Goal: Communication & Community: Answer question/provide support

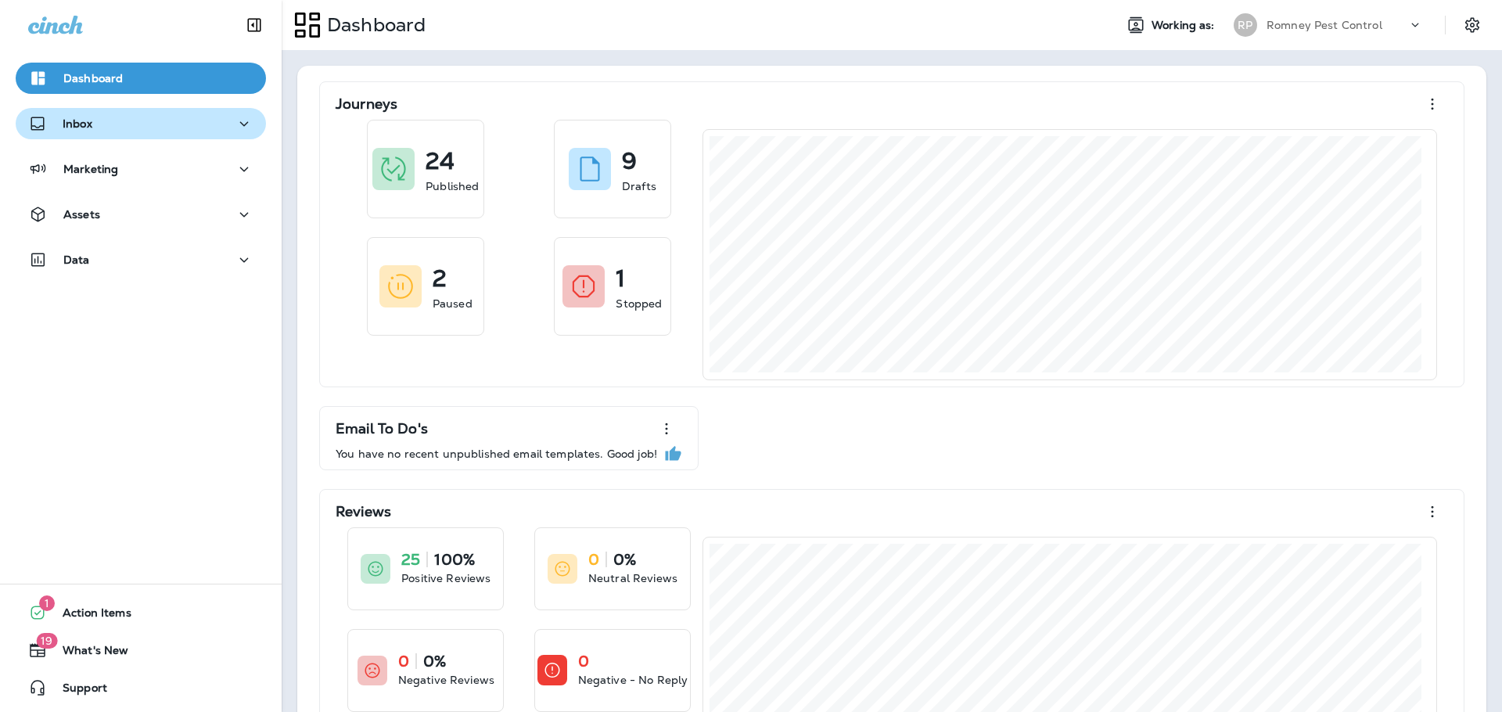
click at [128, 112] on button "Inbox" at bounding box center [141, 123] width 250 height 31
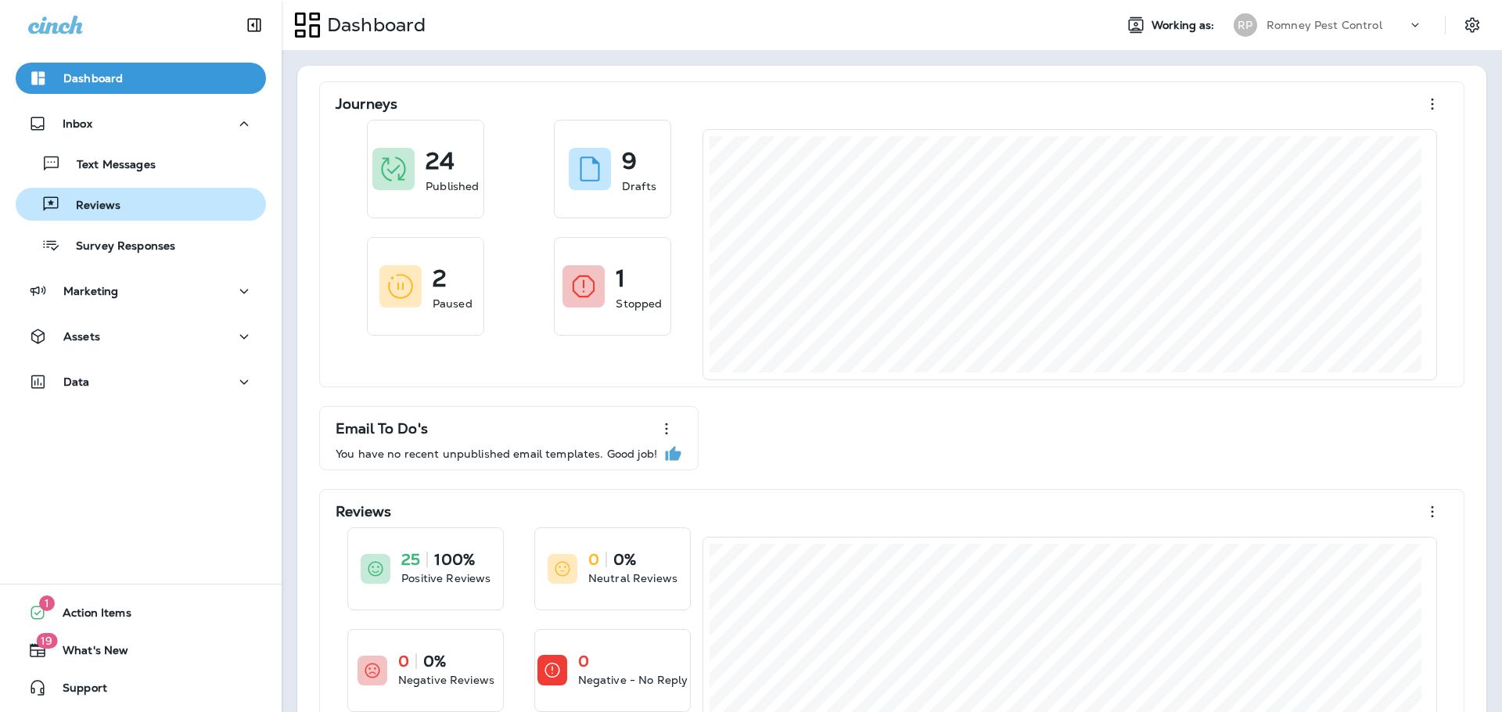
click at [112, 207] on p "Reviews" at bounding box center [90, 206] width 60 height 15
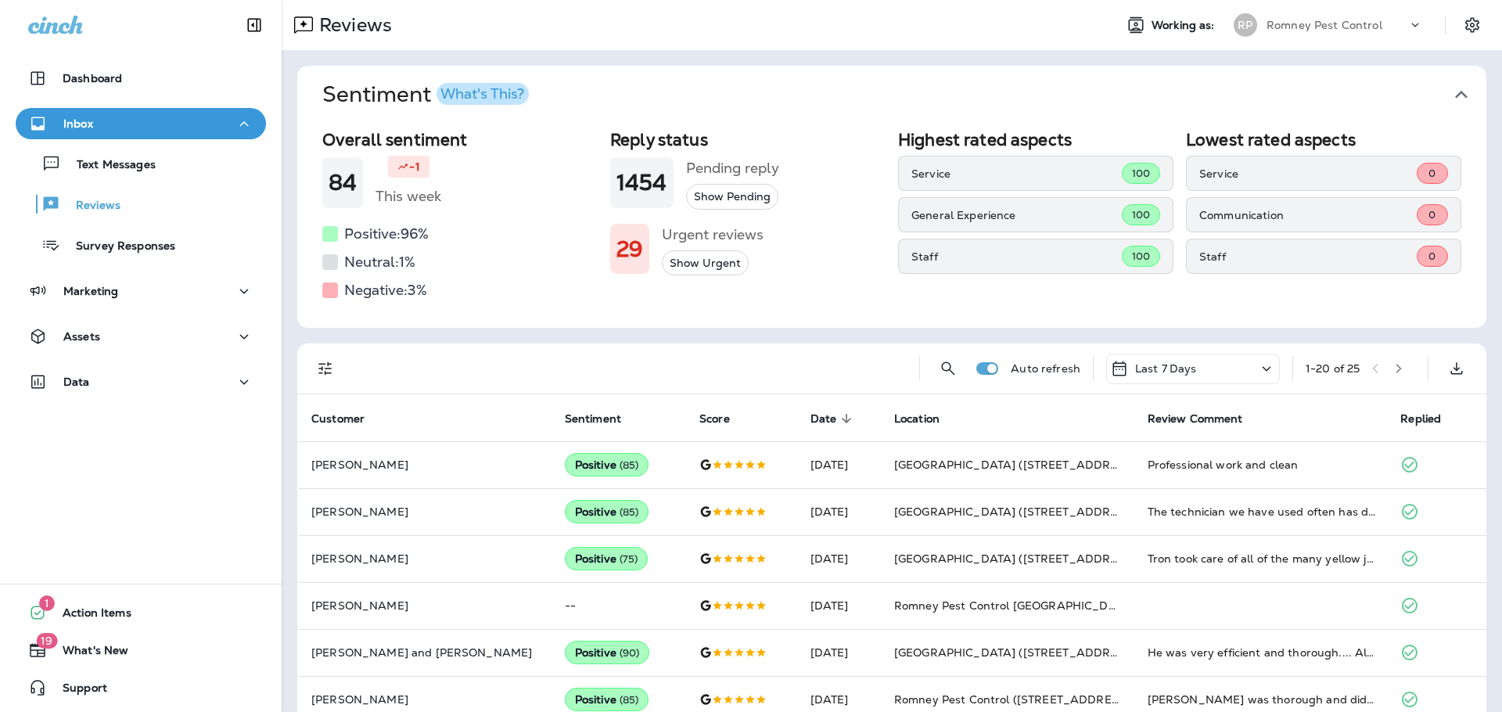
click at [1453, 88] on icon "button" at bounding box center [1461, 94] width 25 height 25
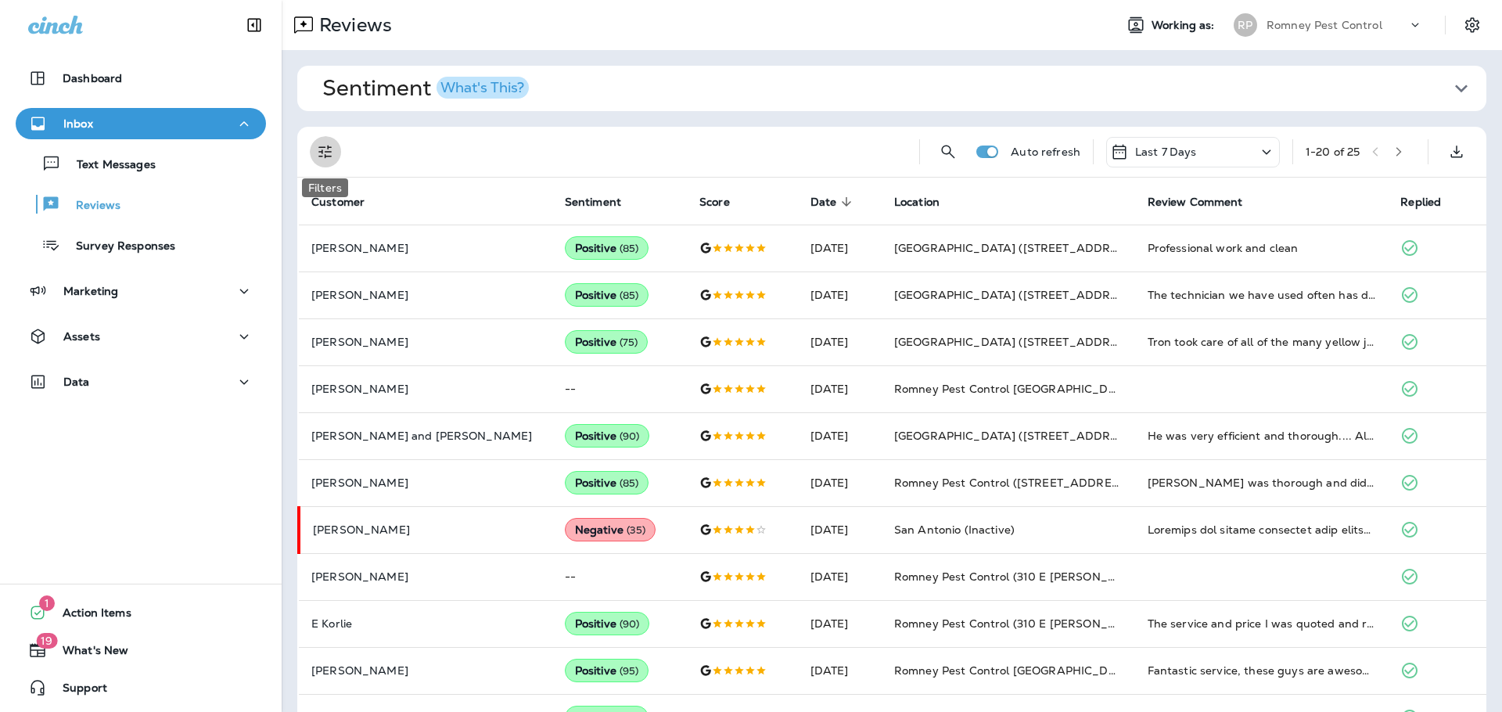
click at [313, 153] on button "Filters" at bounding box center [325, 151] width 31 height 31
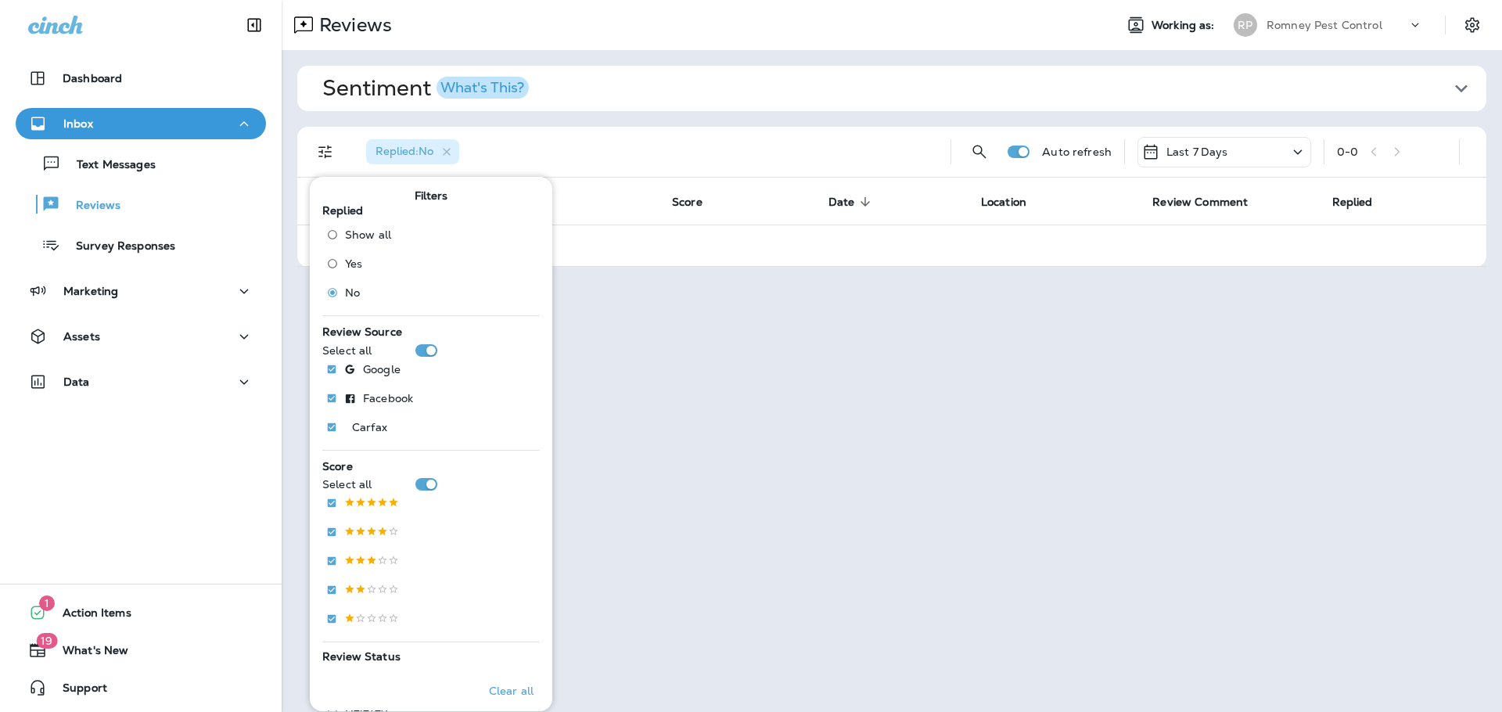
click at [1375, 31] on p "Romney Pest Control" at bounding box center [1324, 25] width 116 height 13
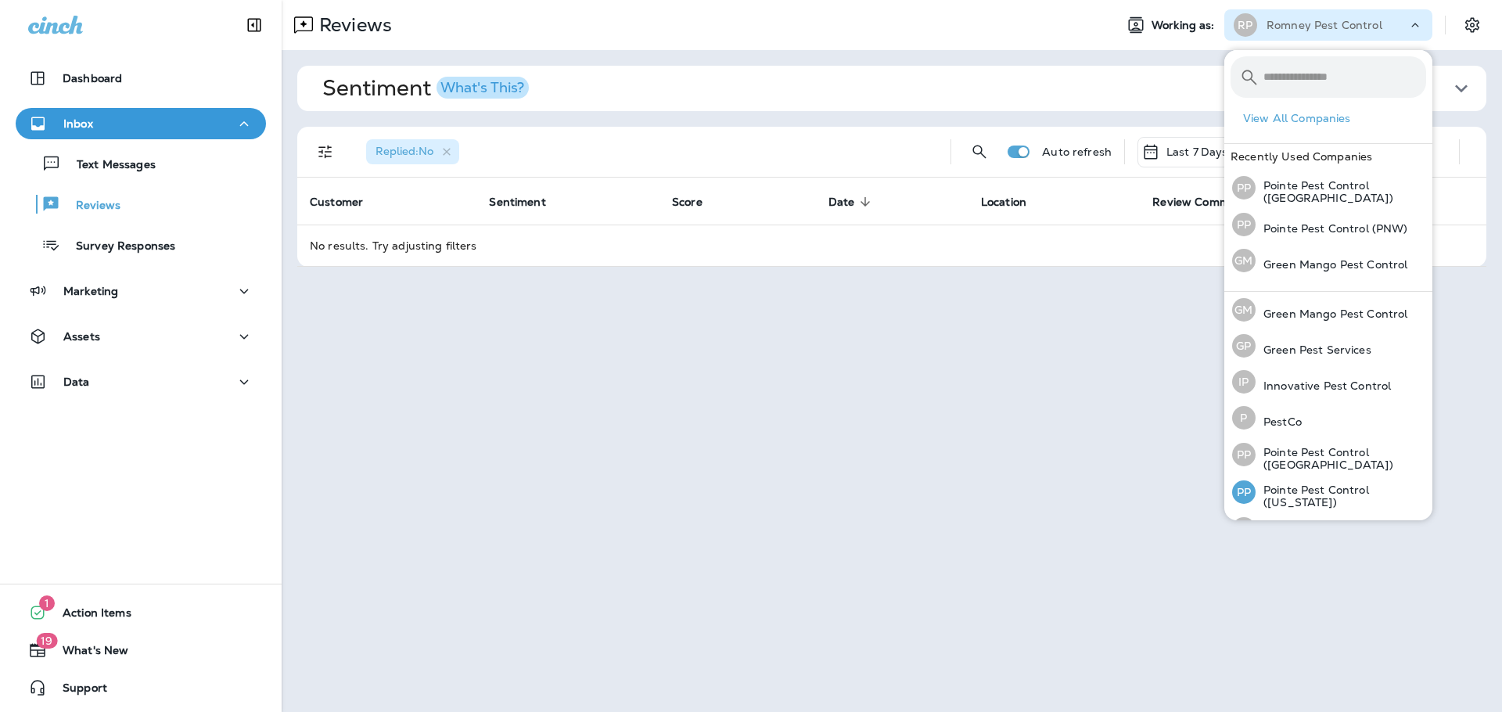
scroll to position [69, 0]
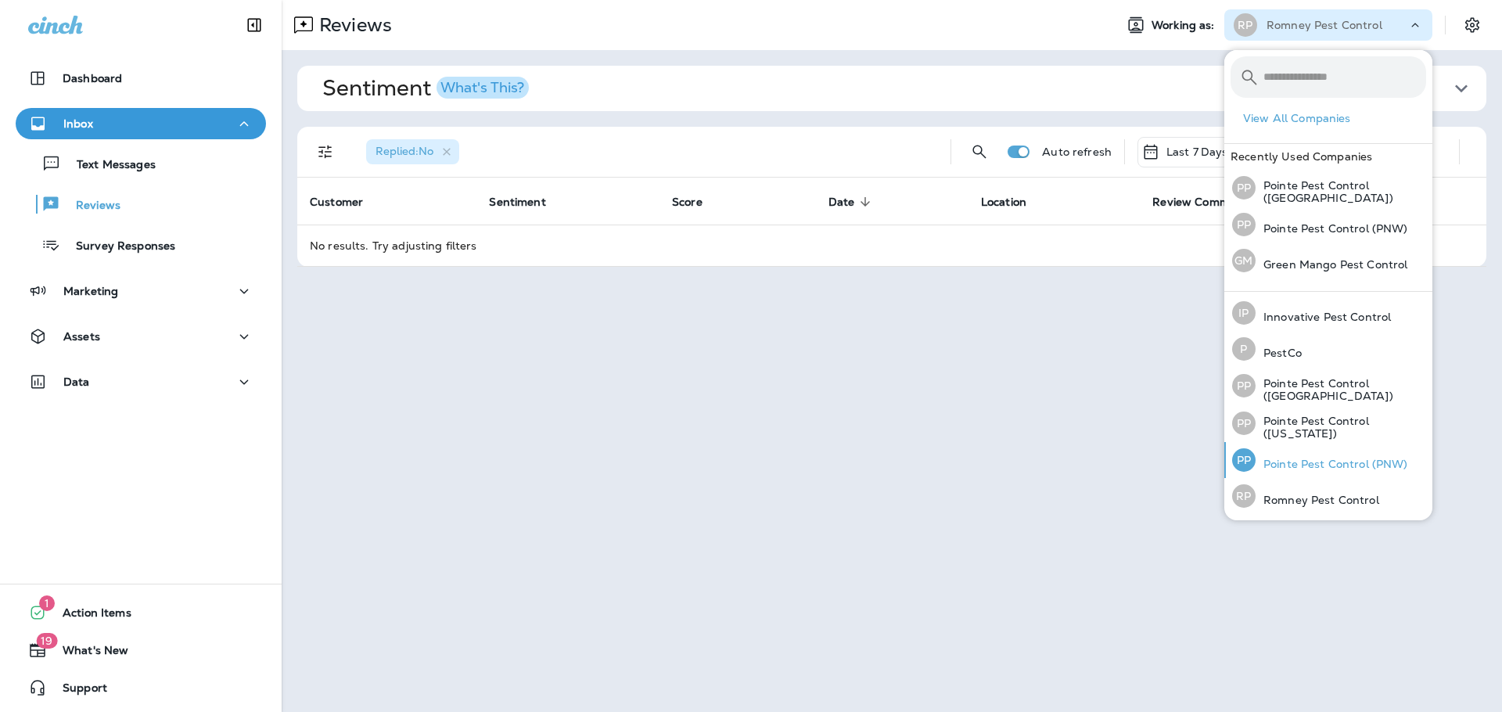
click at [1310, 464] on p "Pointe Pest Control (PNW)" at bounding box center [1332, 464] width 153 height 13
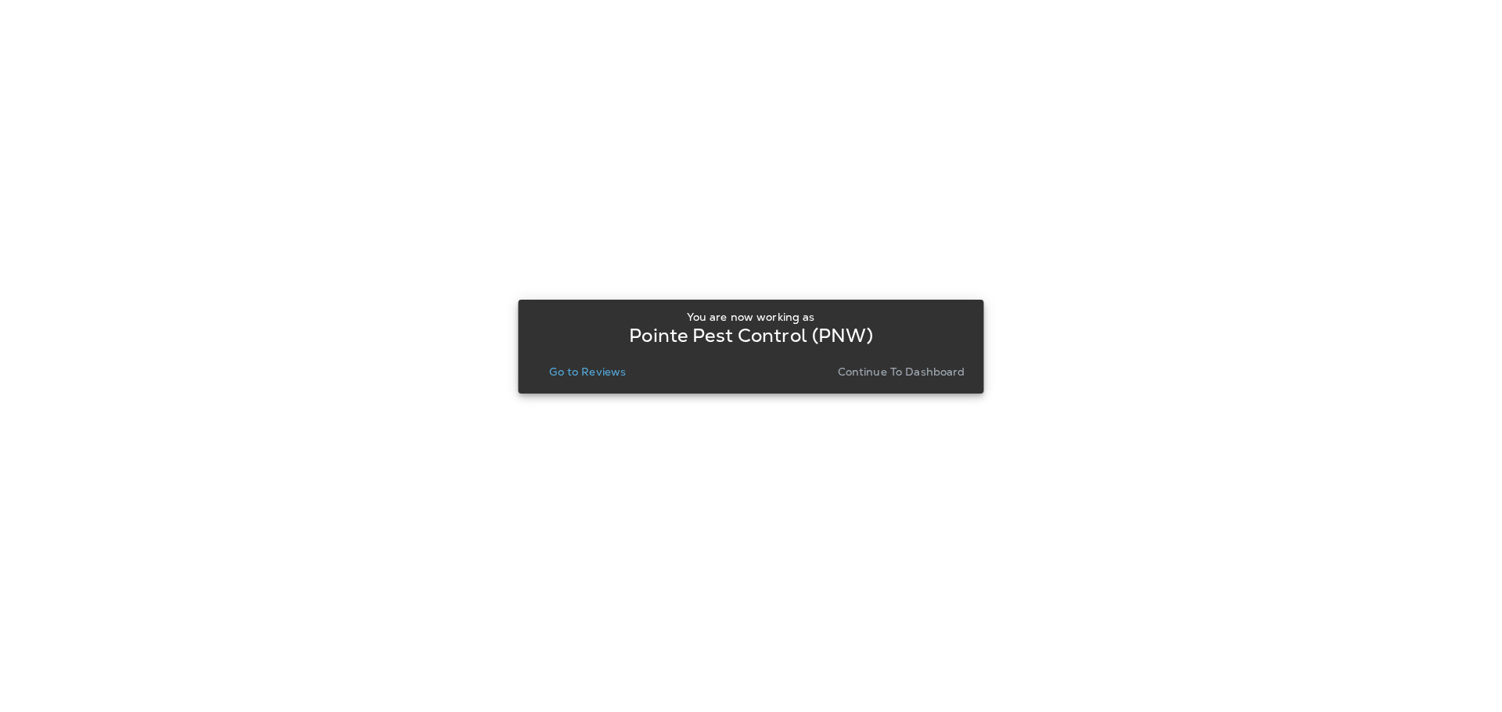
click at [606, 365] on p "Go to Reviews" at bounding box center [587, 371] width 77 height 13
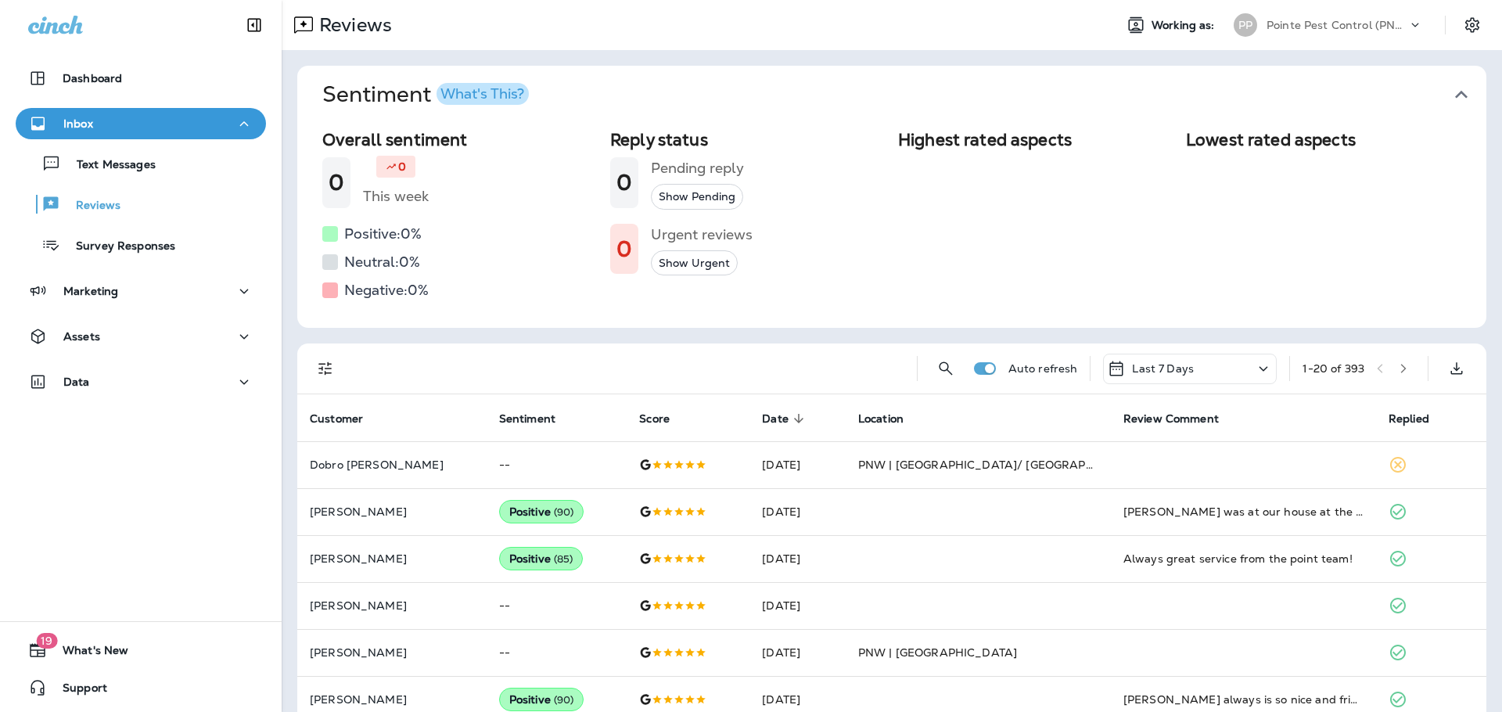
click at [1460, 89] on icon "button" at bounding box center [1461, 94] width 25 height 25
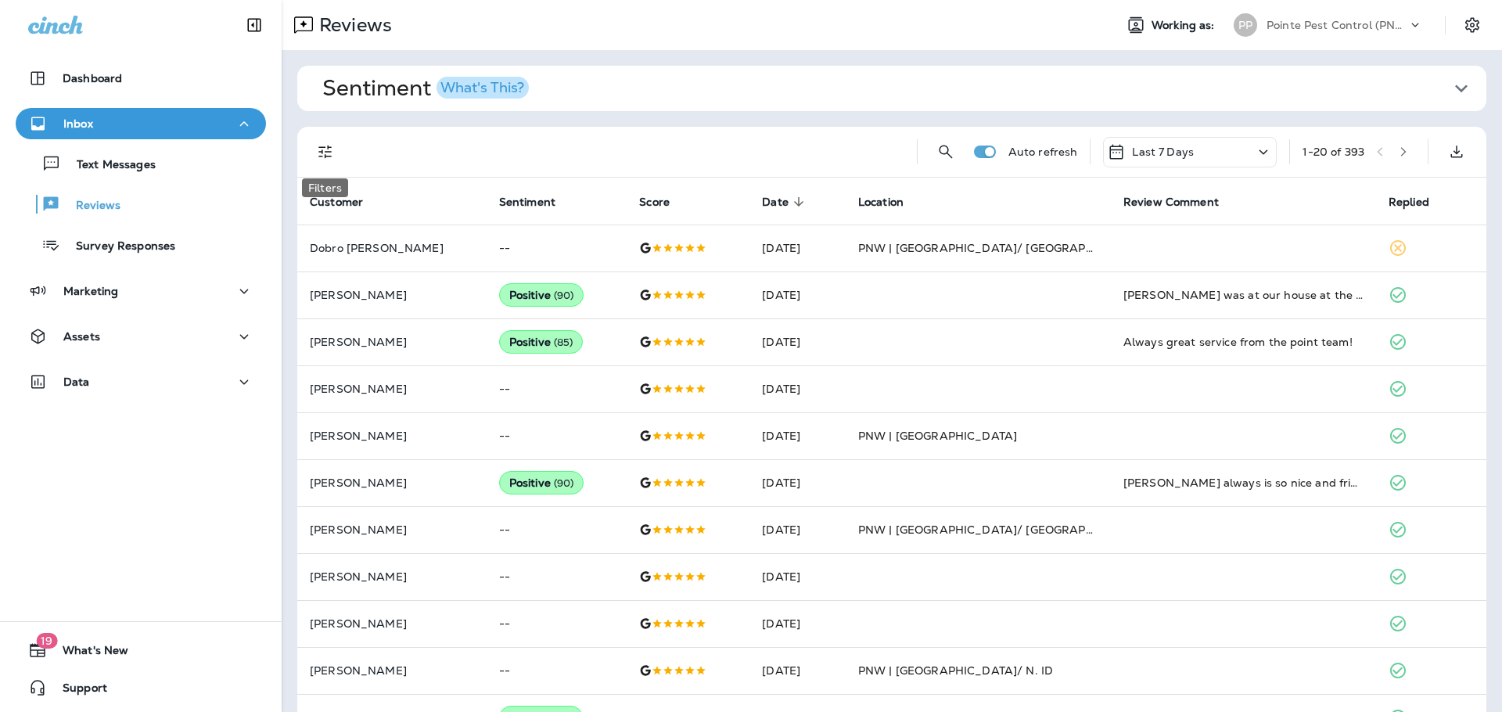
click at [325, 158] on icon "Filters" at bounding box center [325, 151] width 19 height 19
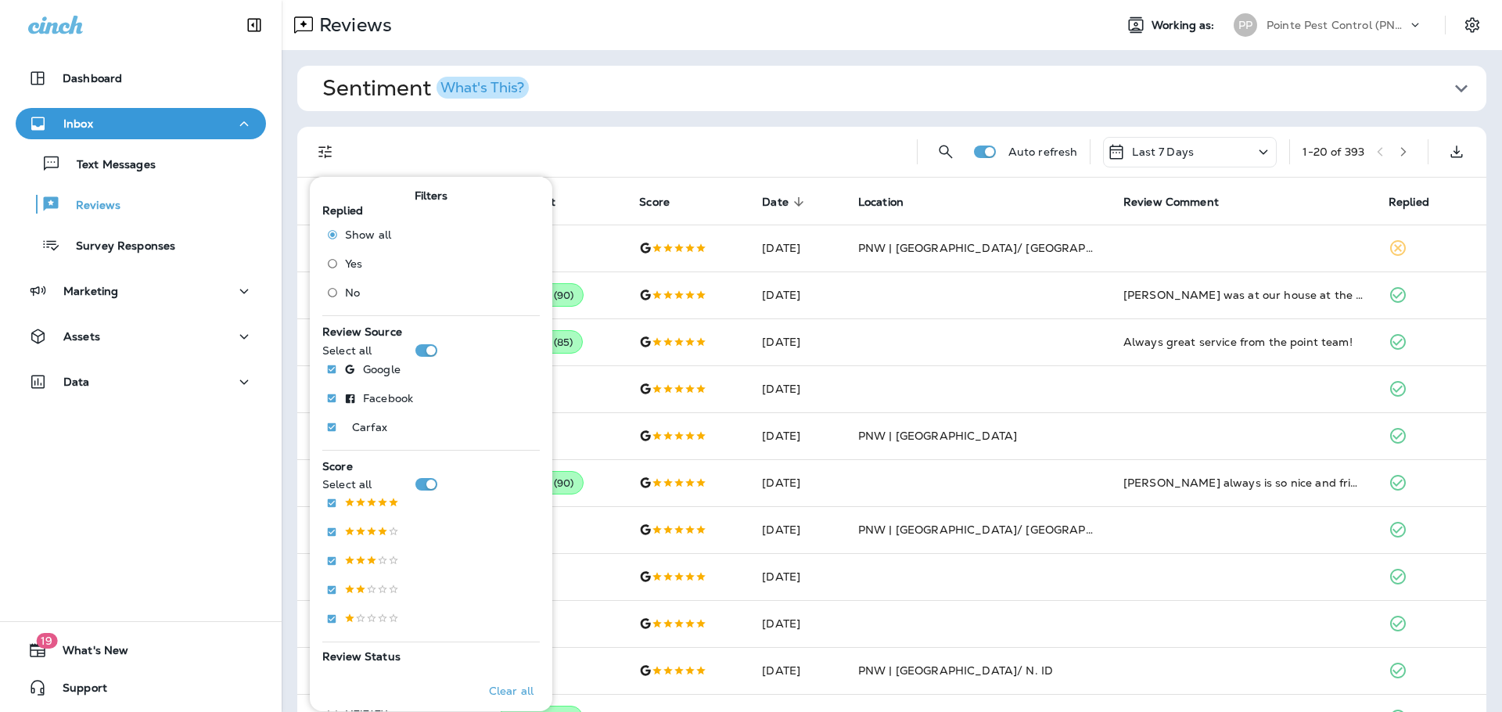
click at [349, 289] on span "No" at bounding box center [352, 292] width 15 height 13
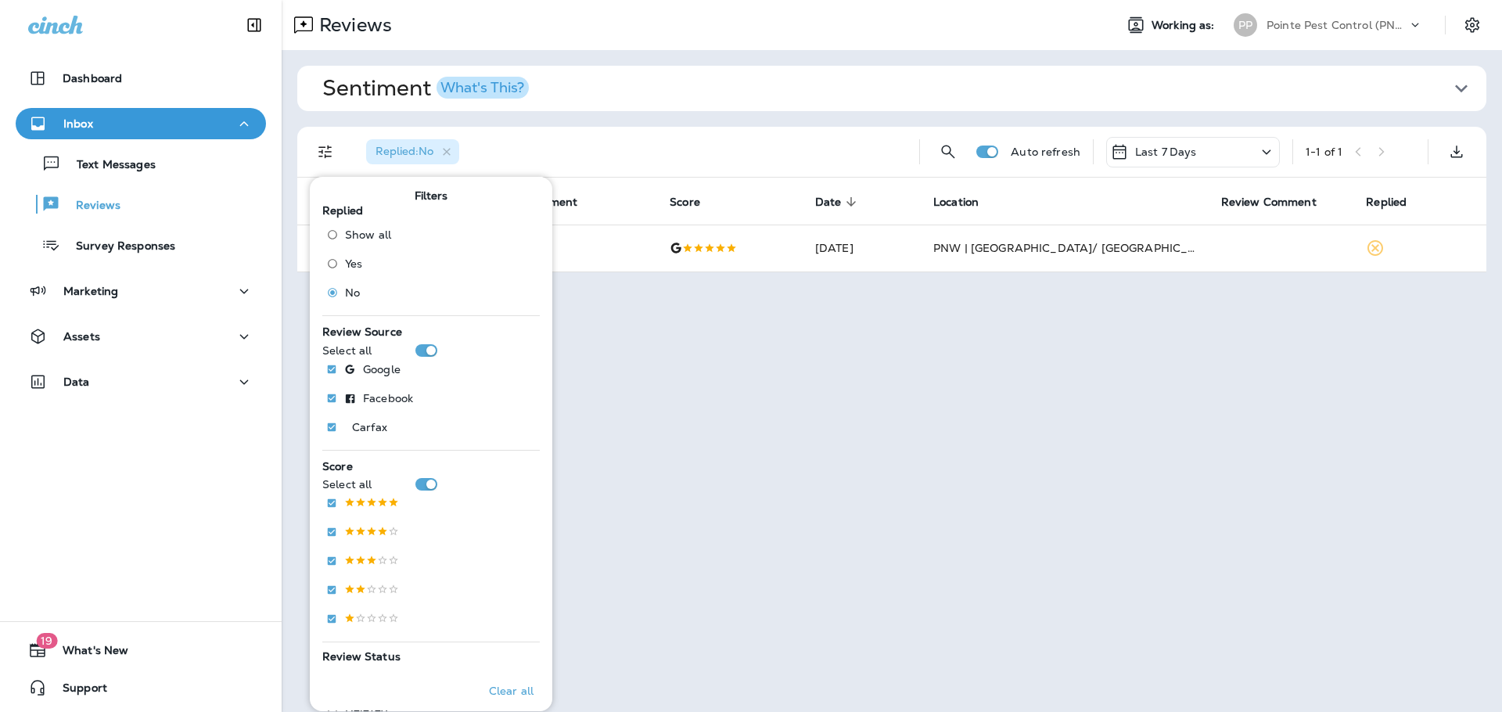
click at [808, 130] on div "Replied : No" at bounding box center [630, 152] width 553 height 50
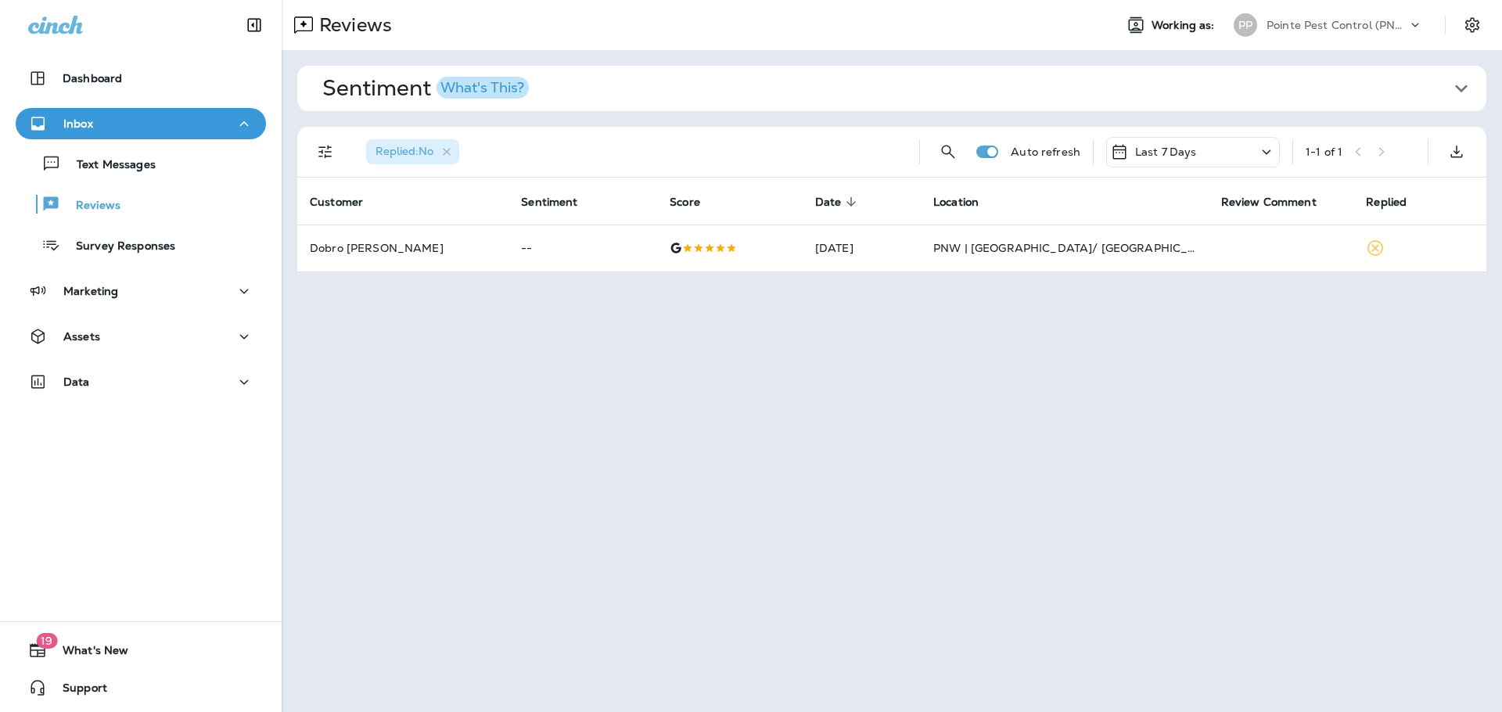
click at [1317, 21] on p "Pointe Pest Control (PNW)" at bounding box center [1336, 25] width 141 height 13
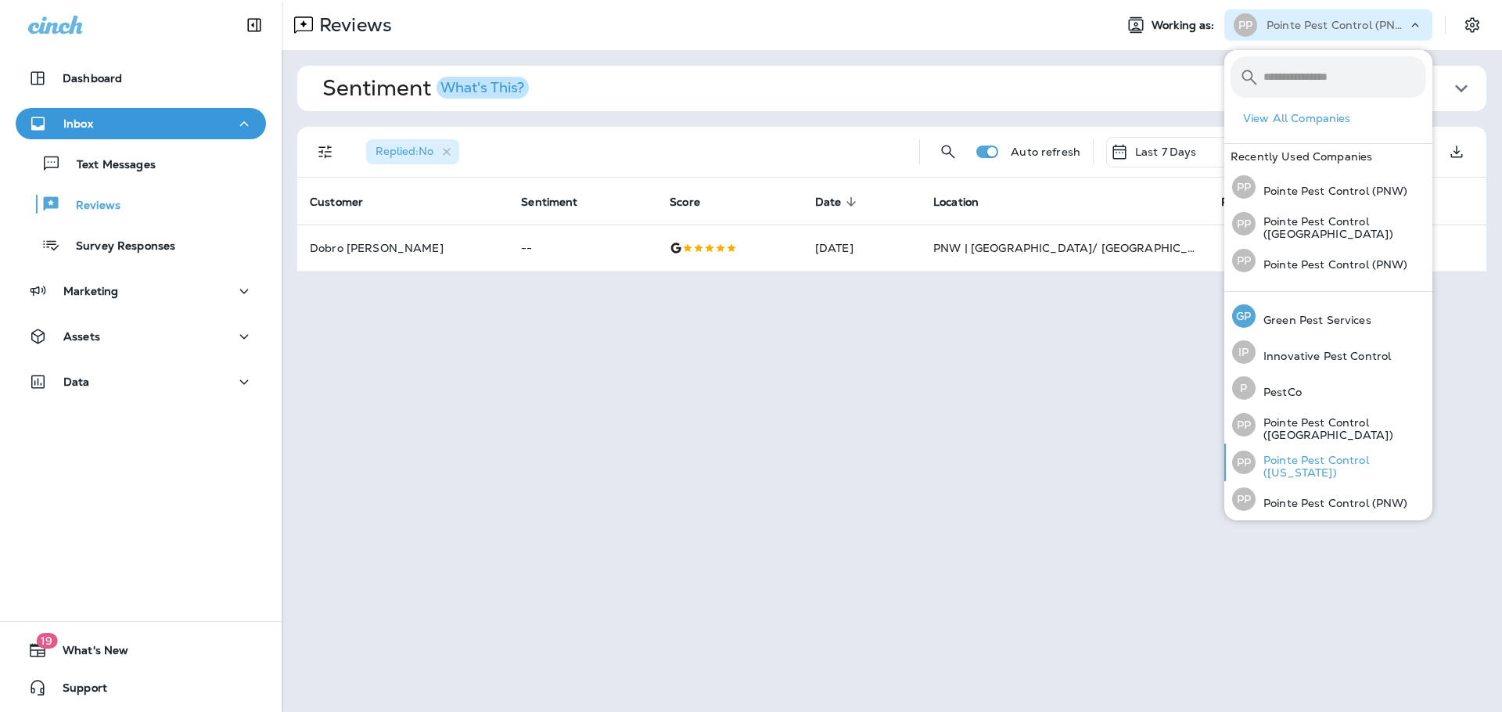
scroll to position [69, 0]
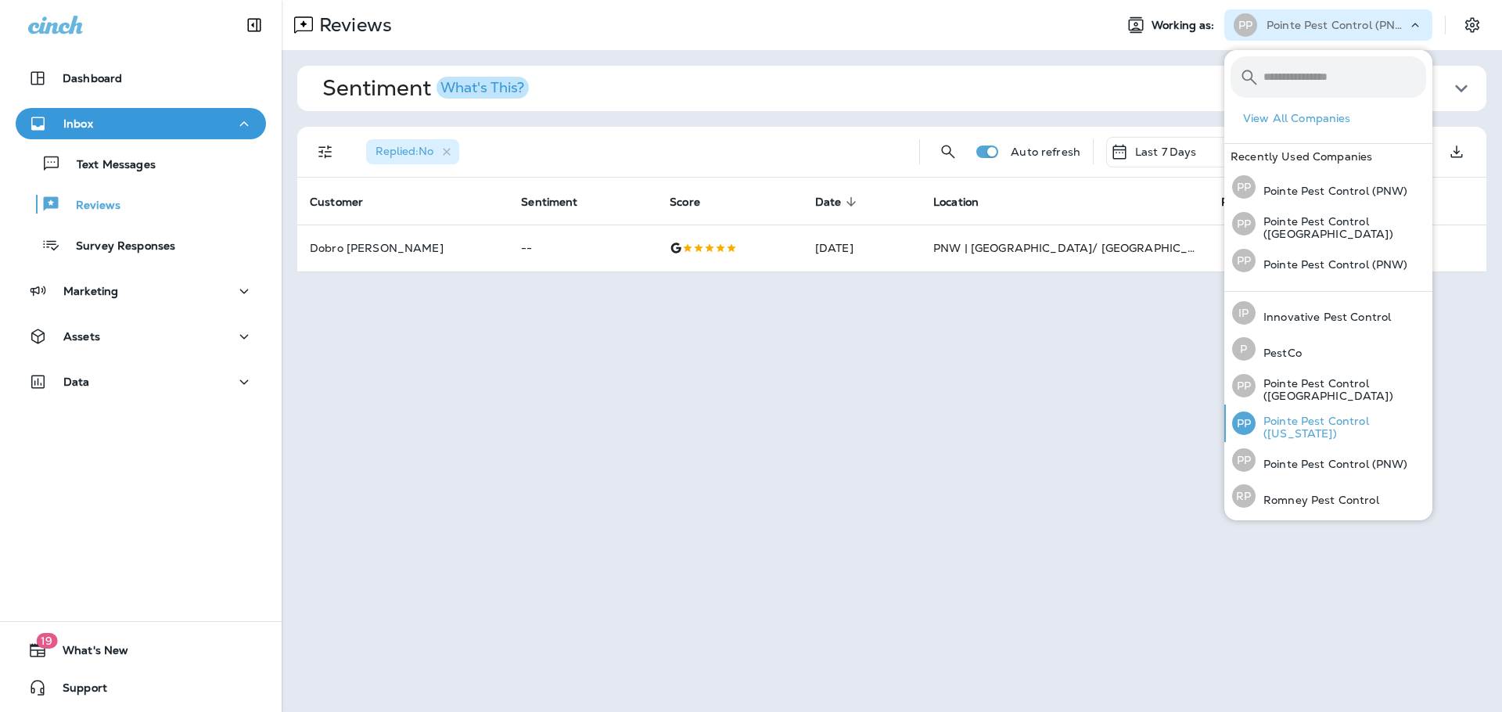
click at [1281, 415] on p "Pointe Pest Control ([US_STATE])" at bounding box center [1341, 427] width 171 height 25
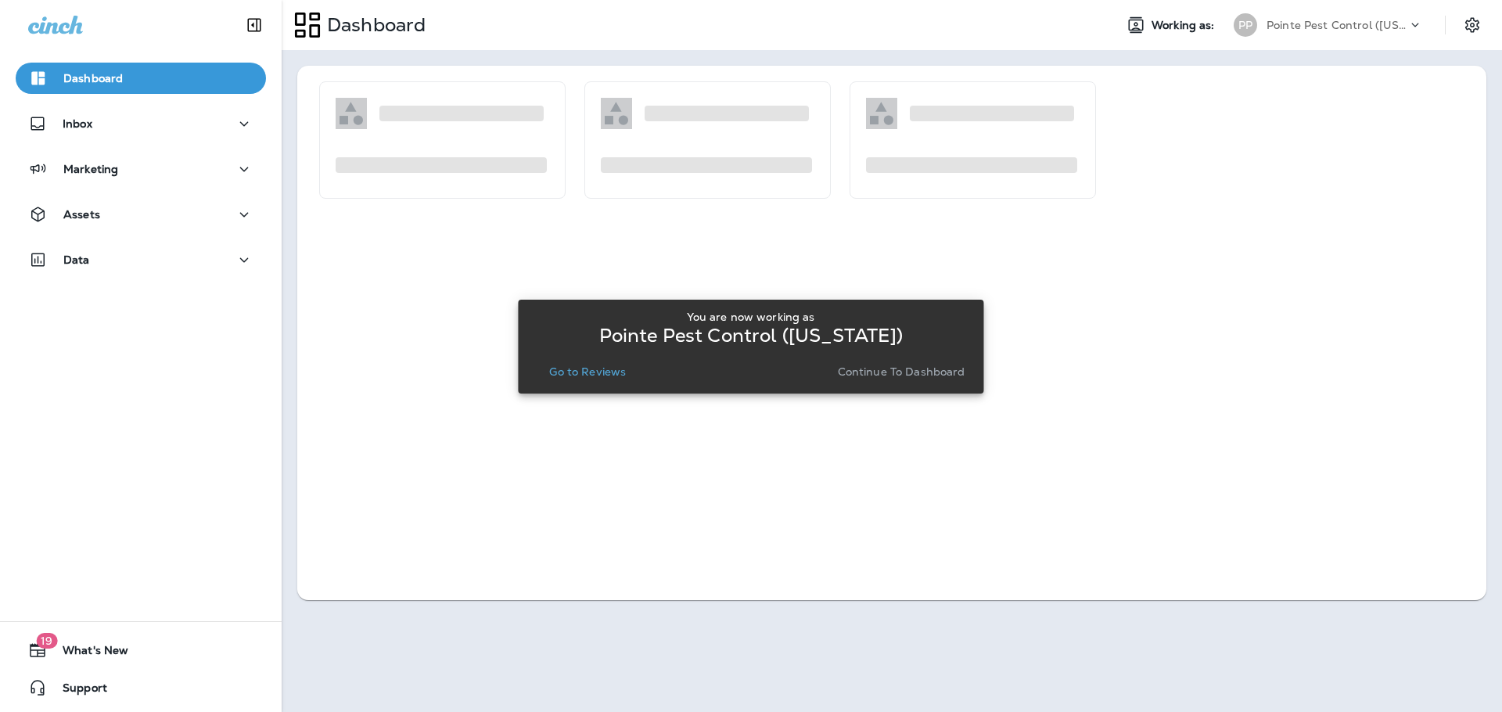
click at [602, 358] on div "You are now working as Pointe Pest Control ([US_STATE]) Go to Reviews Continue …" at bounding box center [750, 347] width 440 height 72
click at [605, 372] on p "Go to Reviews" at bounding box center [587, 371] width 77 height 13
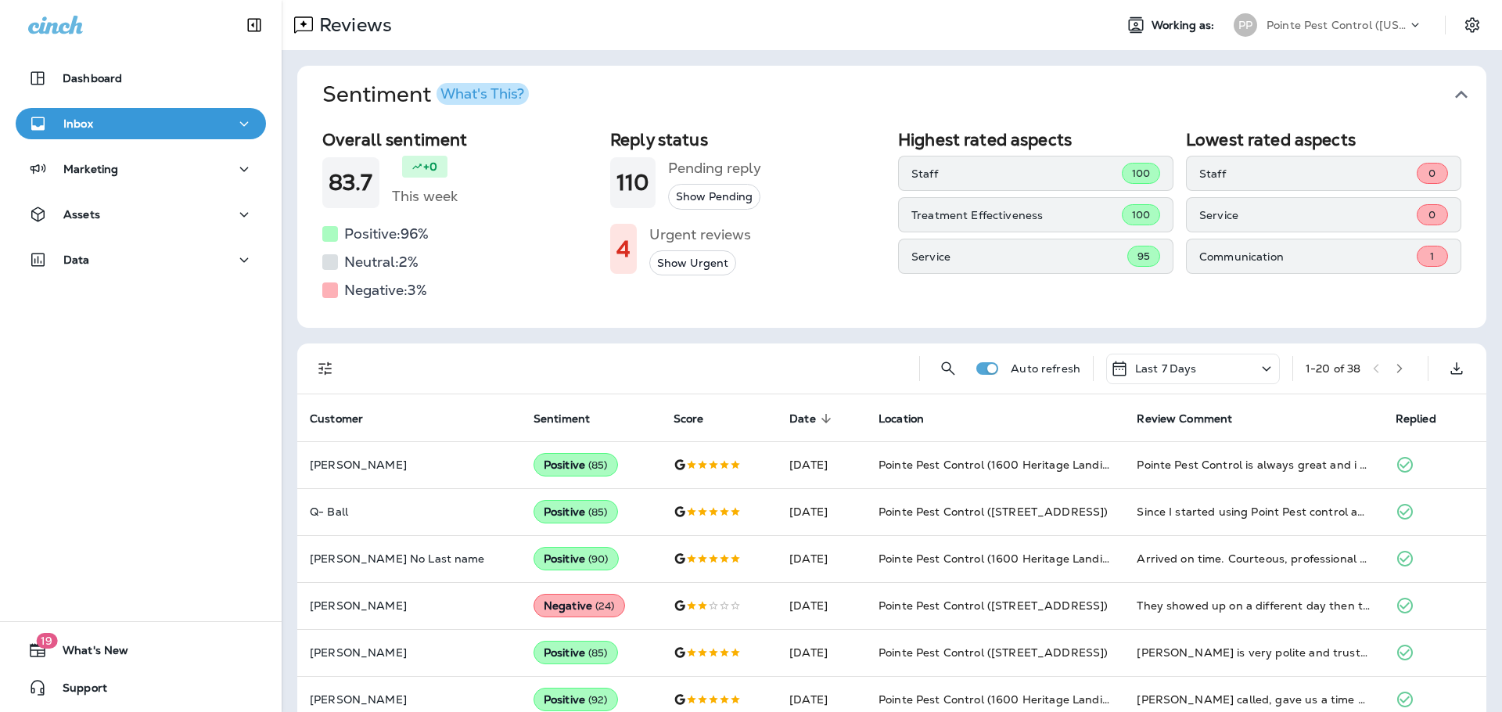
click at [1457, 89] on icon "button" at bounding box center [1461, 94] width 25 height 25
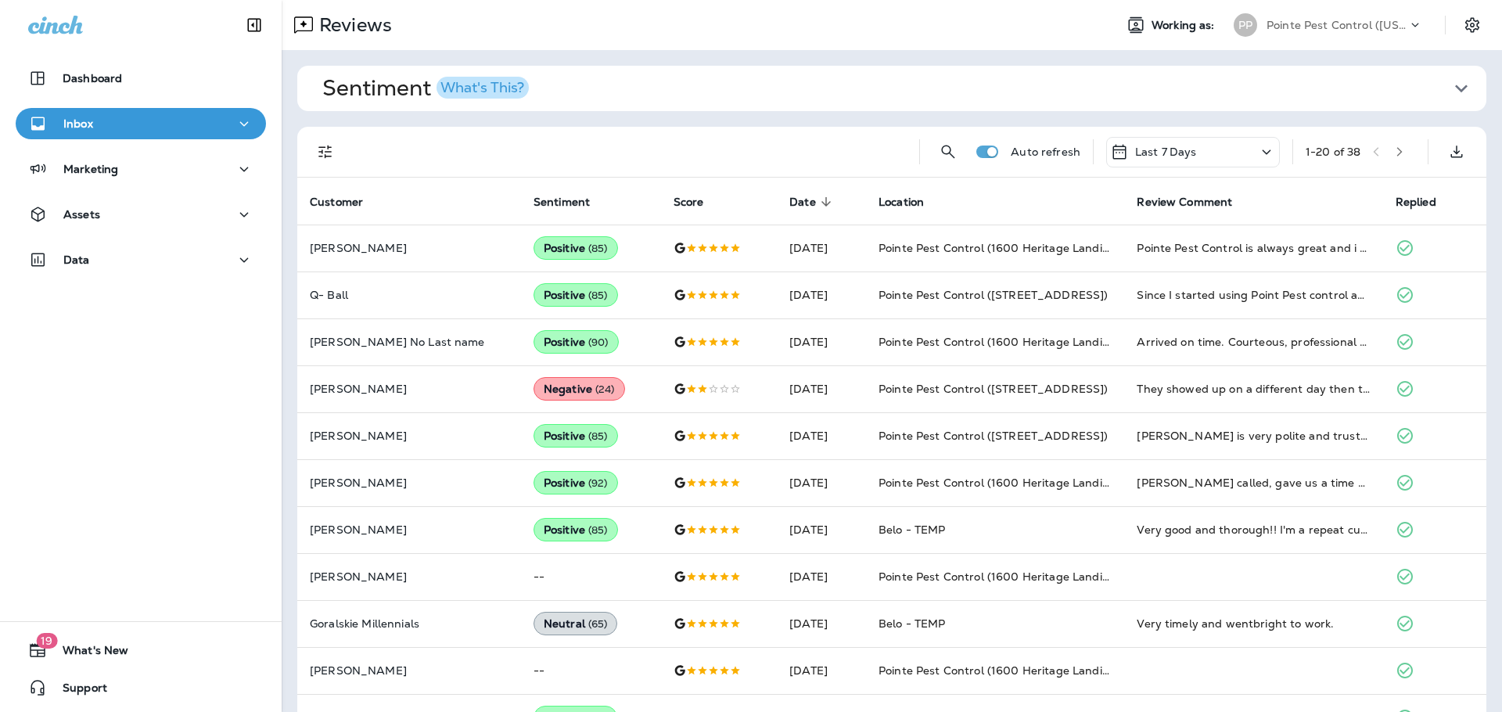
click at [321, 151] on icon "Filters" at bounding box center [324, 152] width 13 height 13
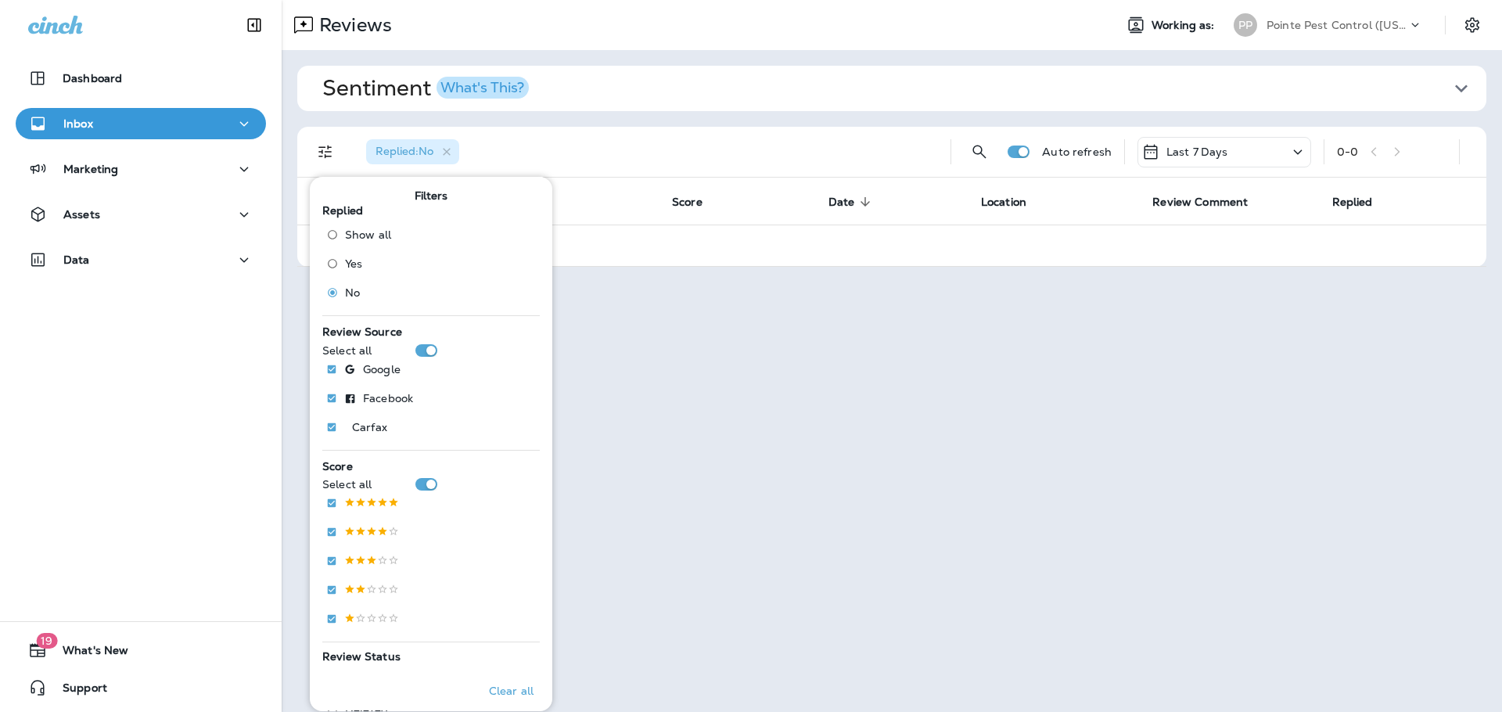
click at [1278, 20] on p "Pointe Pest Control ([US_STATE])" at bounding box center [1336, 25] width 141 height 13
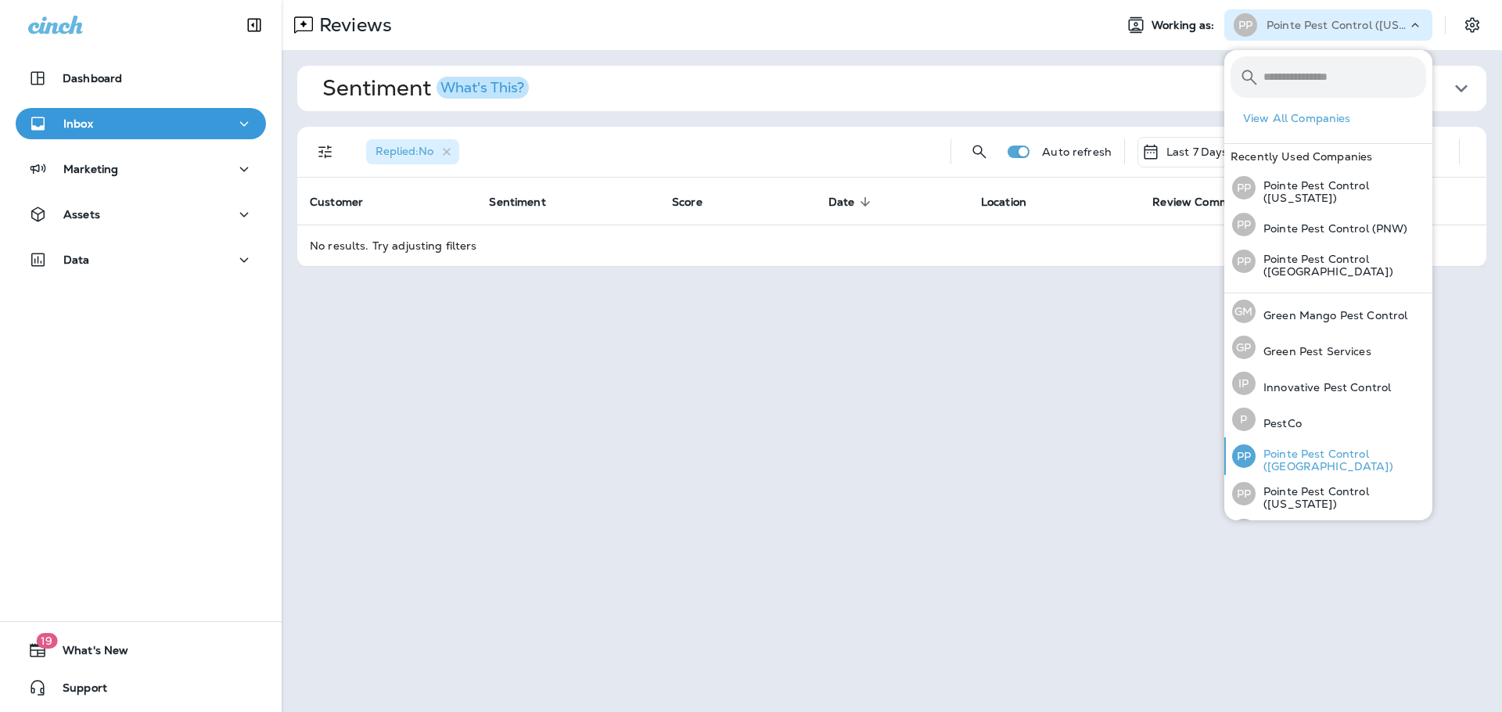
click at [1334, 441] on div "PP Pointe Pest Control ([GEOGRAPHIC_DATA])" at bounding box center [1329, 456] width 207 height 38
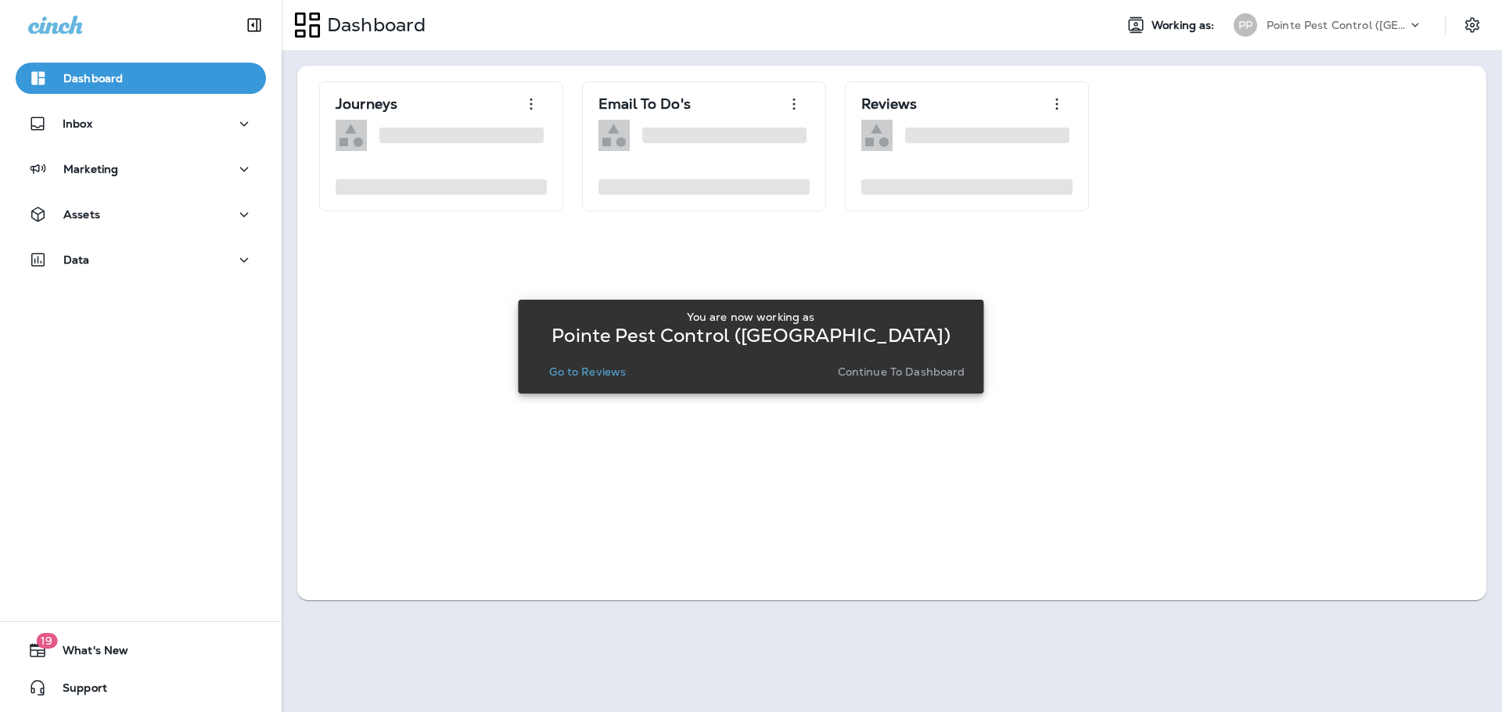
click at [602, 373] on p "Go to Reviews" at bounding box center [587, 371] width 77 height 13
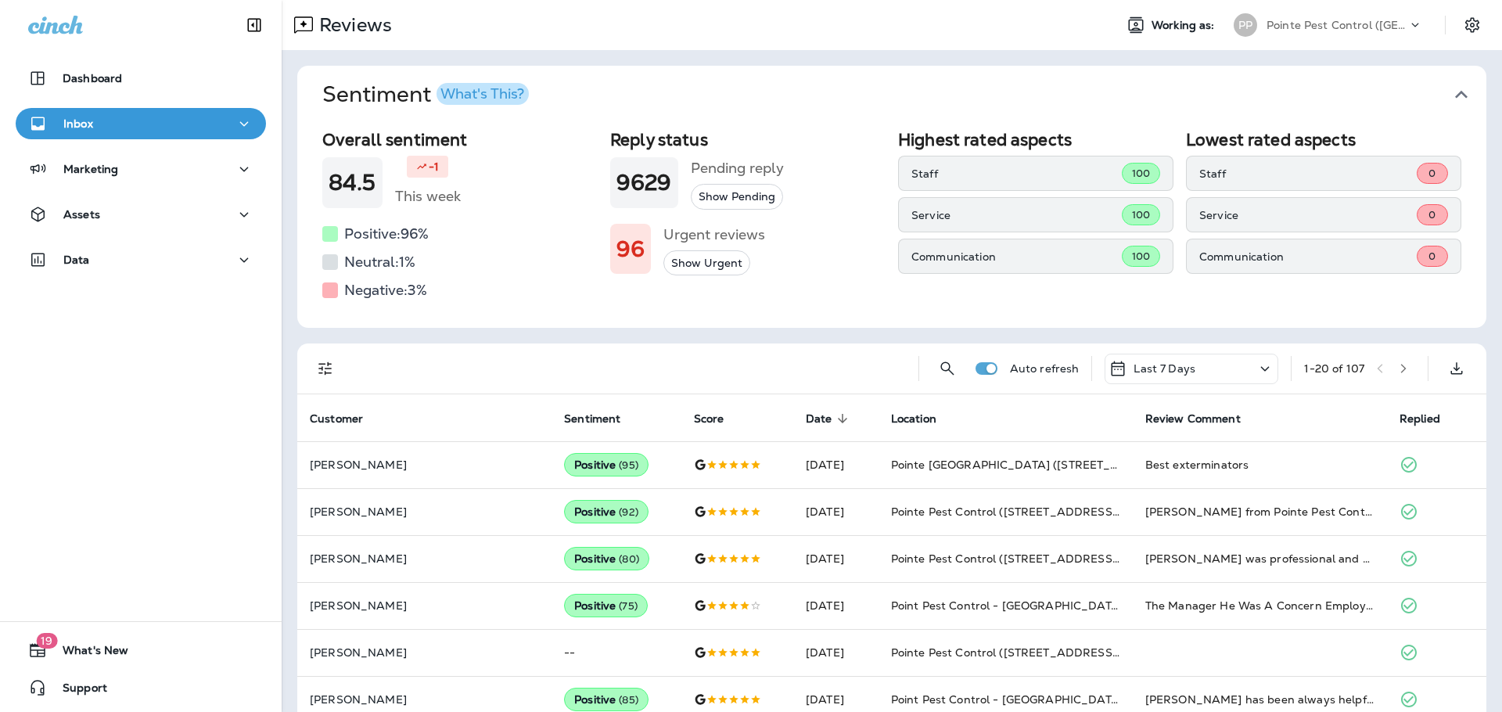
click at [1458, 91] on icon "button" at bounding box center [1461, 94] width 25 height 25
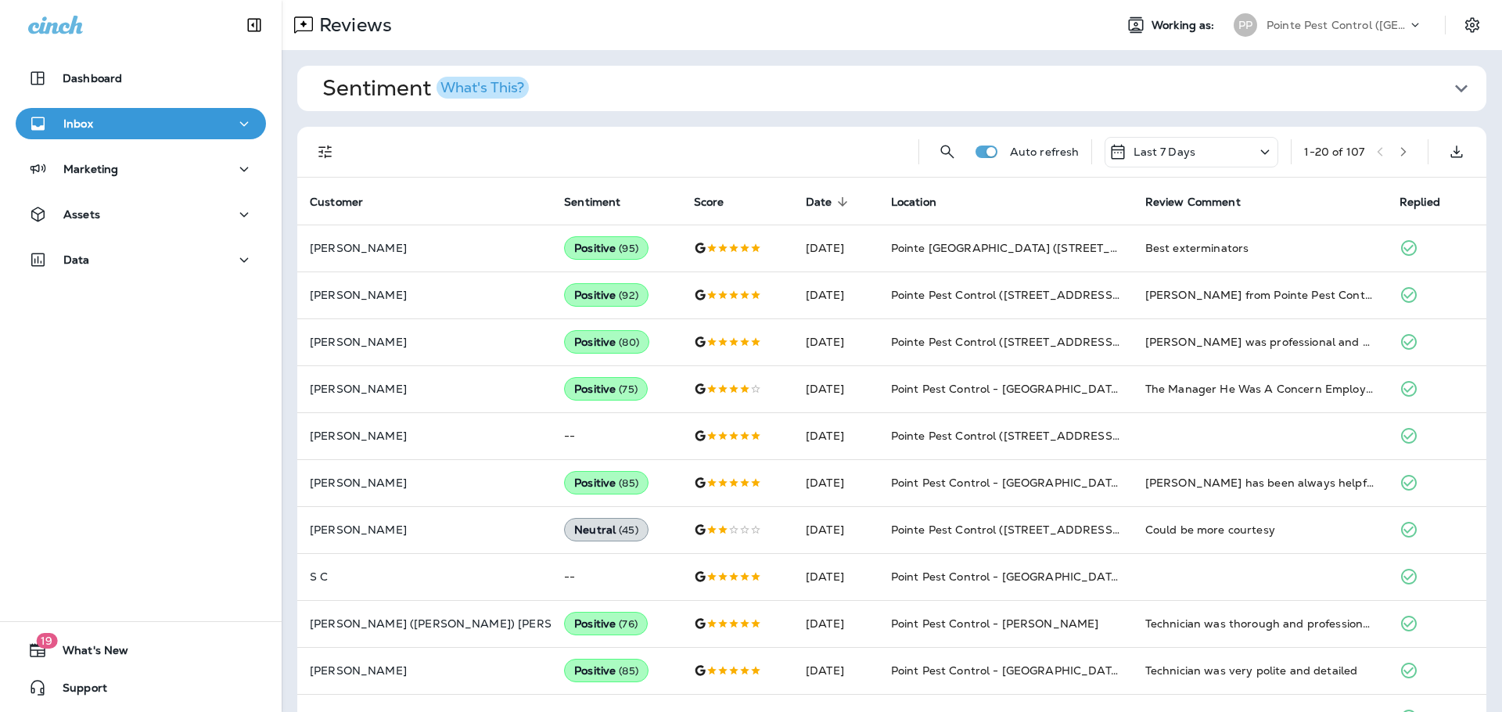
click at [330, 153] on icon "Filters" at bounding box center [325, 151] width 19 height 19
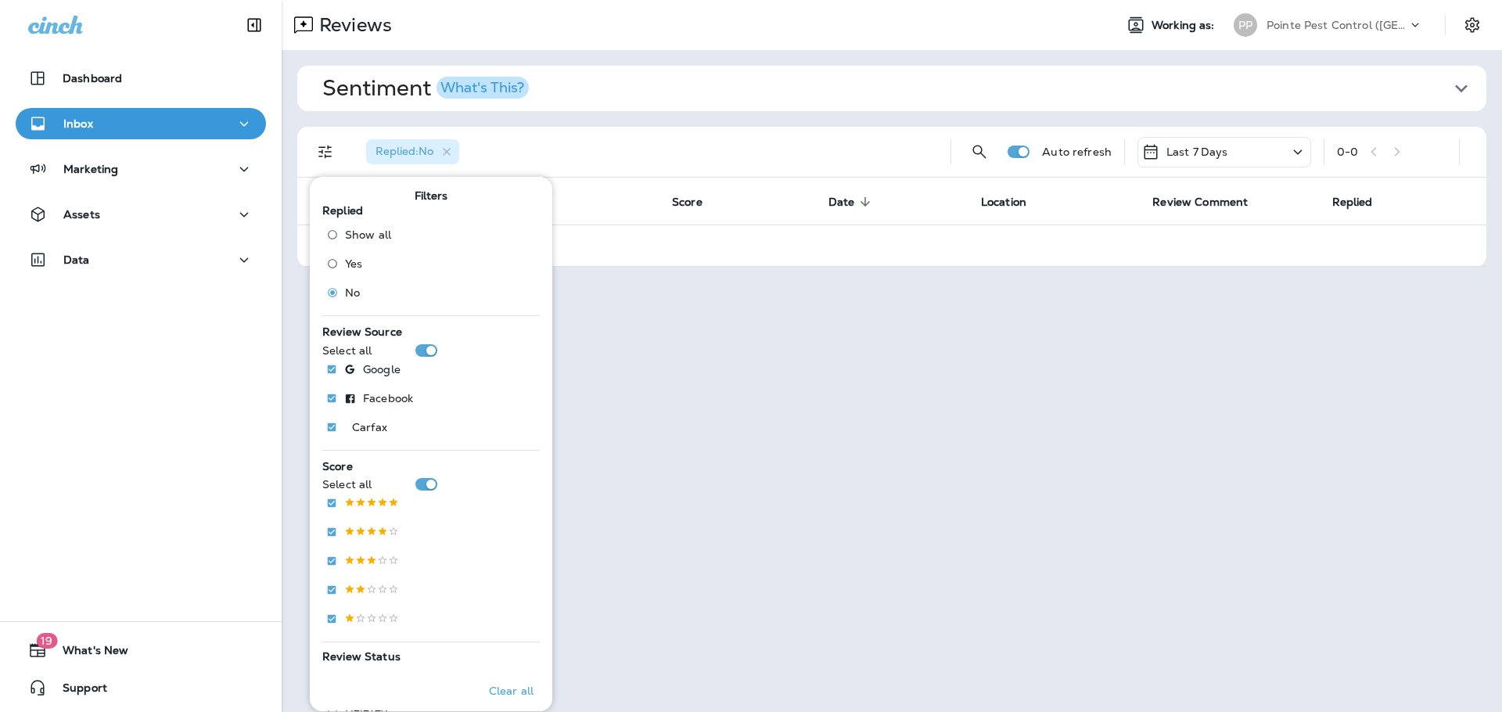
click at [1322, 42] on div "Reviews Working as: PP Pointe Pest Control ([GEOGRAPHIC_DATA])" at bounding box center [892, 25] width 1220 height 50
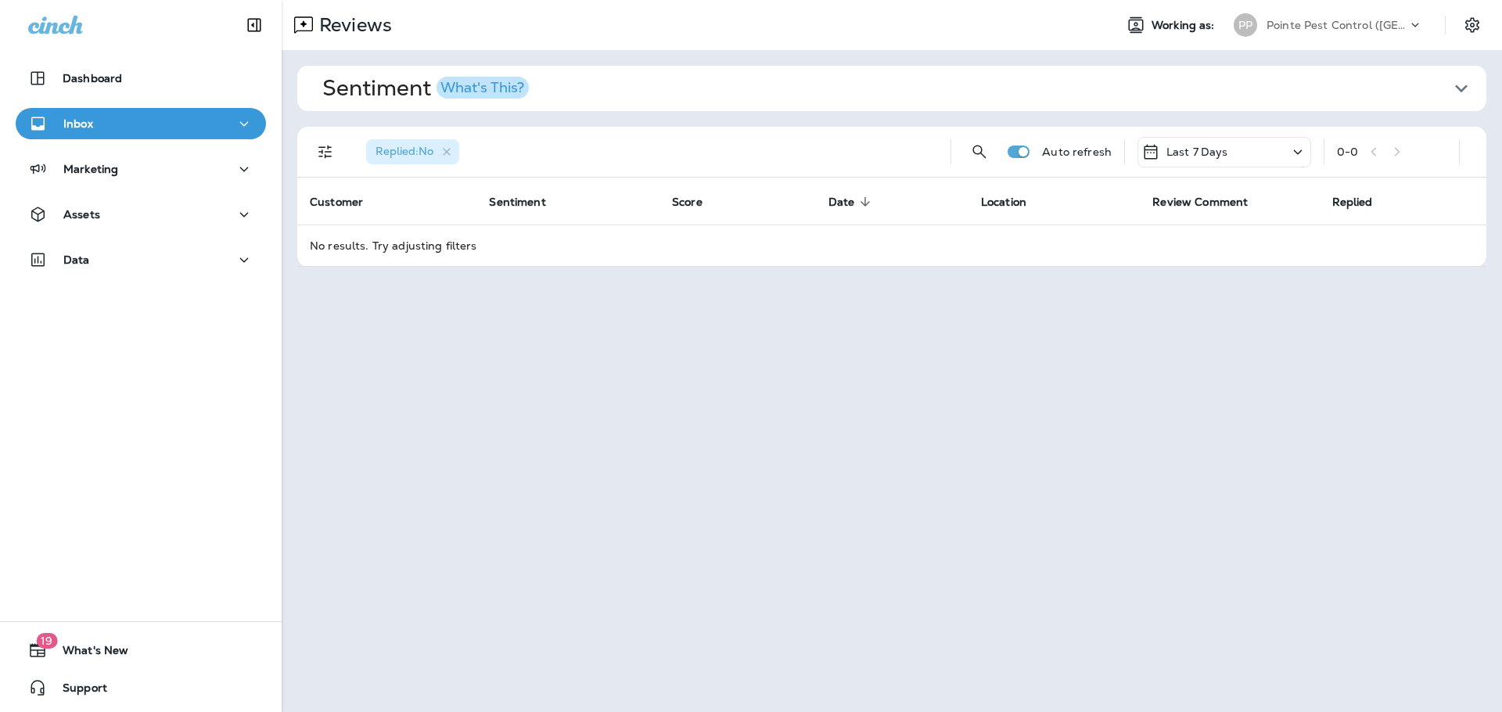
click at [1328, 30] on p "Pointe Pest Control ([GEOGRAPHIC_DATA])" at bounding box center [1336, 25] width 141 height 13
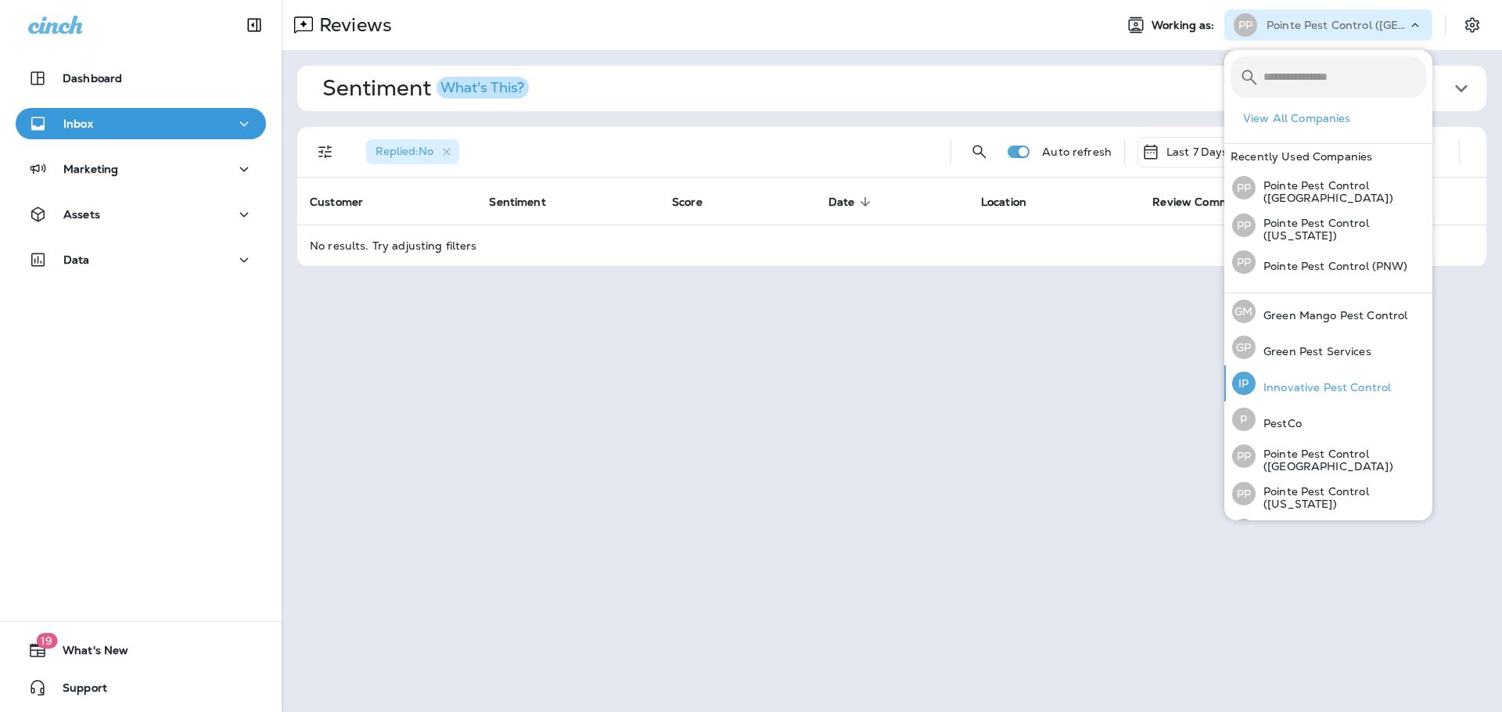
click at [1329, 384] on p "Innovative Pest Control" at bounding box center [1323, 387] width 135 height 13
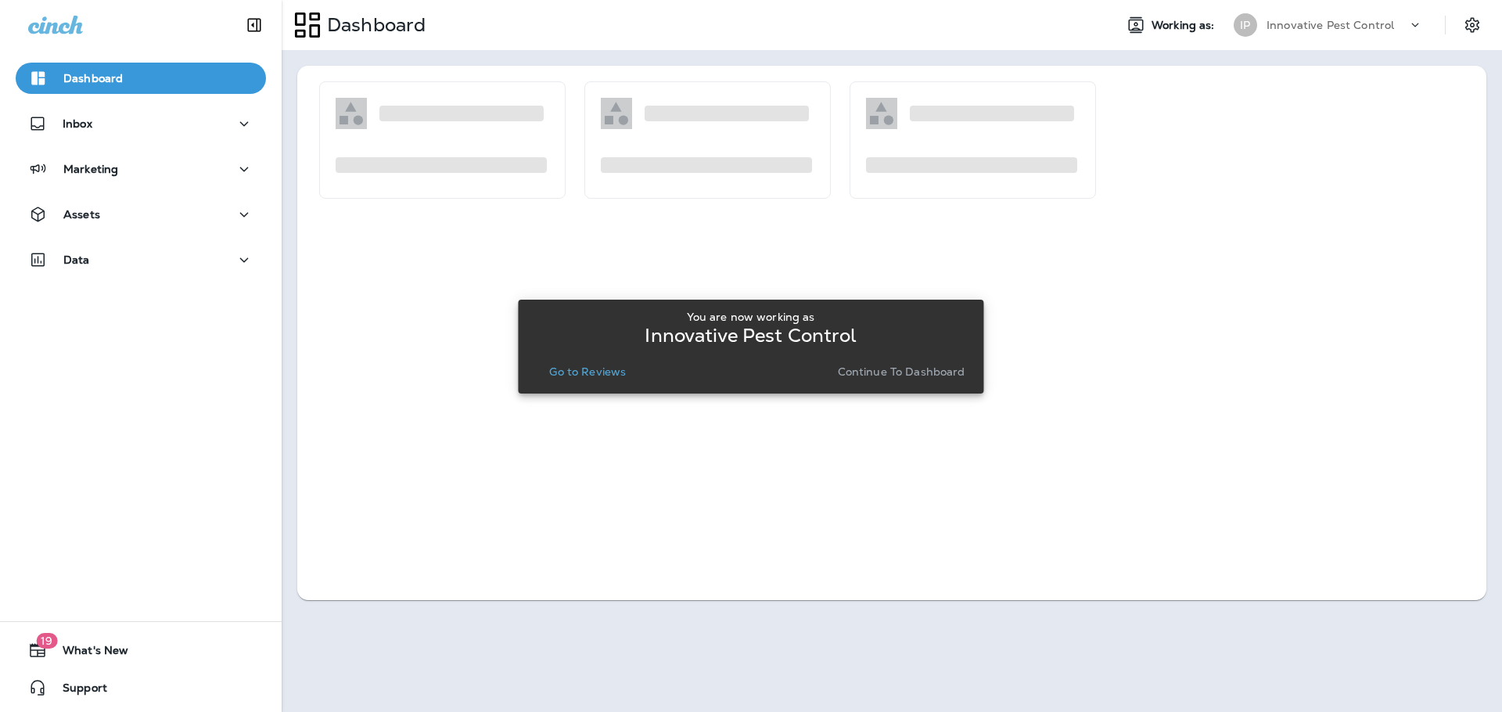
click at [591, 371] on p "Go to Reviews" at bounding box center [587, 371] width 77 height 13
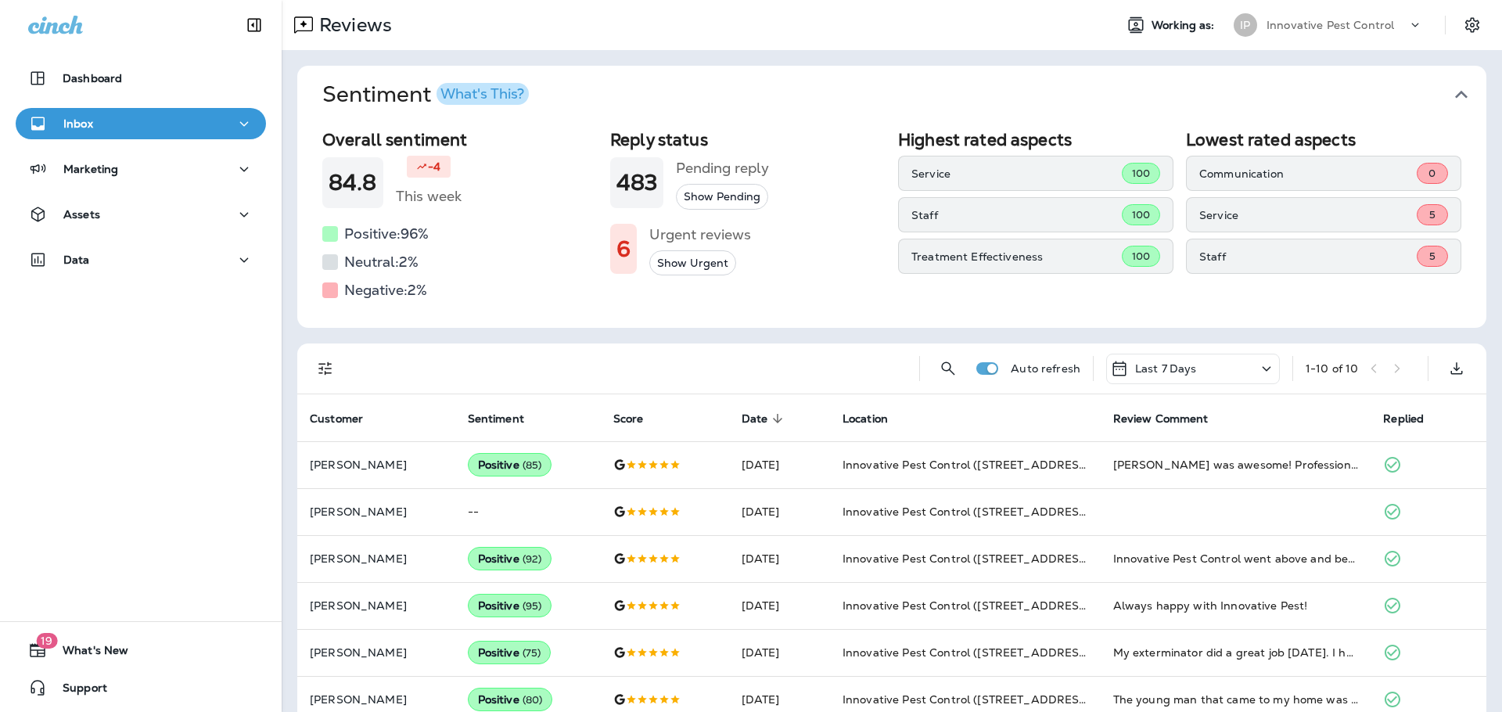
drag, startPoint x: 1463, startPoint y: 94, endPoint x: 1451, endPoint y: 94, distance: 11.7
click at [1462, 94] on button "Sentiment What's This?" at bounding box center [904, 95] width 1189 height 58
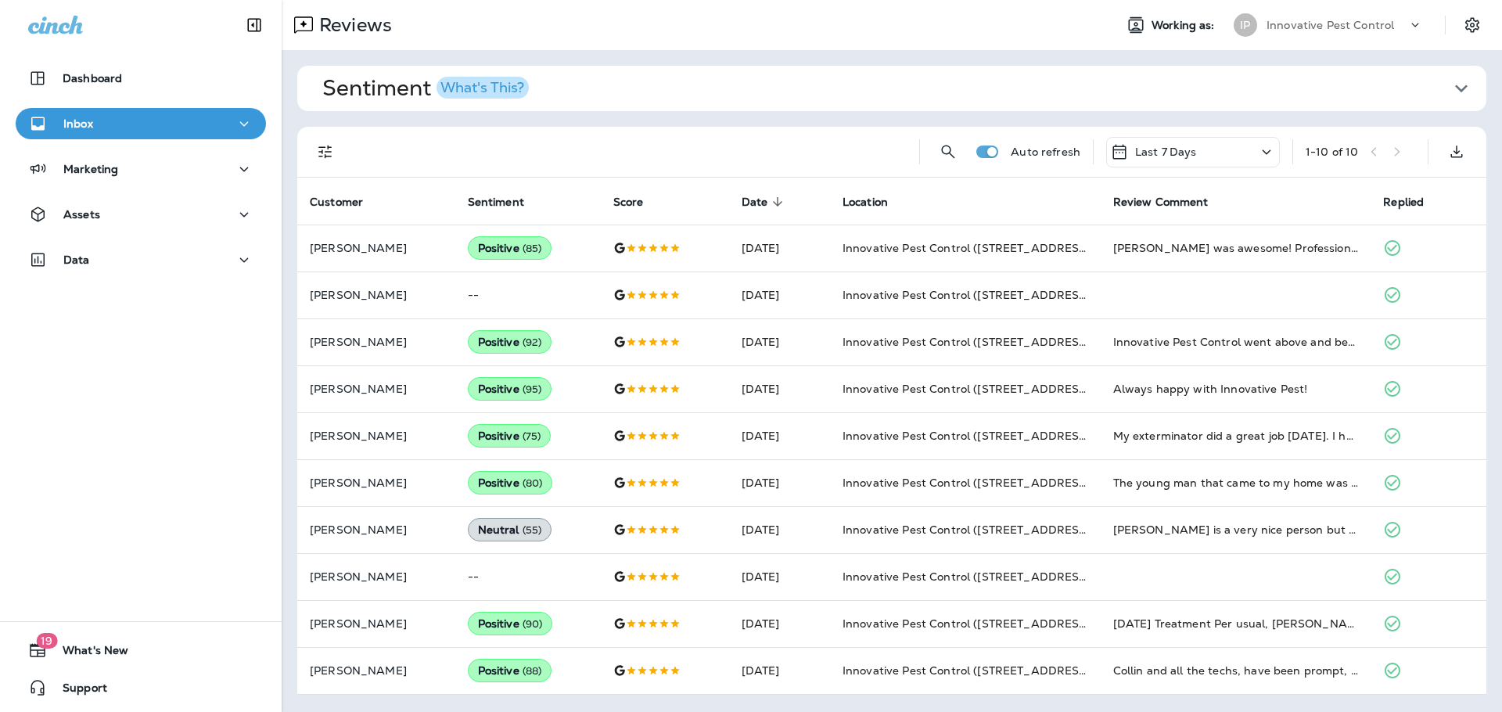
click at [1314, 23] on p "Innovative Pest Control" at bounding box center [1330, 25] width 128 height 13
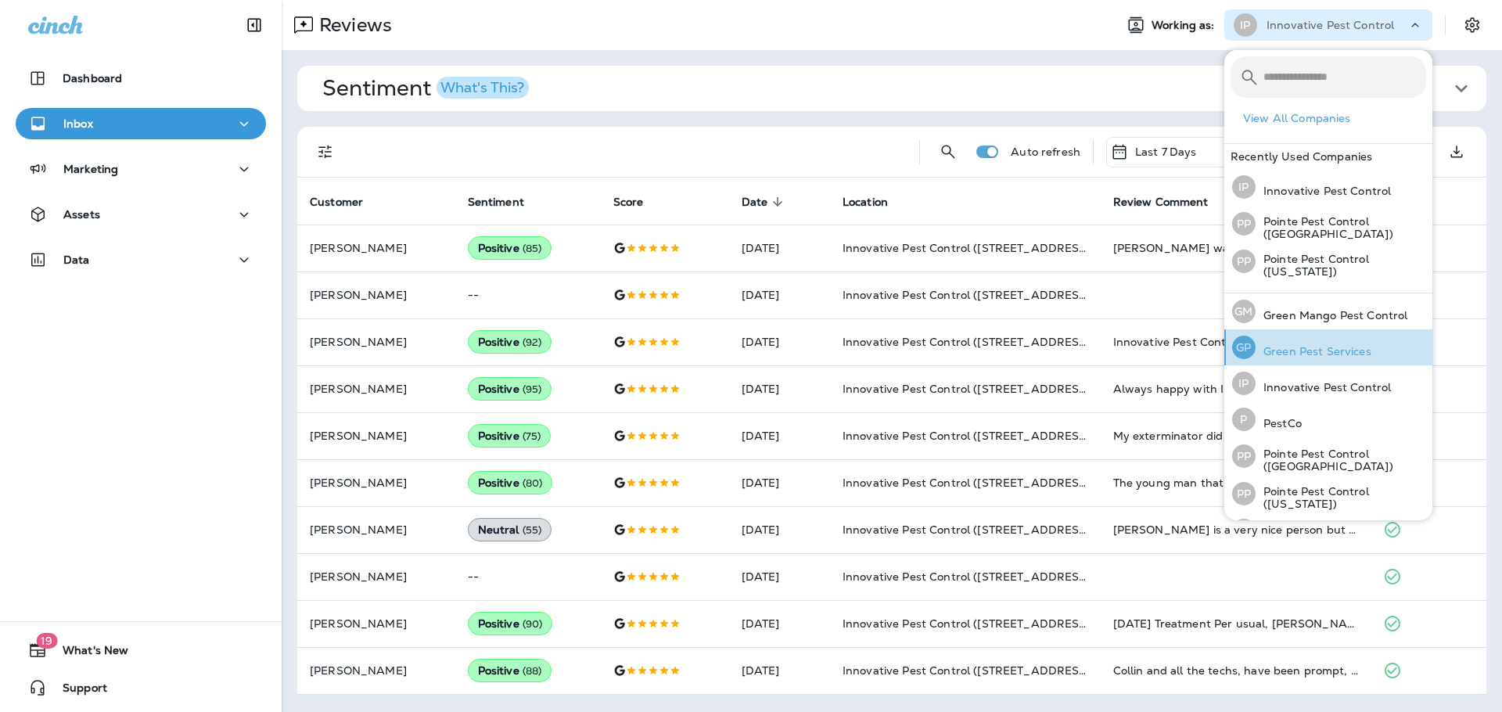
click at [1338, 354] on p "Green Pest Services" at bounding box center [1314, 351] width 116 height 13
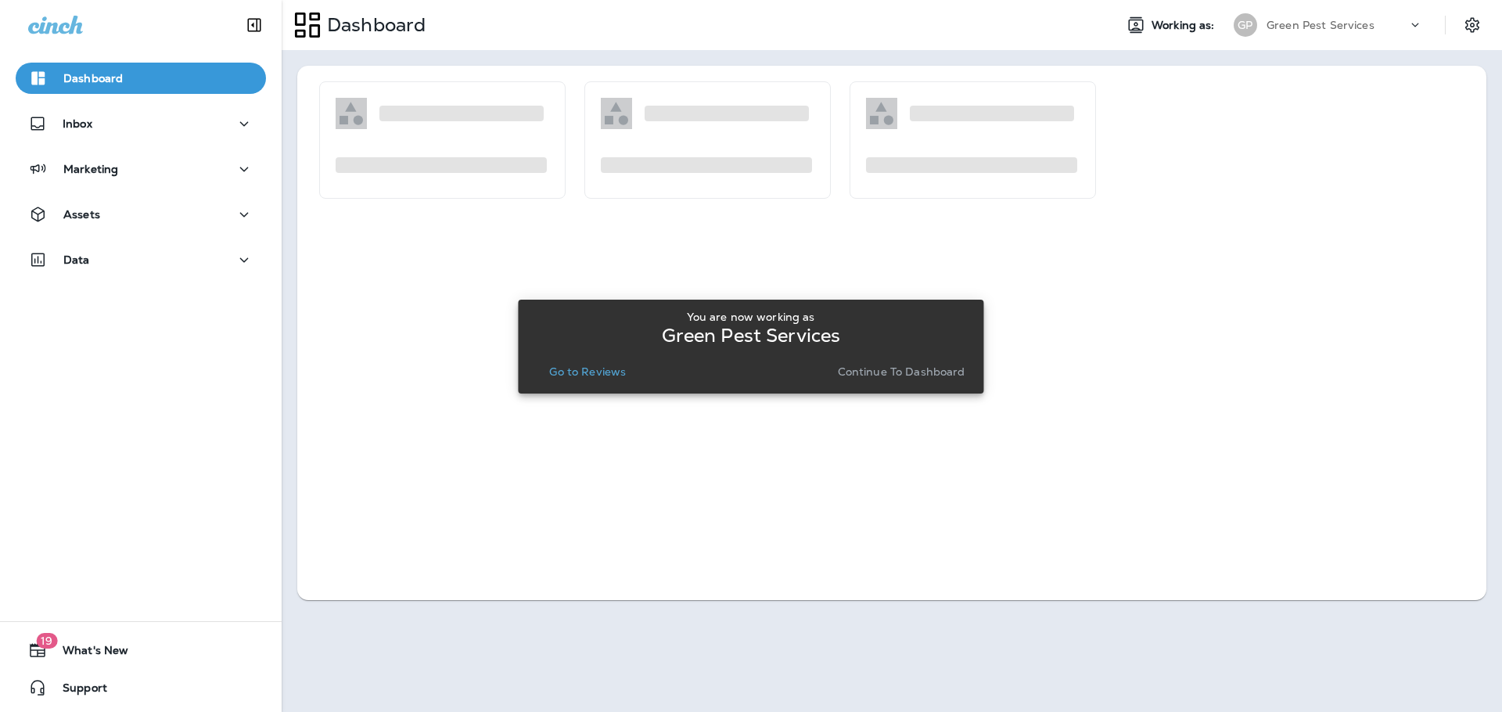
click at [586, 372] on p "Go to Reviews" at bounding box center [587, 371] width 77 height 13
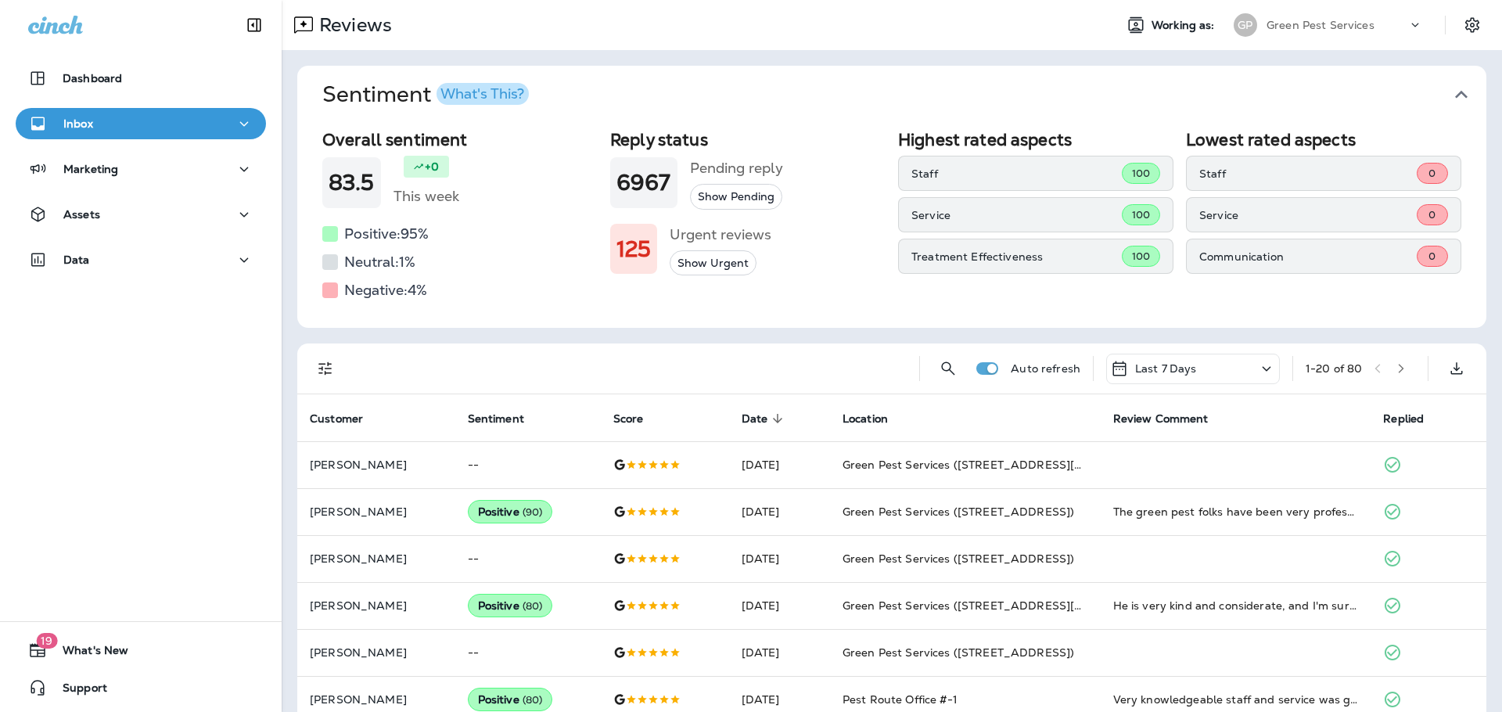
click at [1454, 95] on icon "button" at bounding box center [1461, 94] width 25 height 25
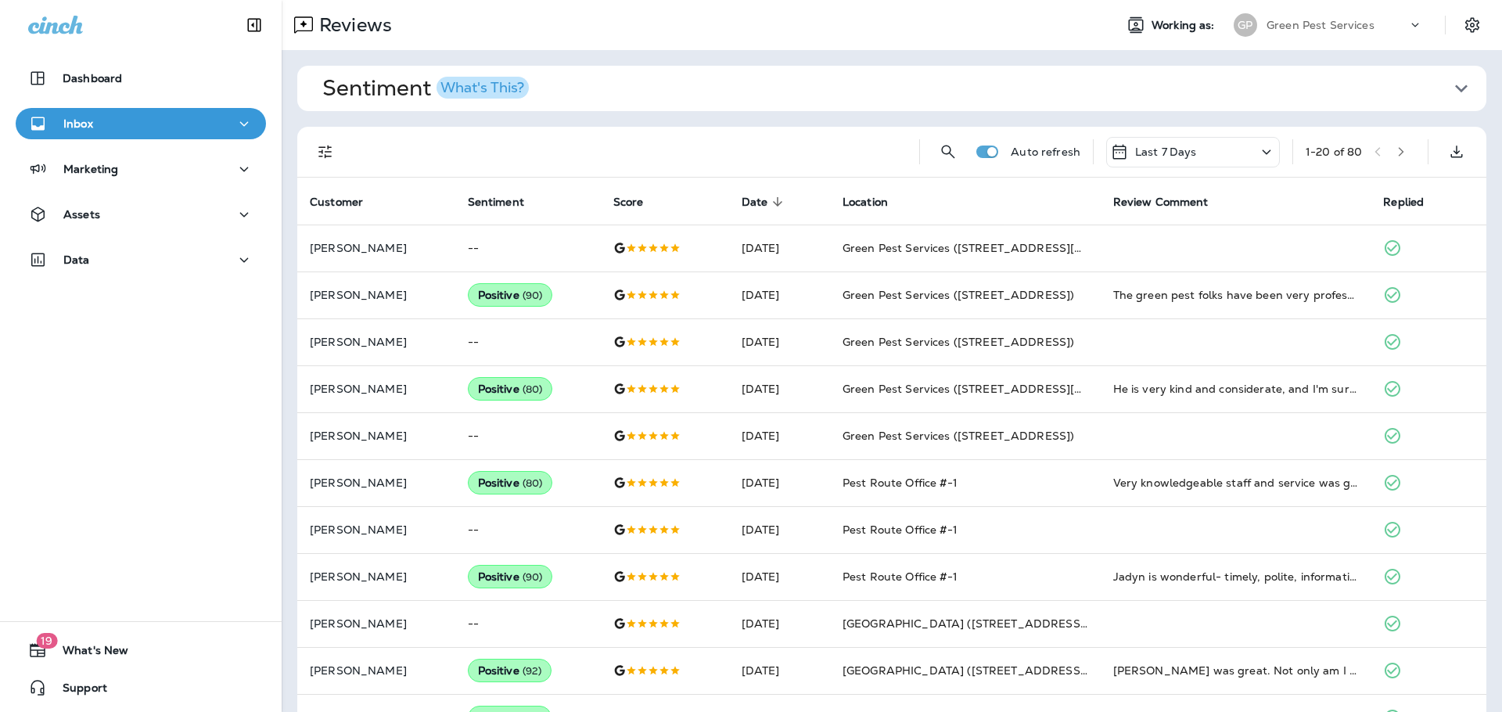
click at [321, 146] on icon "Filters" at bounding box center [325, 151] width 19 height 19
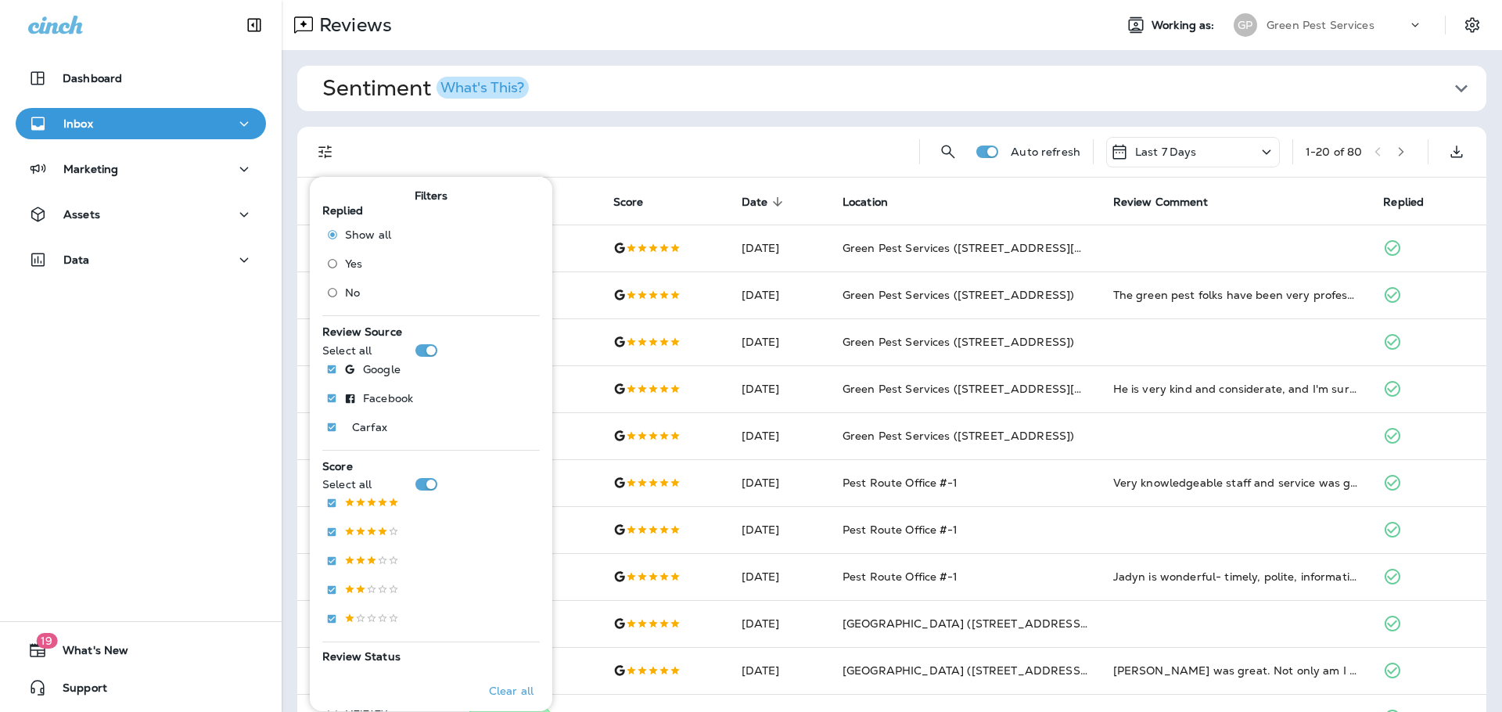
click at [347, 296] on span "No" at bounding box center [352, 292] width 15 height 13
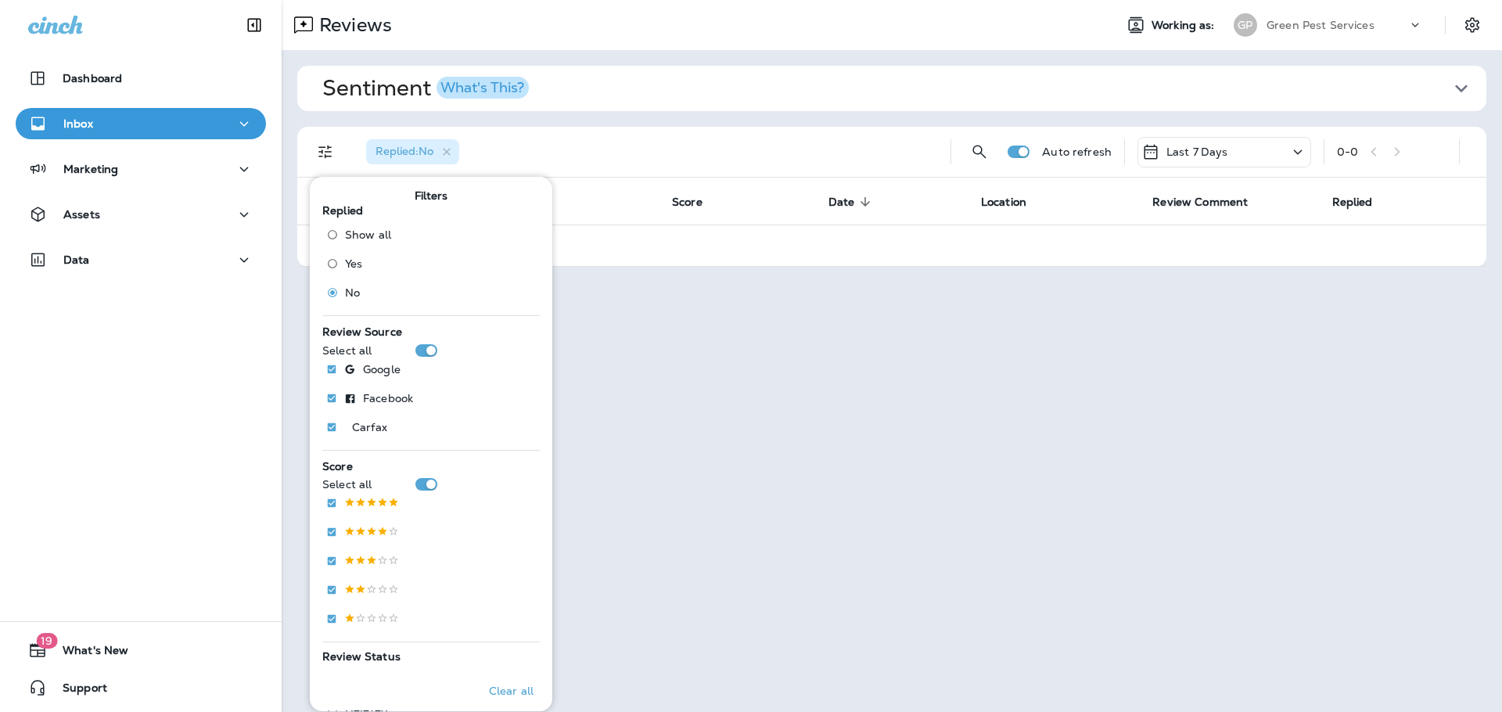
click at [1330, 20] on p "Green Pest Services" at bounding box center [1320, 25] width 108 height 13
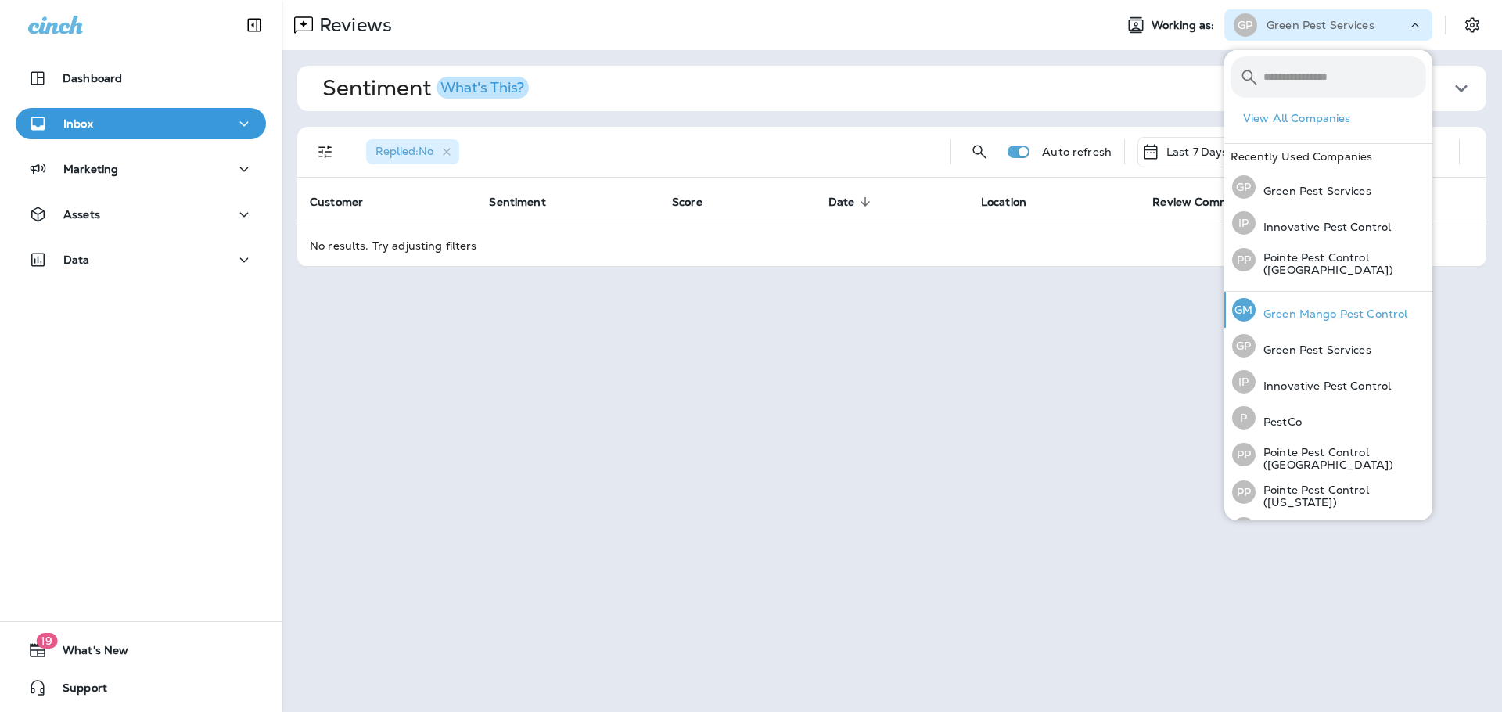
click at [1316, 322] on div "[PERSON_NAME] Mango Pest Control" at bounding box center [1320, 310] width 188 height 36
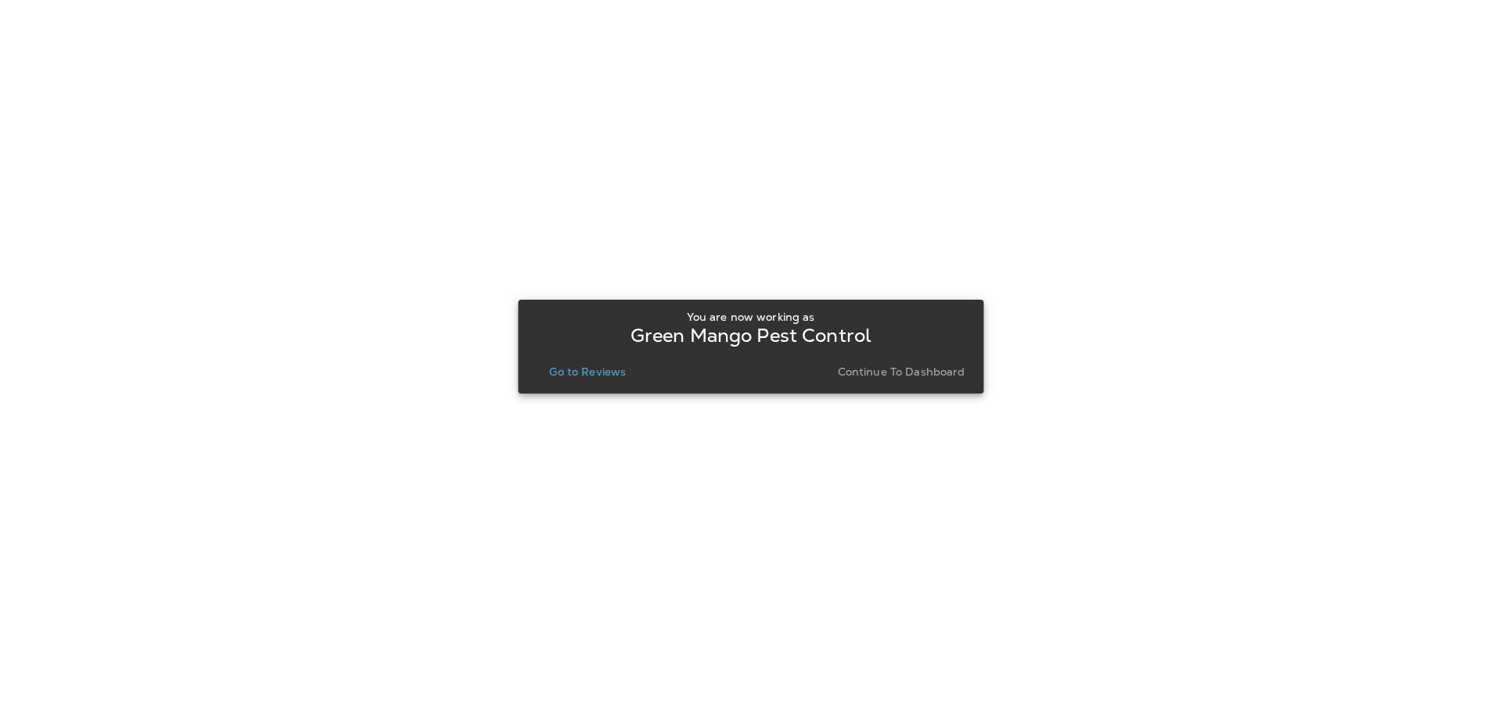
click at [596, 367] on p "Go to Reviews" at bounding box center [587, 371] width 77 height 13
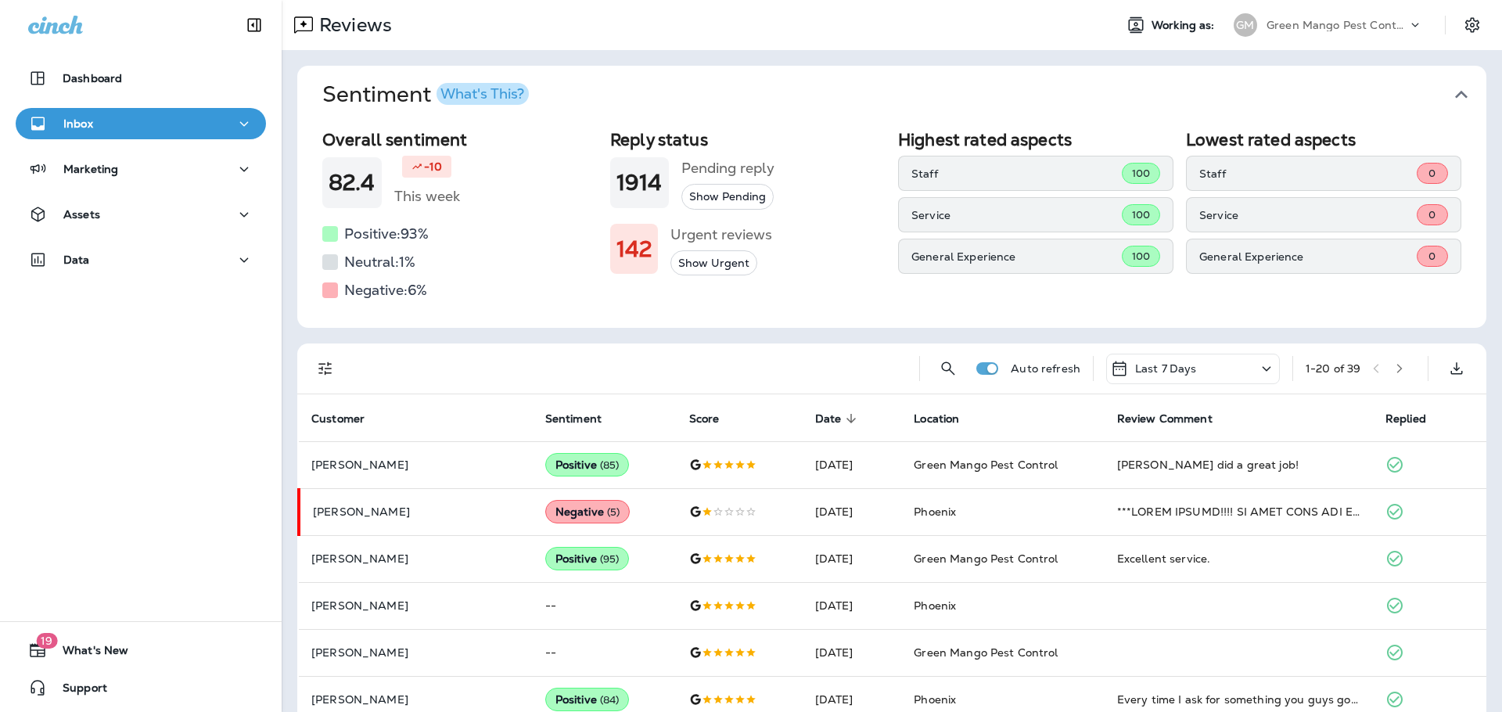
click at [1457, 89] on icon "button" at bounding box center [1461, 94] width 25 height 25
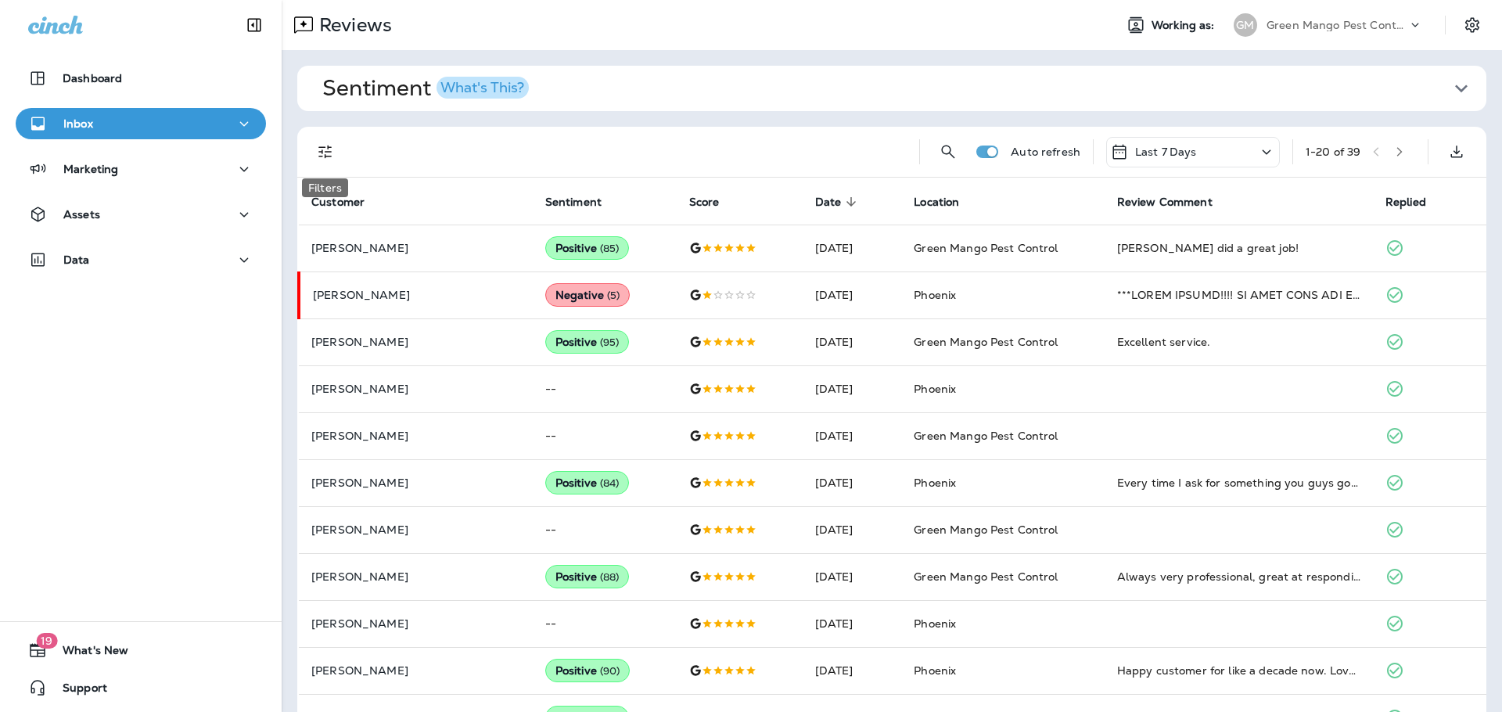
click at [324, 151] on icon "Filters" at bounding box center [325, 151] width 19 height 19
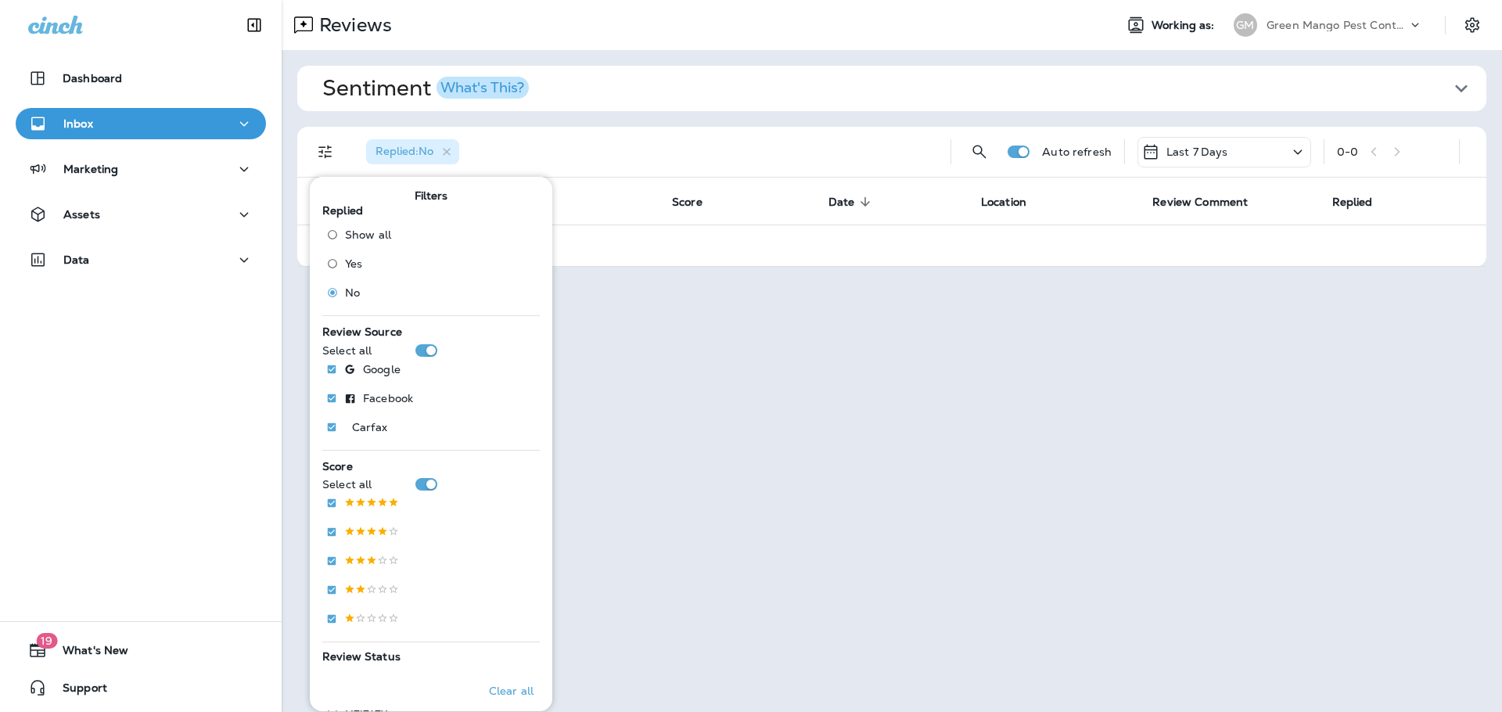
click at [759, 138] on div "Replied : No" at bounding box center [646, 152] width 584 height 50
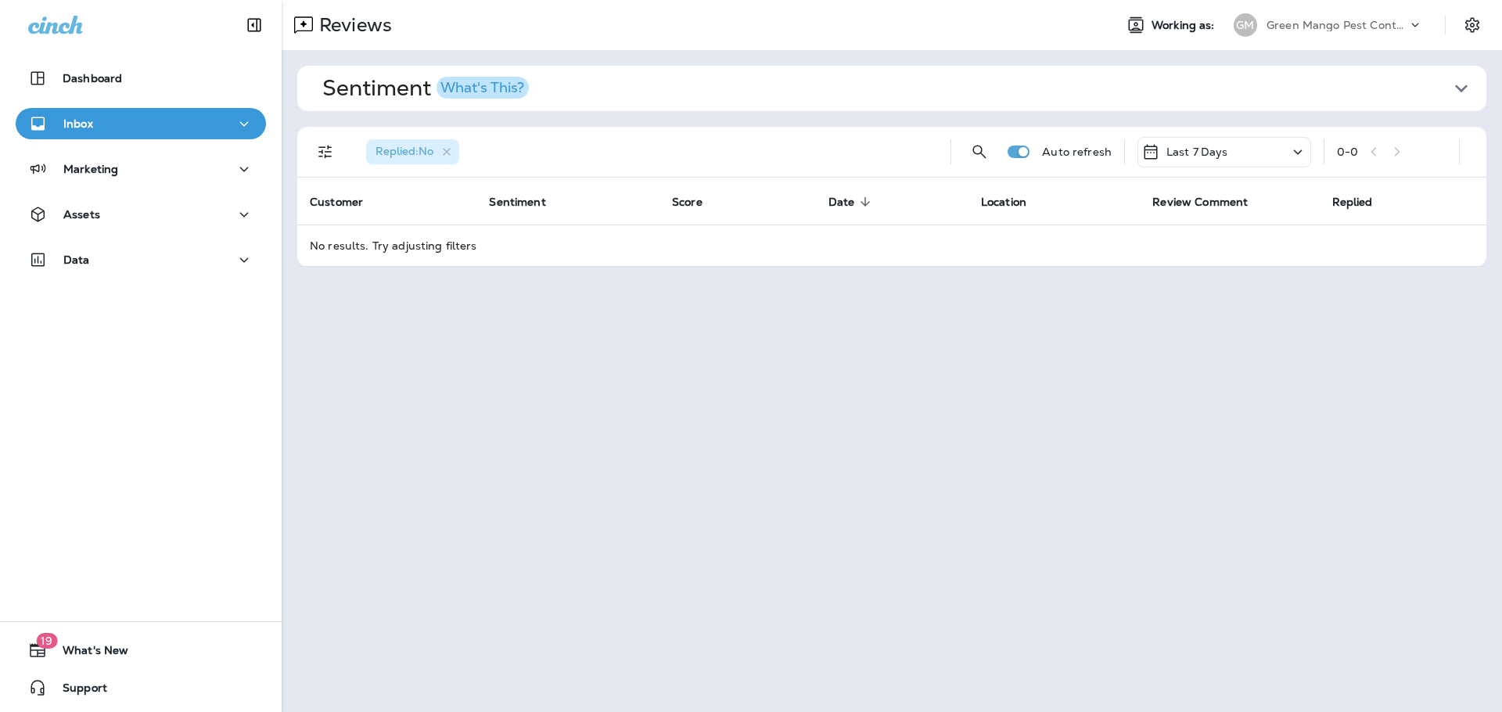
click at [1292, 29] on p "Green Mango Pest Control" at bounding box center [1336, 25] width 141 height 13
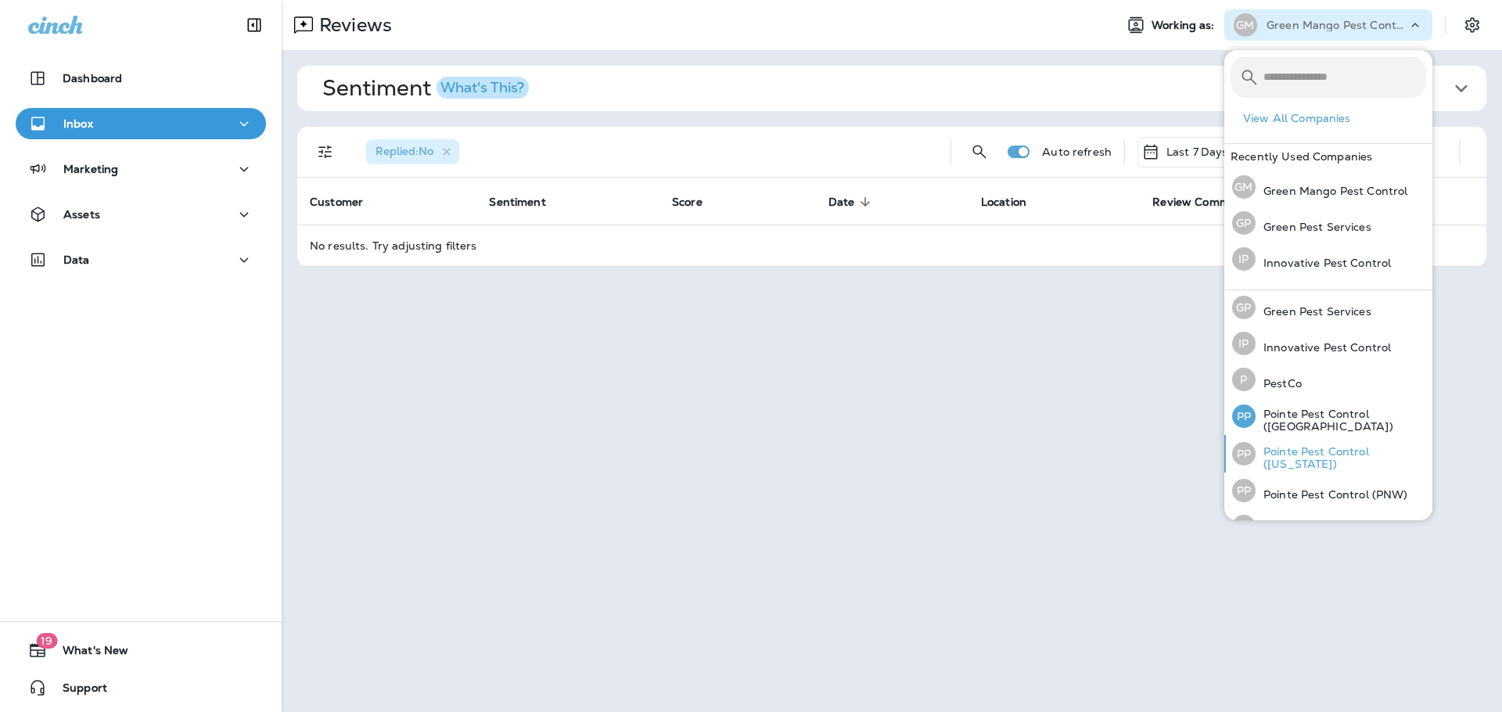
scroll to position [67, 0]
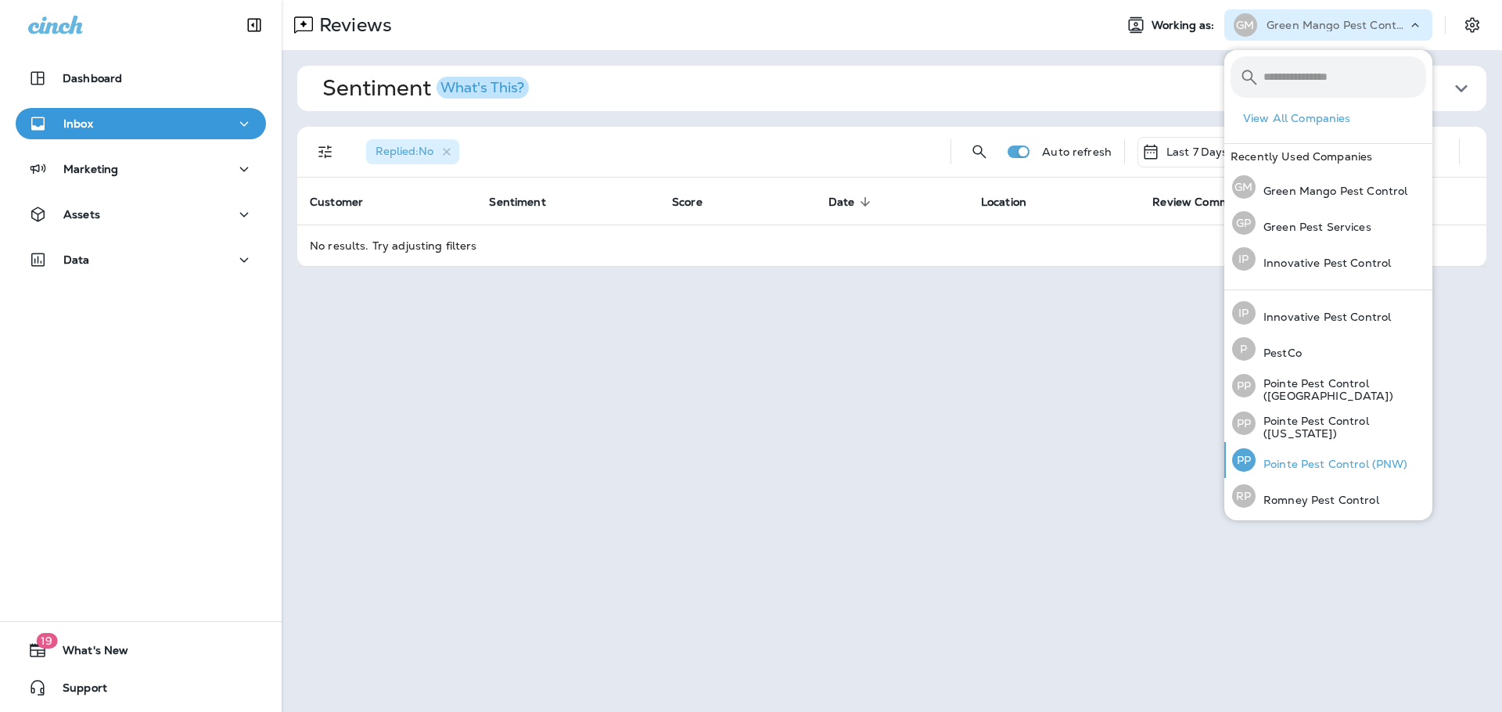
click at [1333, 466] on p "Pointe Pest Control (PNW)" at bounding box center [1332, 464] width 153 height 13
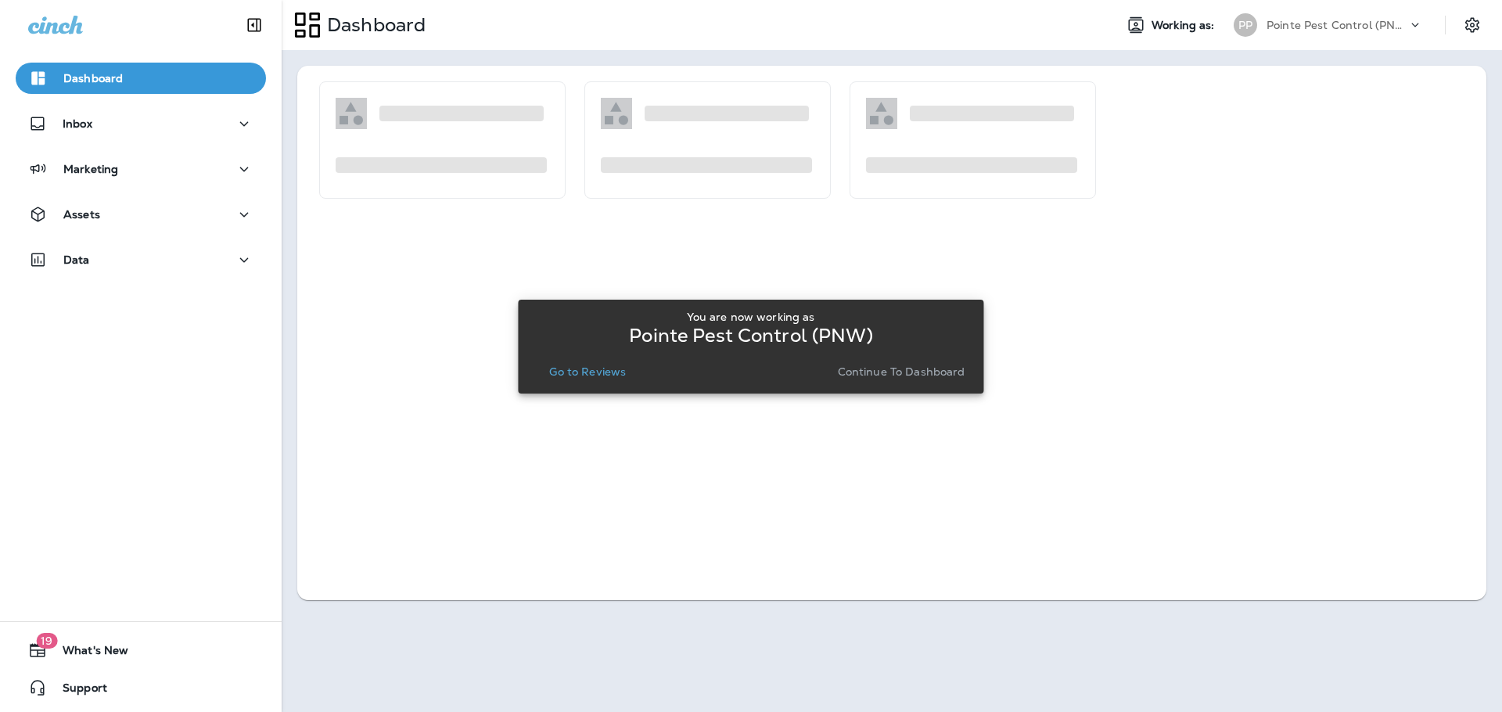
click at [598, 362] on button "Go to Reviews" at bounding box center [587, 372] width 89 height 22
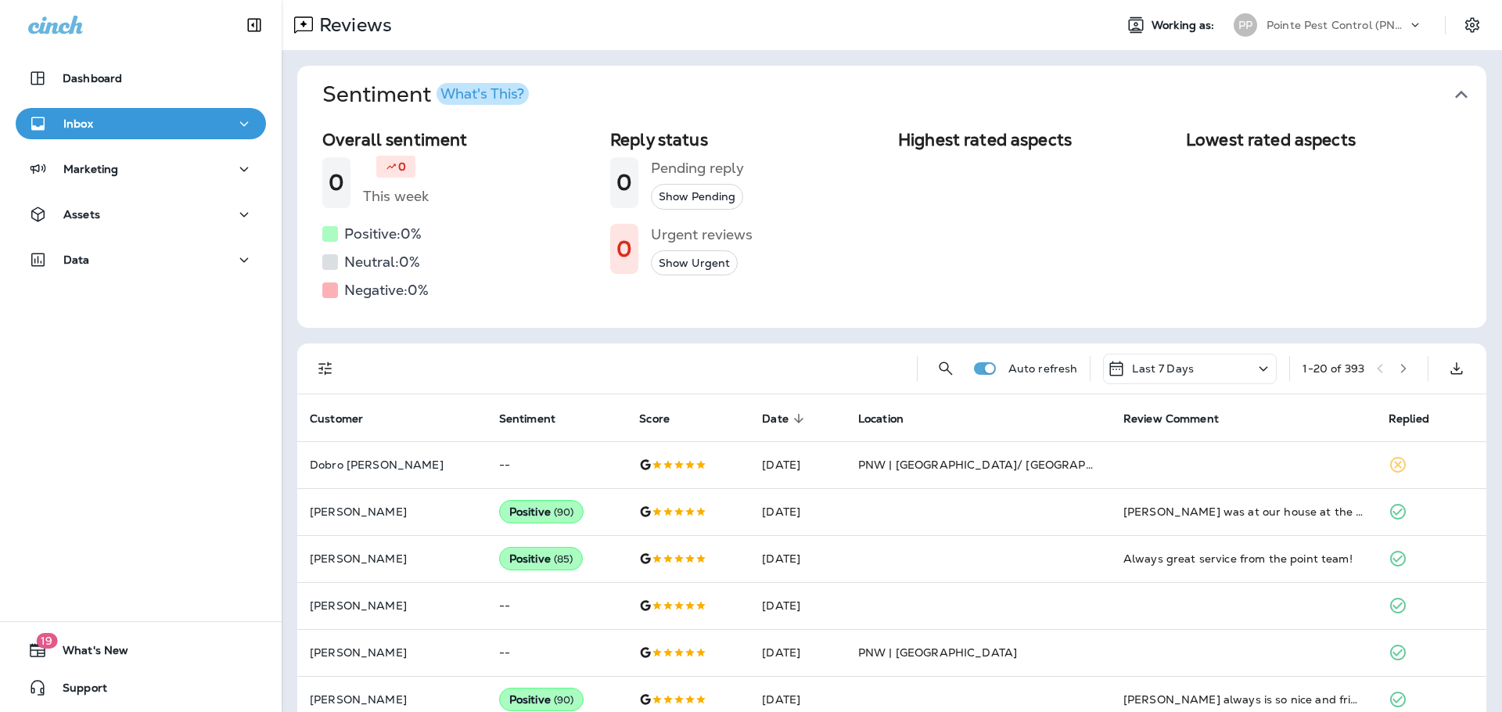
click at [1449, 93] on icon "button" at bounding box center [1461, 94] width 25 height 25
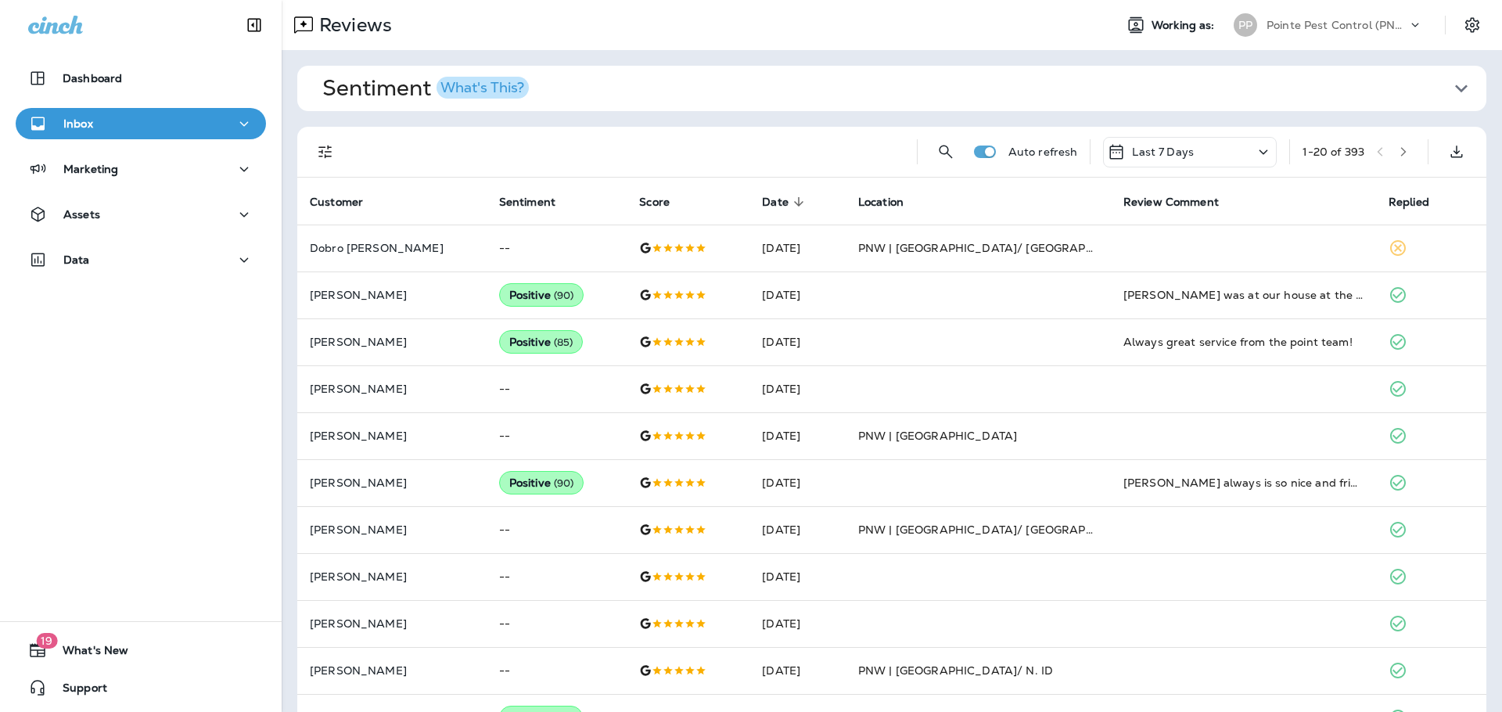
click at [329, 142] on icon "Filters" at bounding box center [325, 151] width 19 height 19
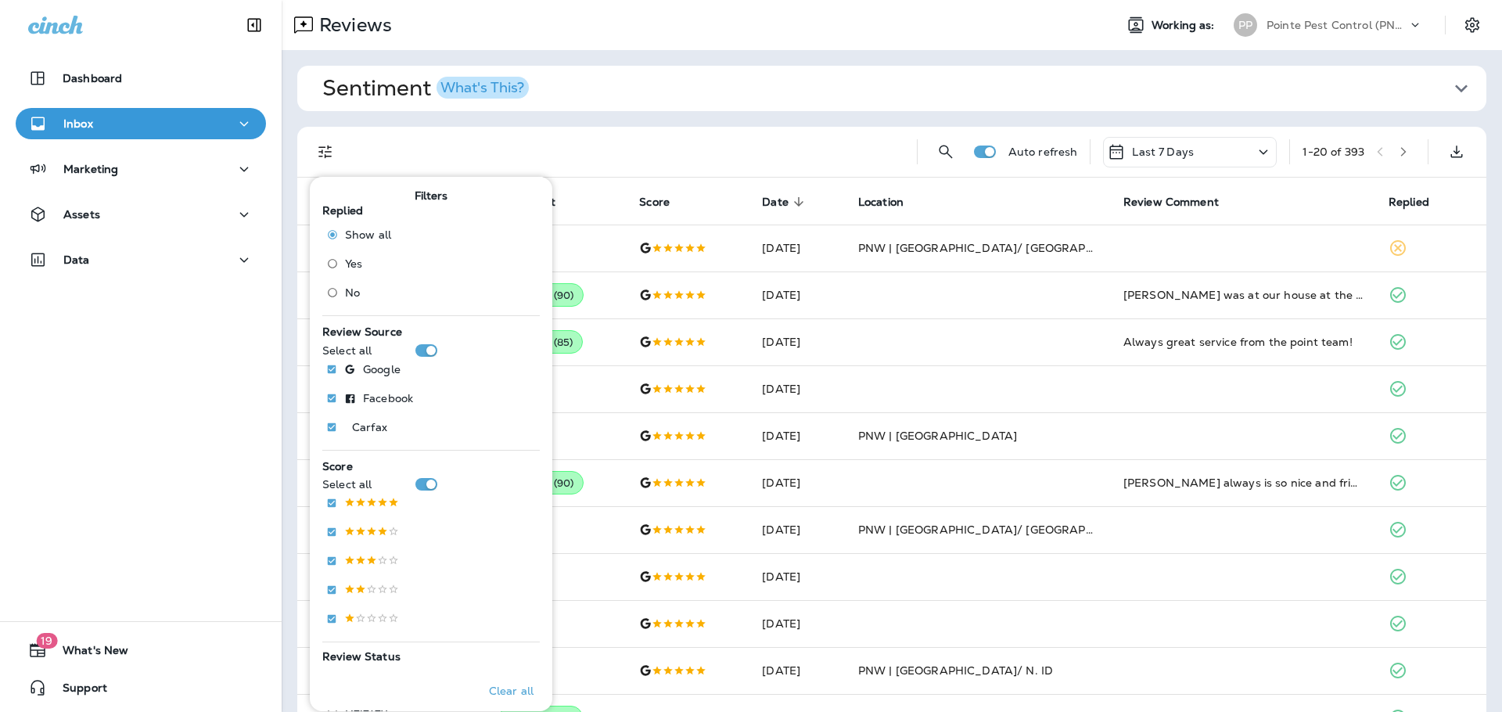
click at [350, 291] on span "No" at bounding box center [352, 292] width 15 height 13
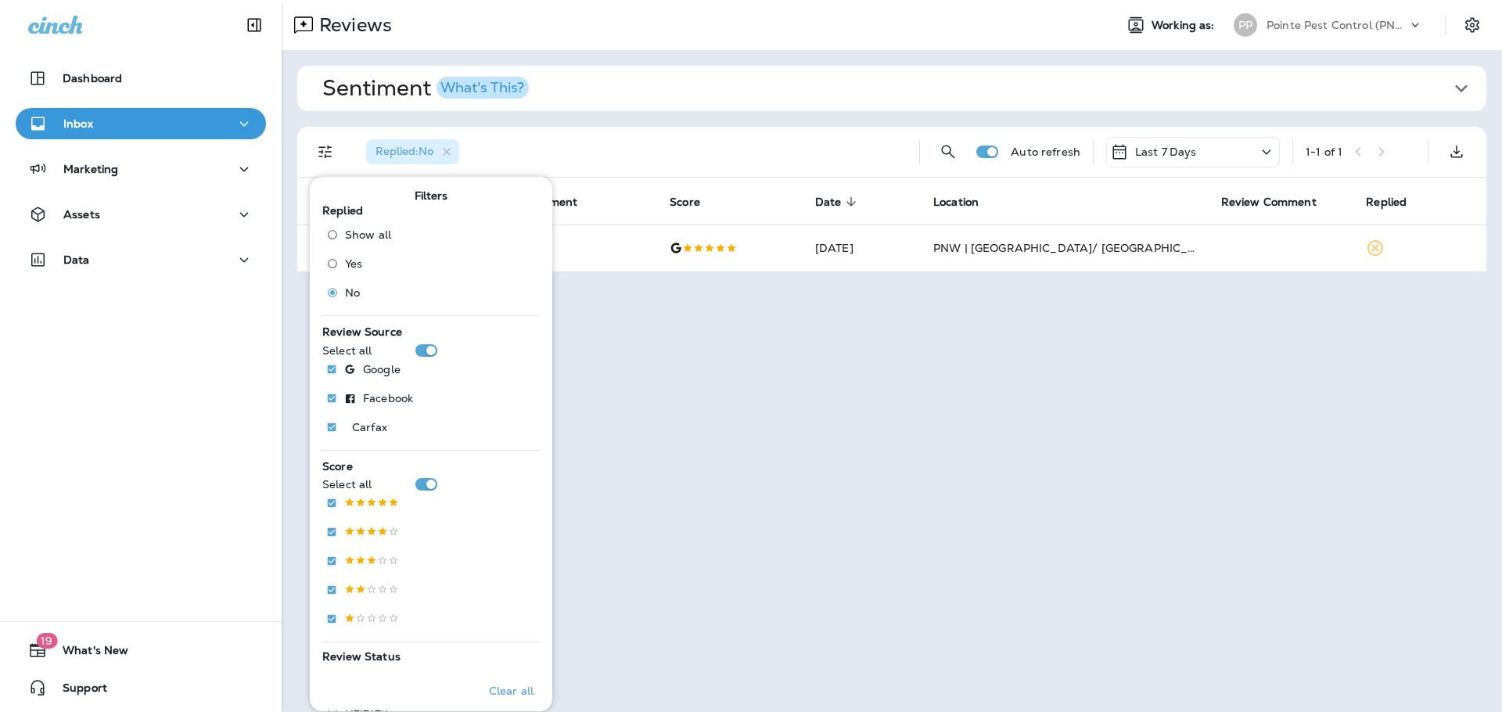
click at [685, 141] on div "Replied : No" at bounding box center [630, 152] width 553 height 50
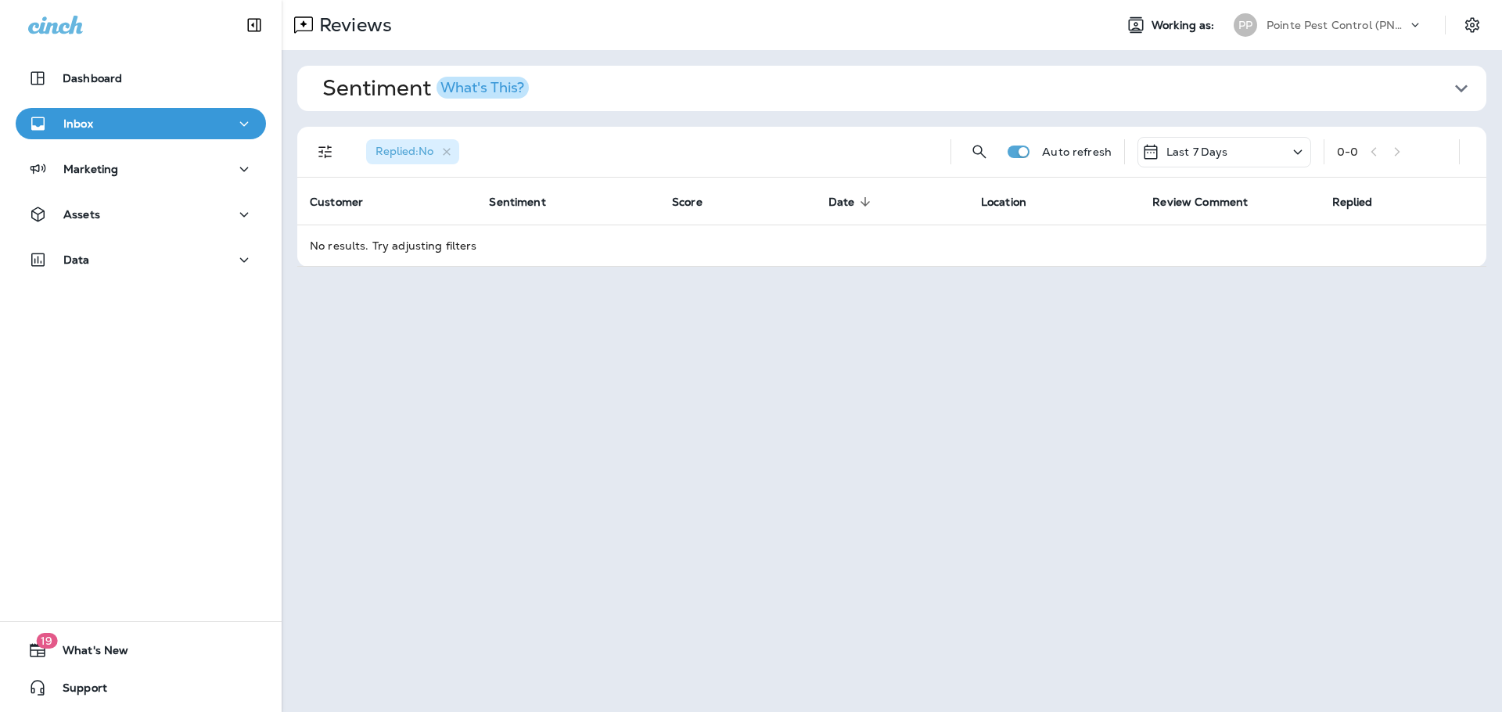
click at [1386, 35] on div "Pointe Pest Control (PNW)" at bounding box center [1336, 24] width 141 height 23
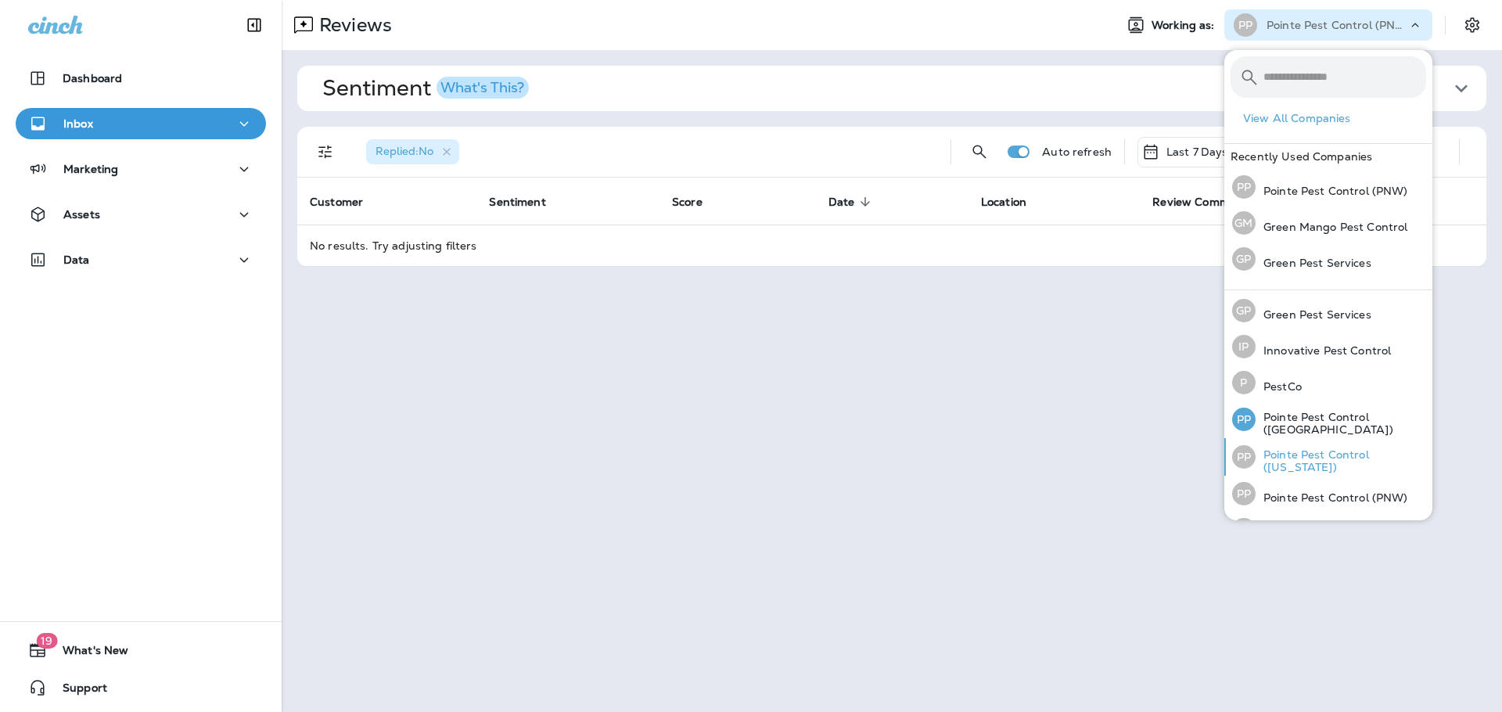
scroll to position [67, 0]
click at [1315, 429] on p "Pointe Pest Control ([US_STATE])" at bounding box center [1341, 427] width 171 height 25
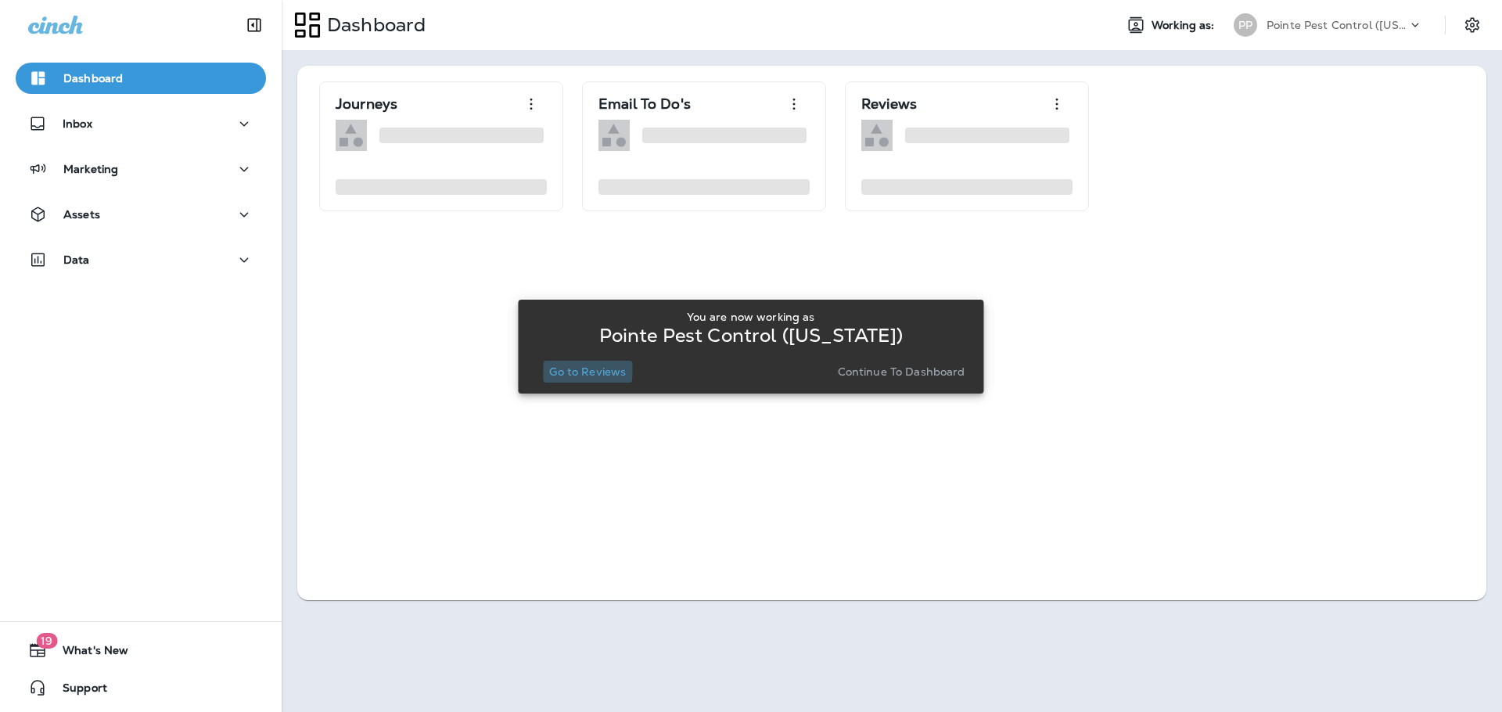
click at [570, 368] on p "Go to Reviews" at bounding box center [587, 371] width 77 height 13
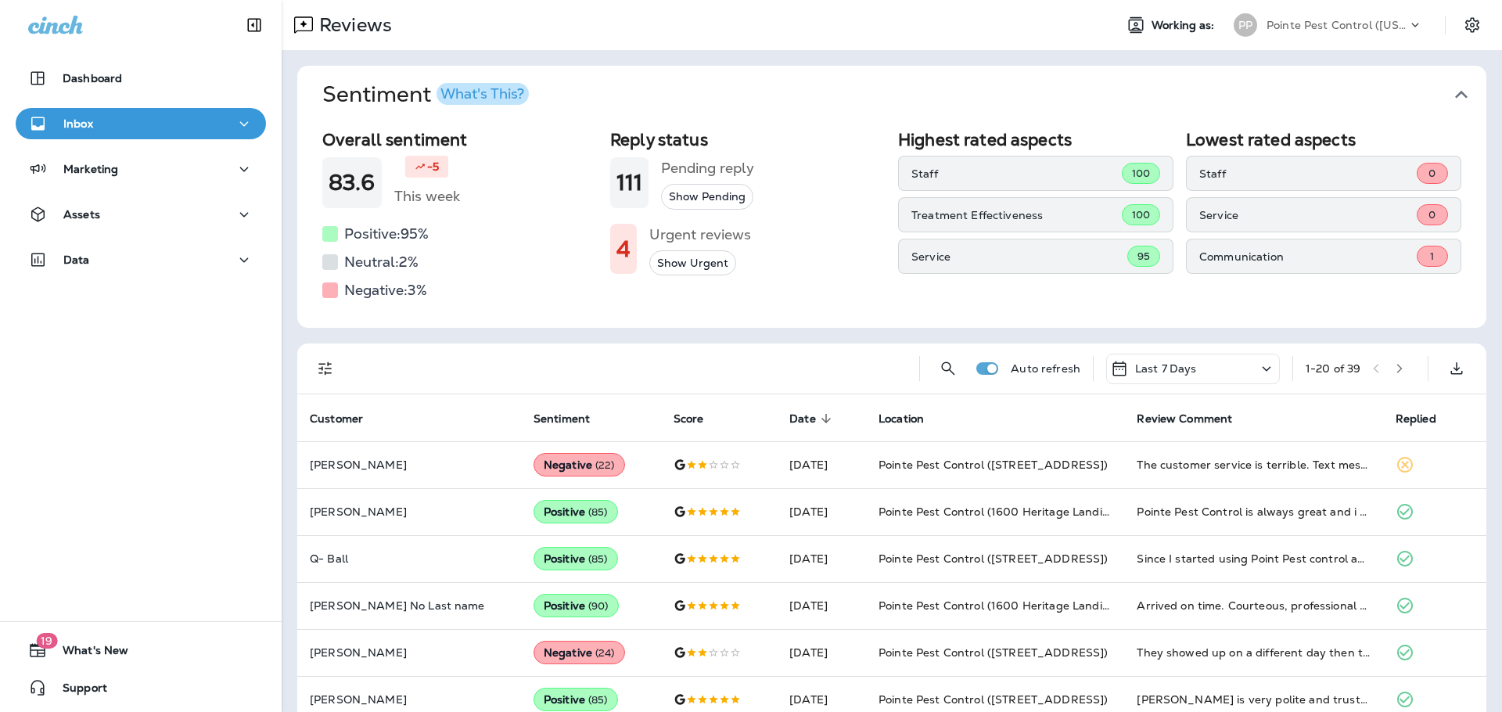
click at [1450, 90] on icon "button" at bounding box center [1461, 94] width 25 height 25
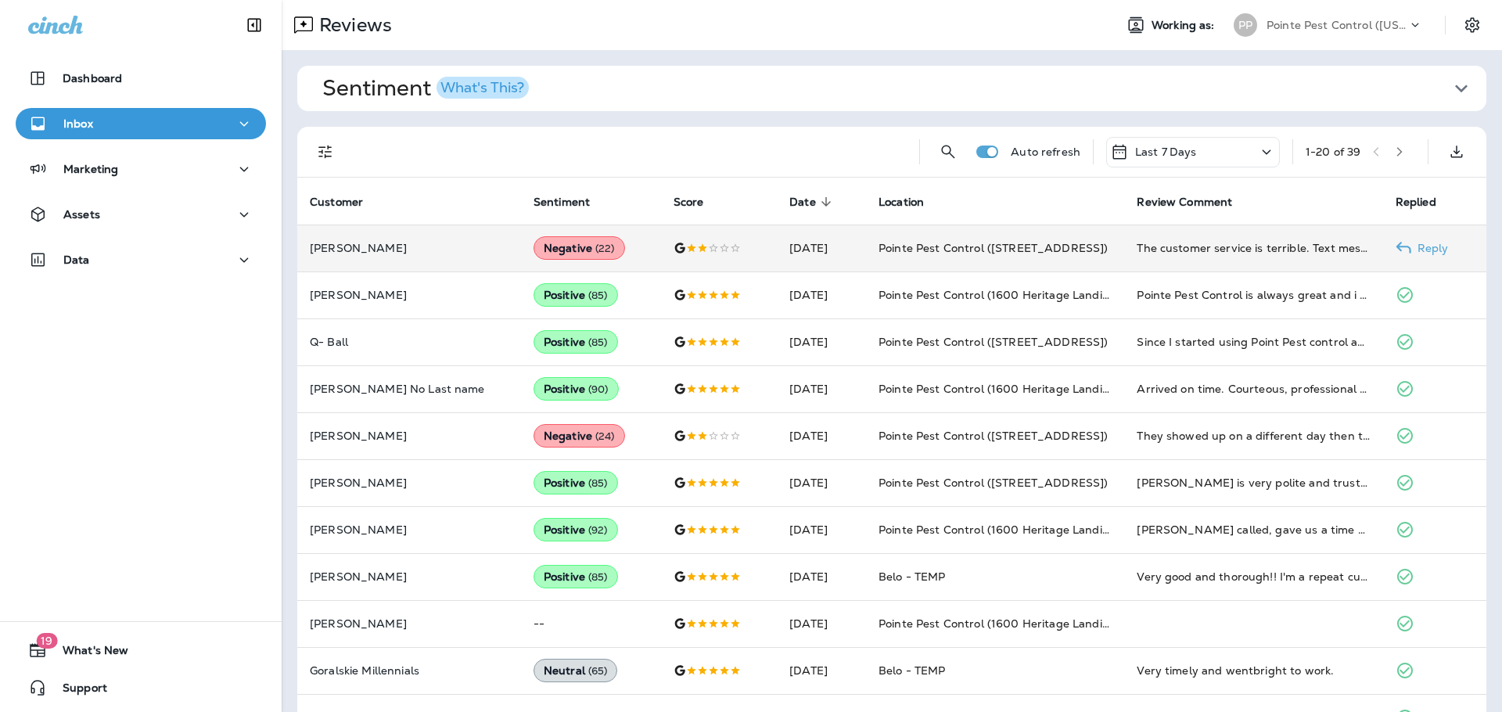
click at [692, 247] on div at bounding box center [719, 248] width 91 height 13
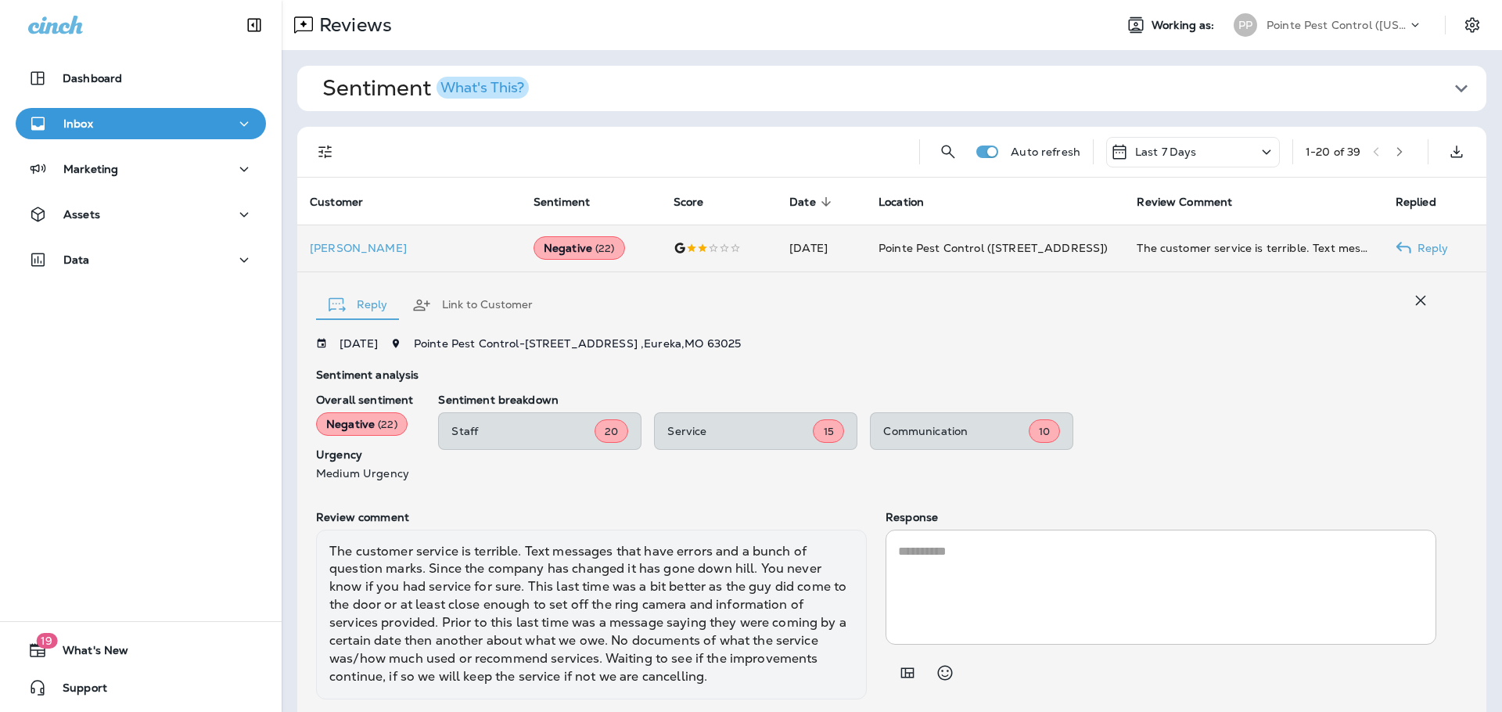
scroll to position [47, 0]
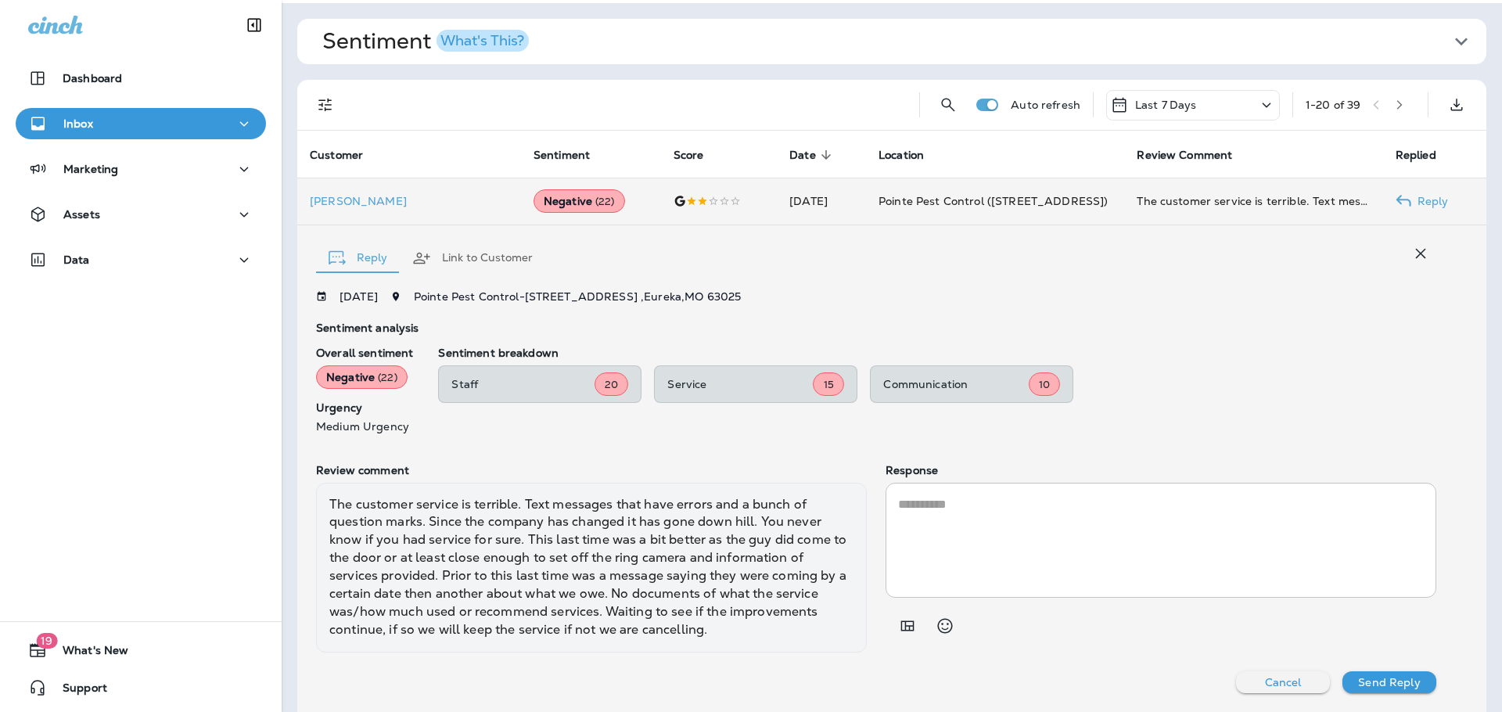
click at [1011, 519] on textarea at bounding box center [1161, 540] width 526 height 90
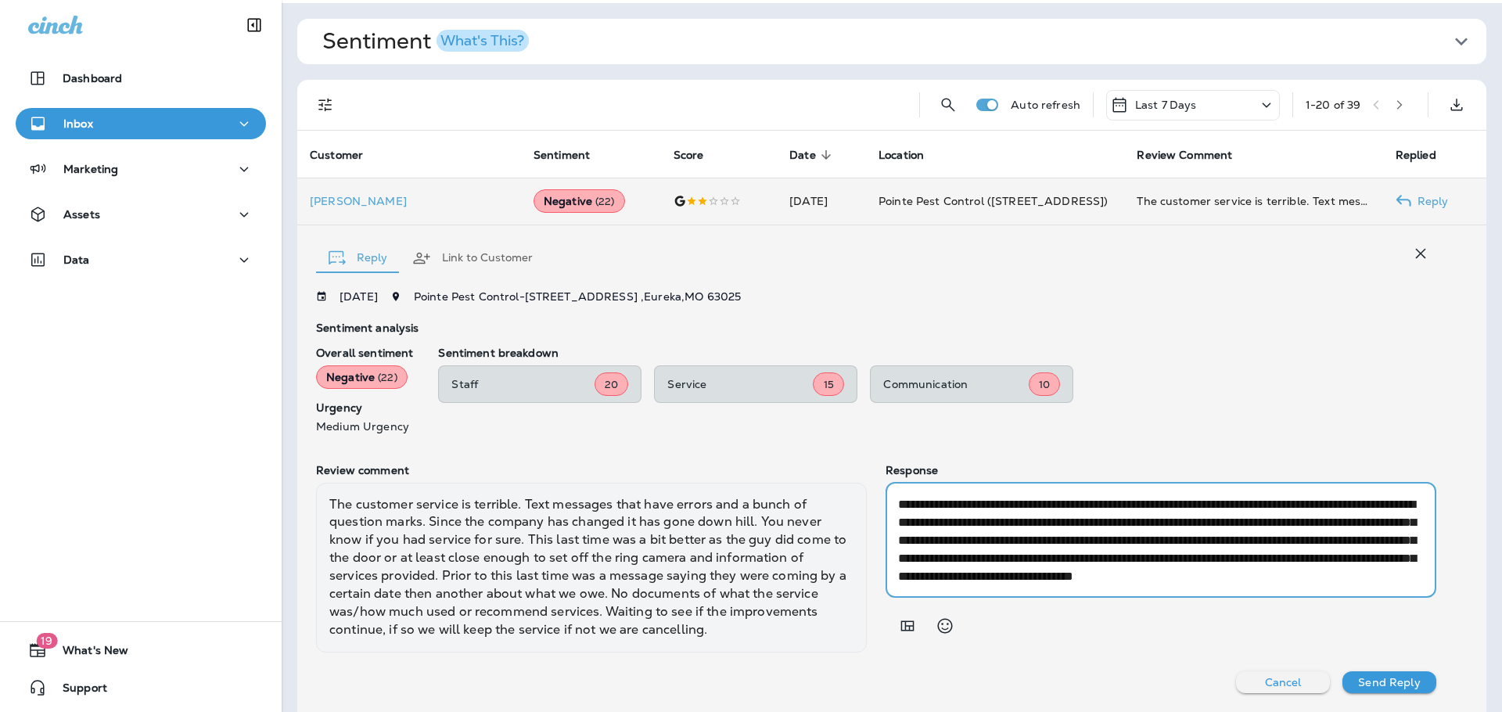
scroll to position [35, 0]
click at [1163, 559] on textarea "**********" at bounding box center [1158, 540] width 520 height 90
click at [1167, 560] on textarea "**********" at bounding box center [1158, 540] width 520 height 90
click at [1356, 573] on textarea "**********" at bounding box center [1158, 540] width 520 height 90
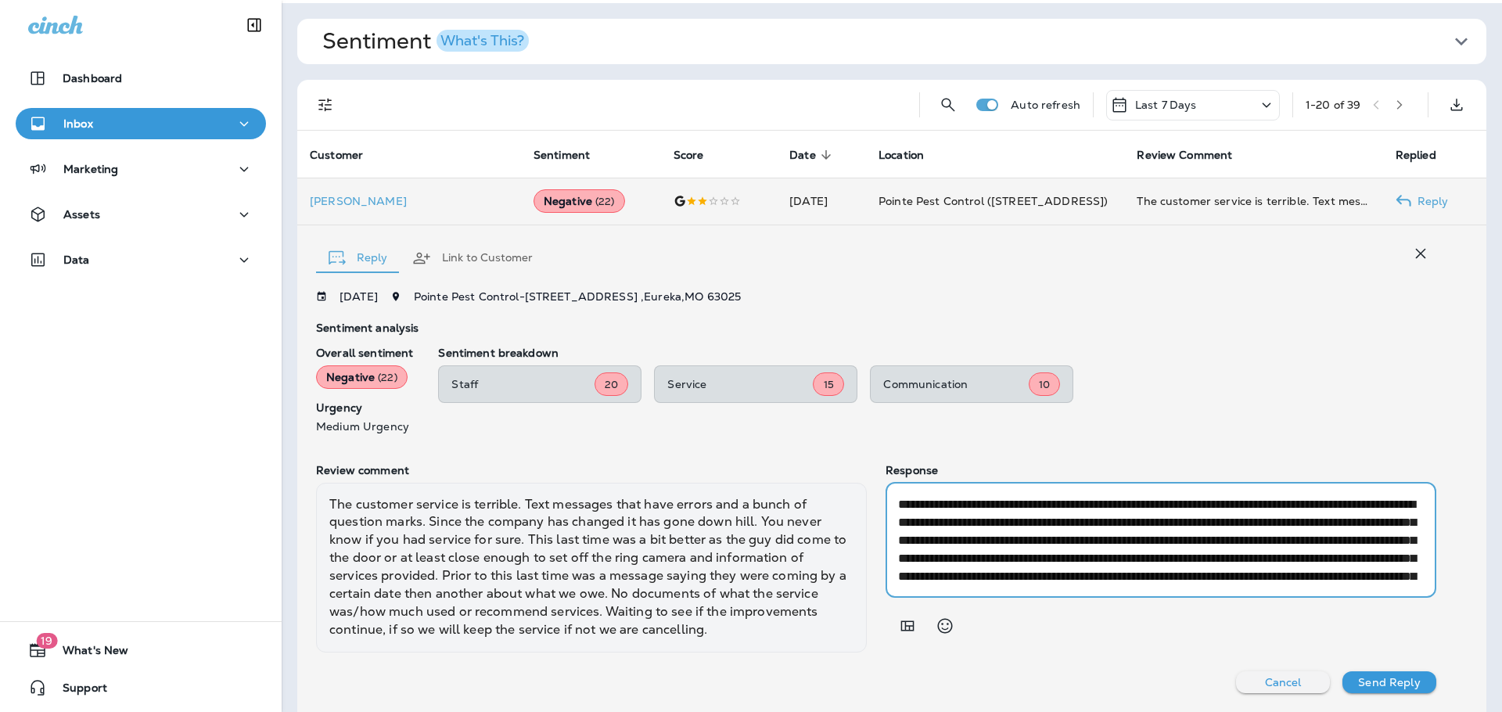
click at [1147, 545] on textarea "**********" at bounding box center [1158, 540] width 520 height 90
click at [1159, 569] on textarea "**********" at bounding box center [1158, 540] width 520 height 90
drag, startPoint x: 1024, startPoint y: 542, endPoint x: 966, endPoint y: 544, distance: 57.9
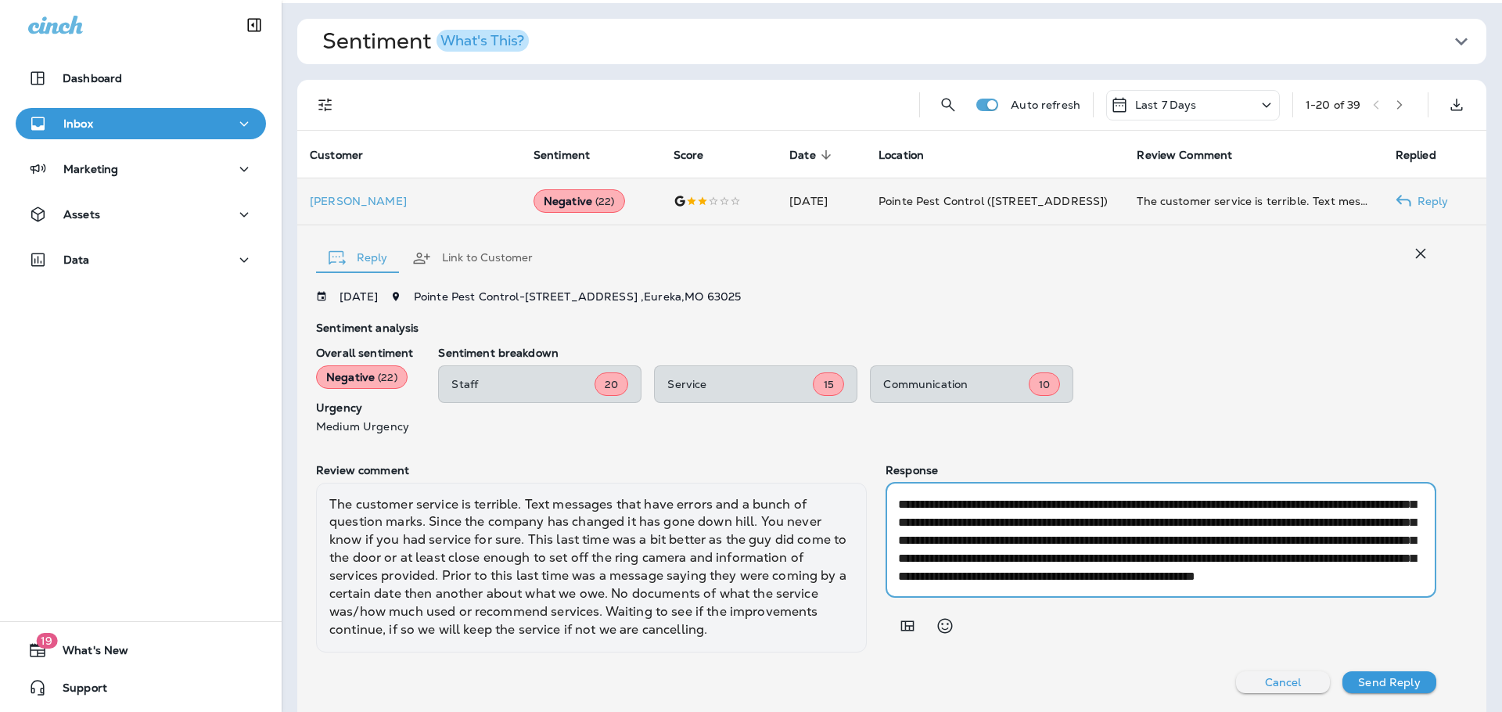
click at [966, 544] on textarea "**********" at bounding box center [1158, 540] width 520 height 90
click at [923, 562] on textarea "**********" at bounding box center [1158, 540] width 520 height 90
click at [986, 554] on textarea "**********" at bounding box center [1158, 540] width 520 height 90
click at [1140, 559] on textarea "**********" at bounding box center [1158, 540] width 520 height 90
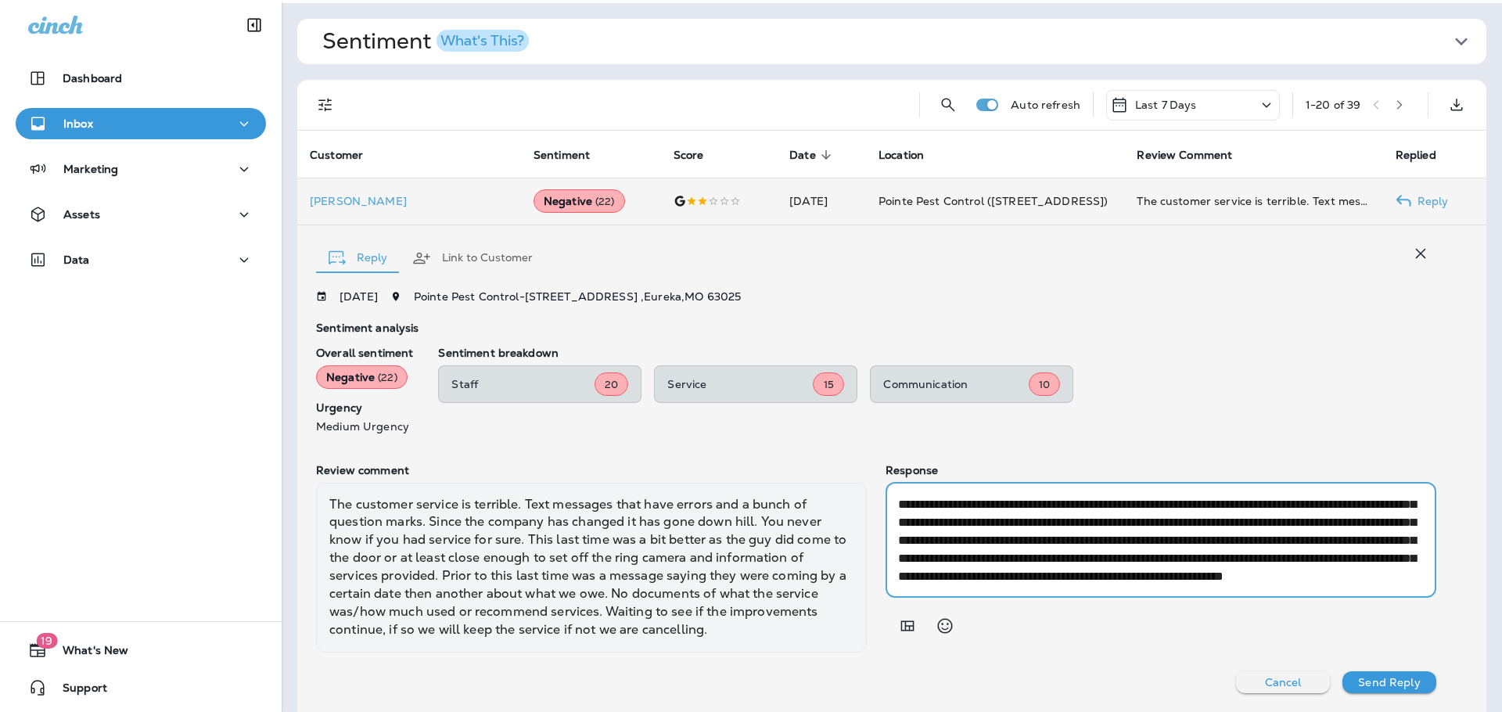
scroll to position [0, 0]
type textarea "**********"
click at [1385, 690] on button "Send Reply" at bounding box center [1389, 682] width 94 height 22
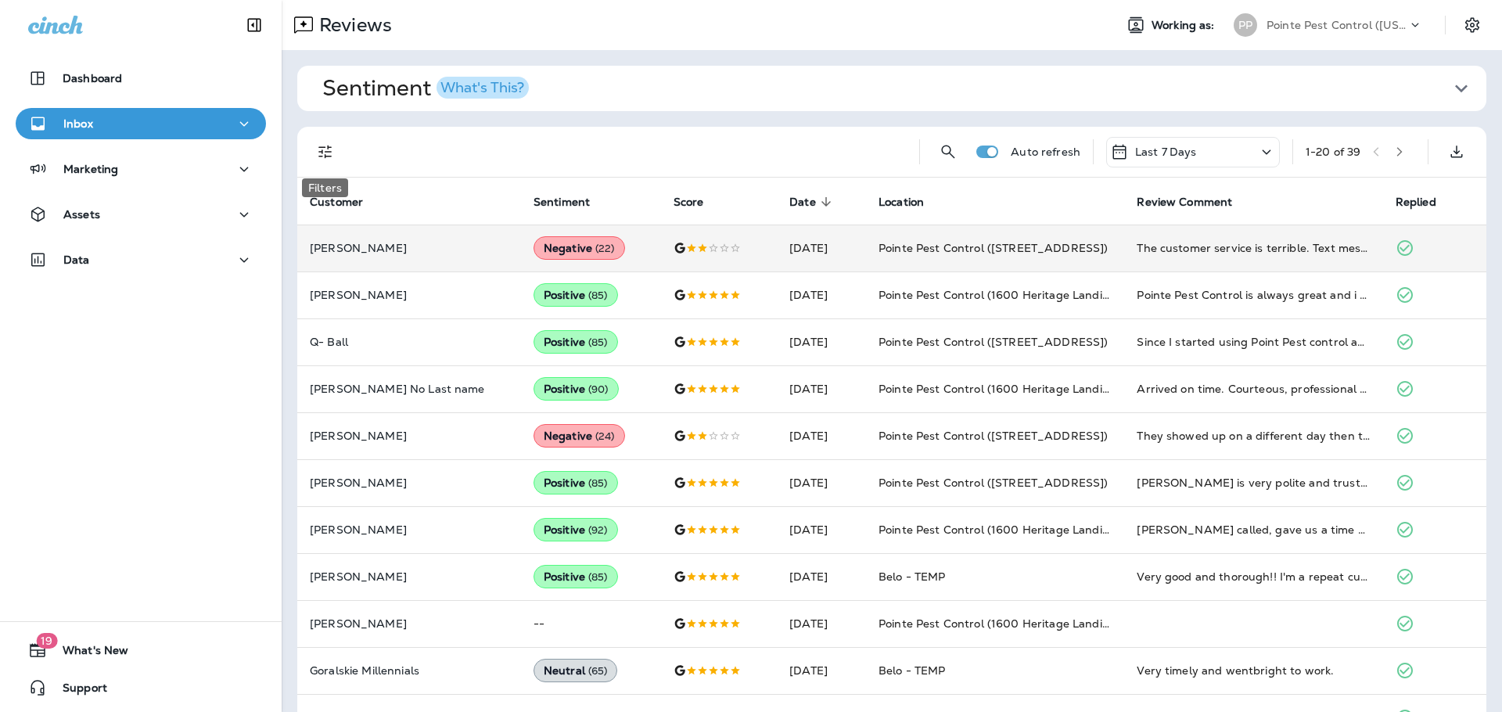
click at [332, 155] on icon "Filters" at bounding box center [325, 151] width 19 height 19
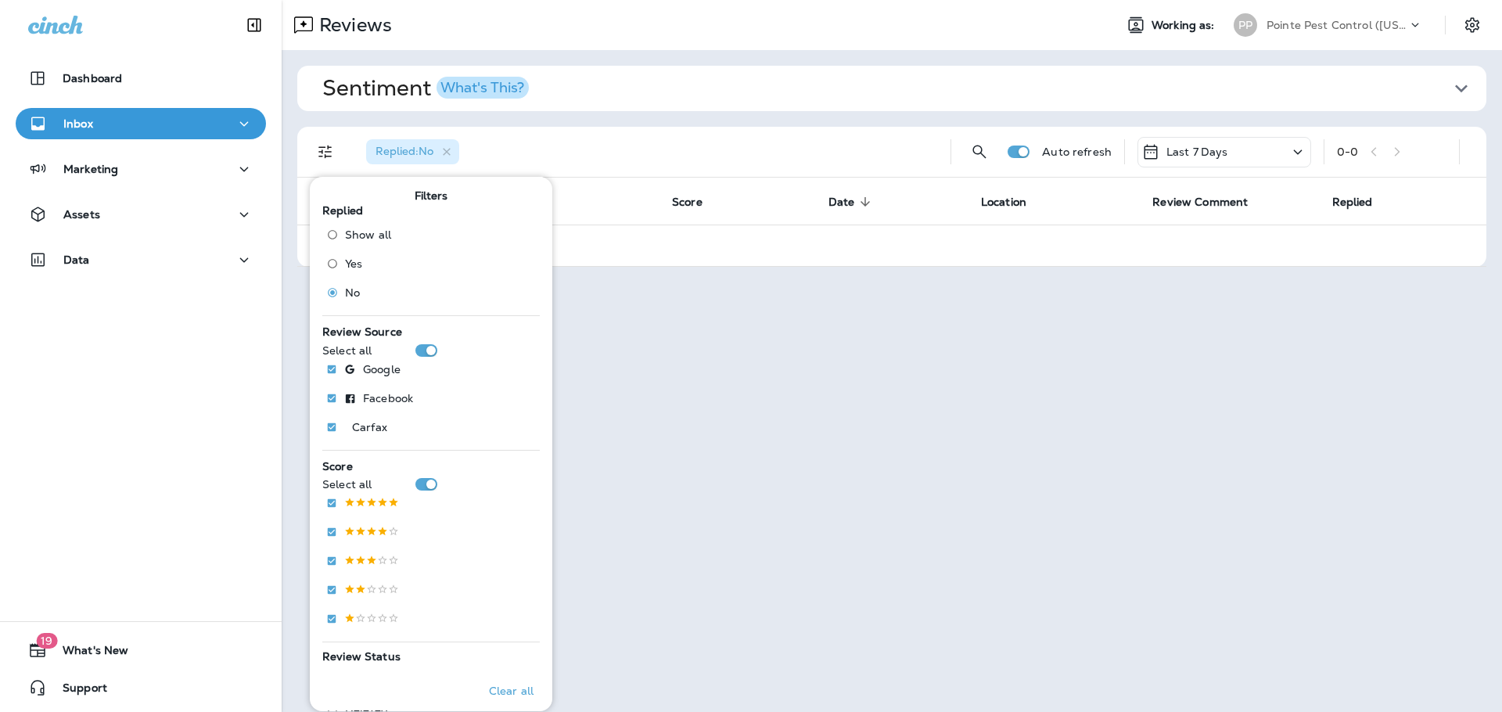
click at [1344, 22] on p "Pointe Pest Control ([US_STATE])" at bounding box center [1336, 25] width 141 height 13
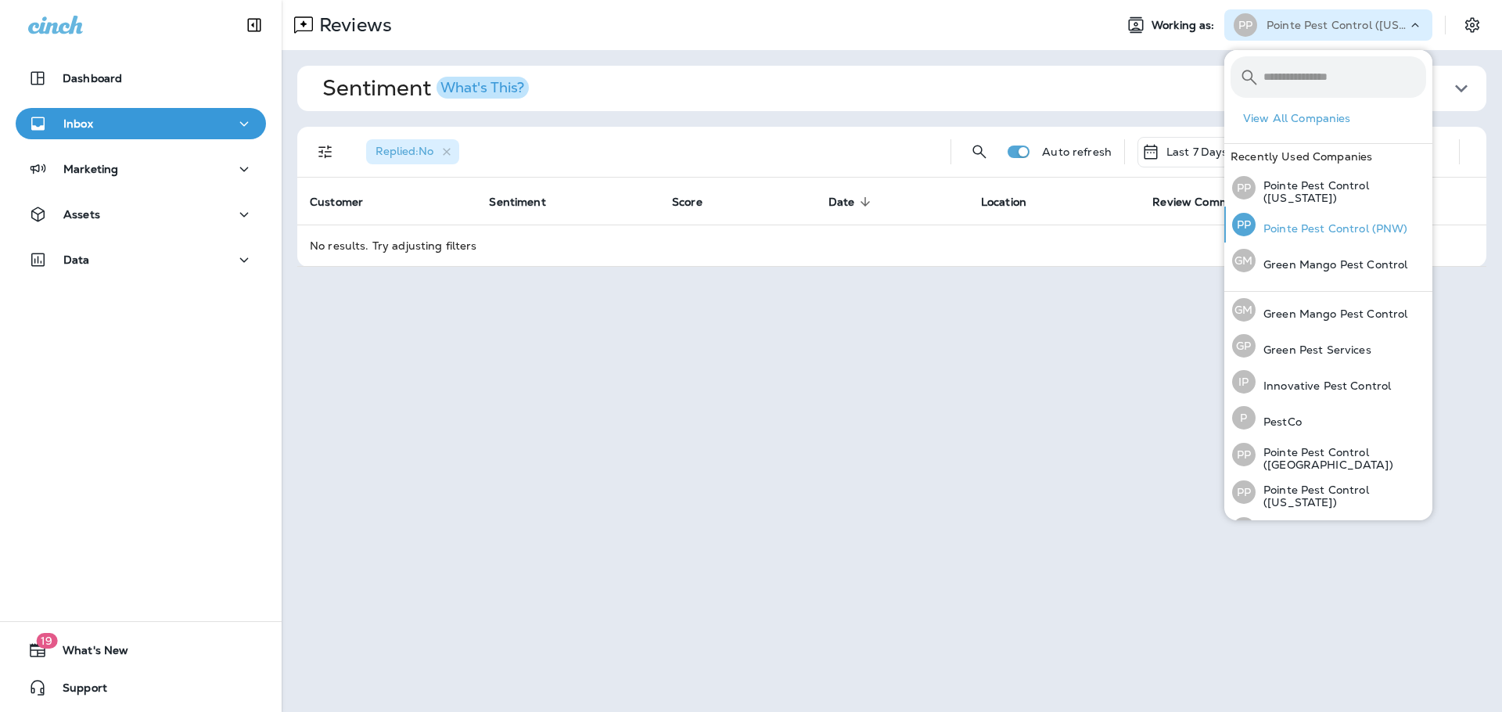
click at [1358, 232] on p "Pointe Pest Control (PNW)" at bounding box center [1332, 228] width 153 height 13
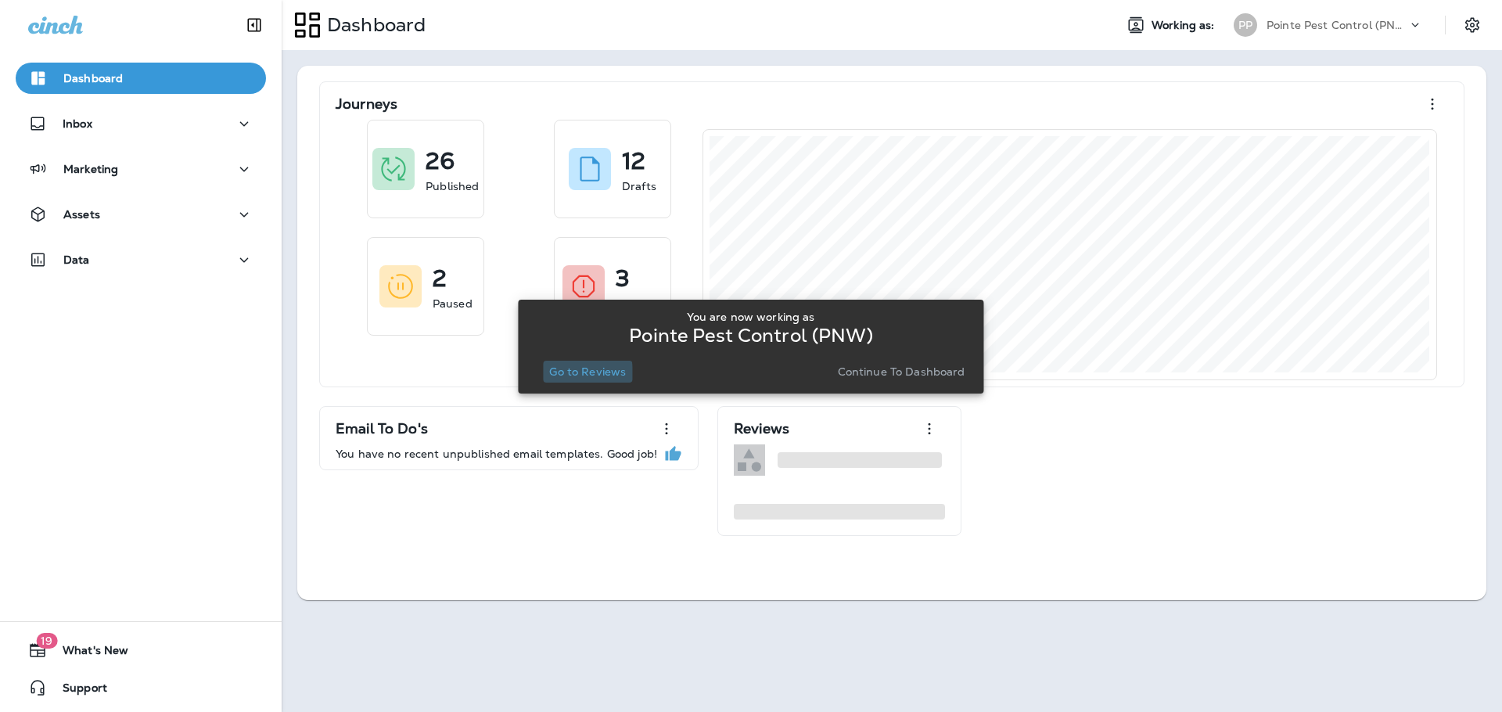
click at [577, 373] on p "Go to Reviews" at bounding box center [587, 371] width 77 height 13
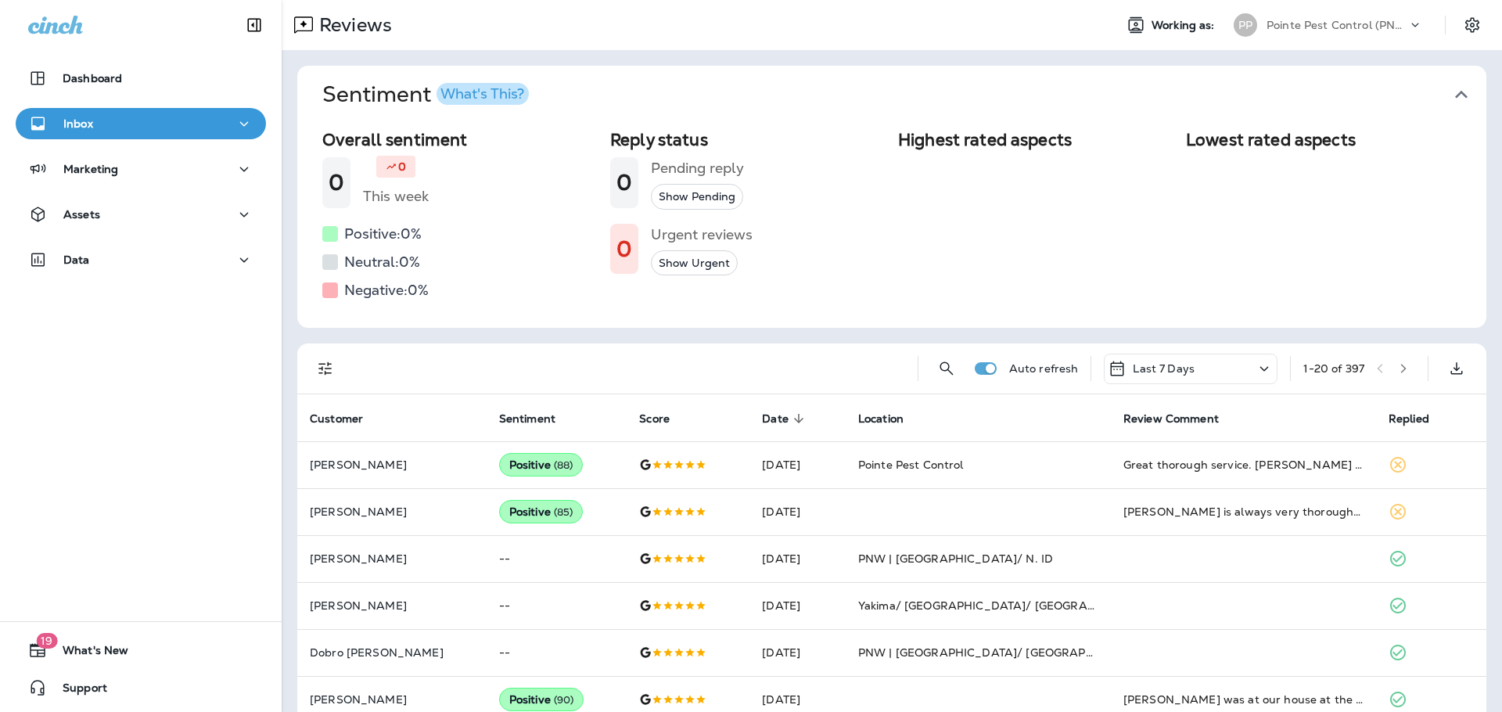
click at [1449, 91] on icon "button" at bounding box center [1461, 94] width 25 height 25
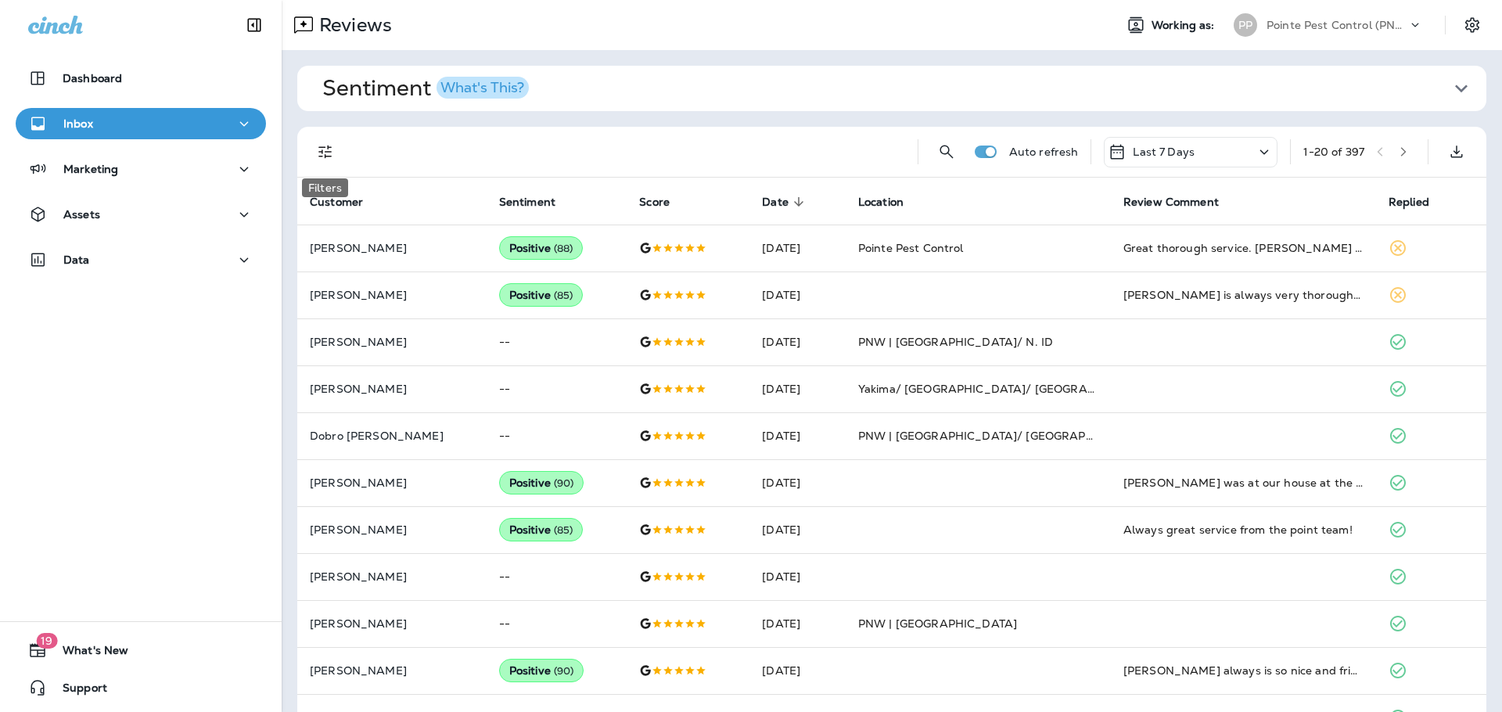
click at [332, 156] on icon "Filters" at bounding box center [325, 151] width 19 height 19
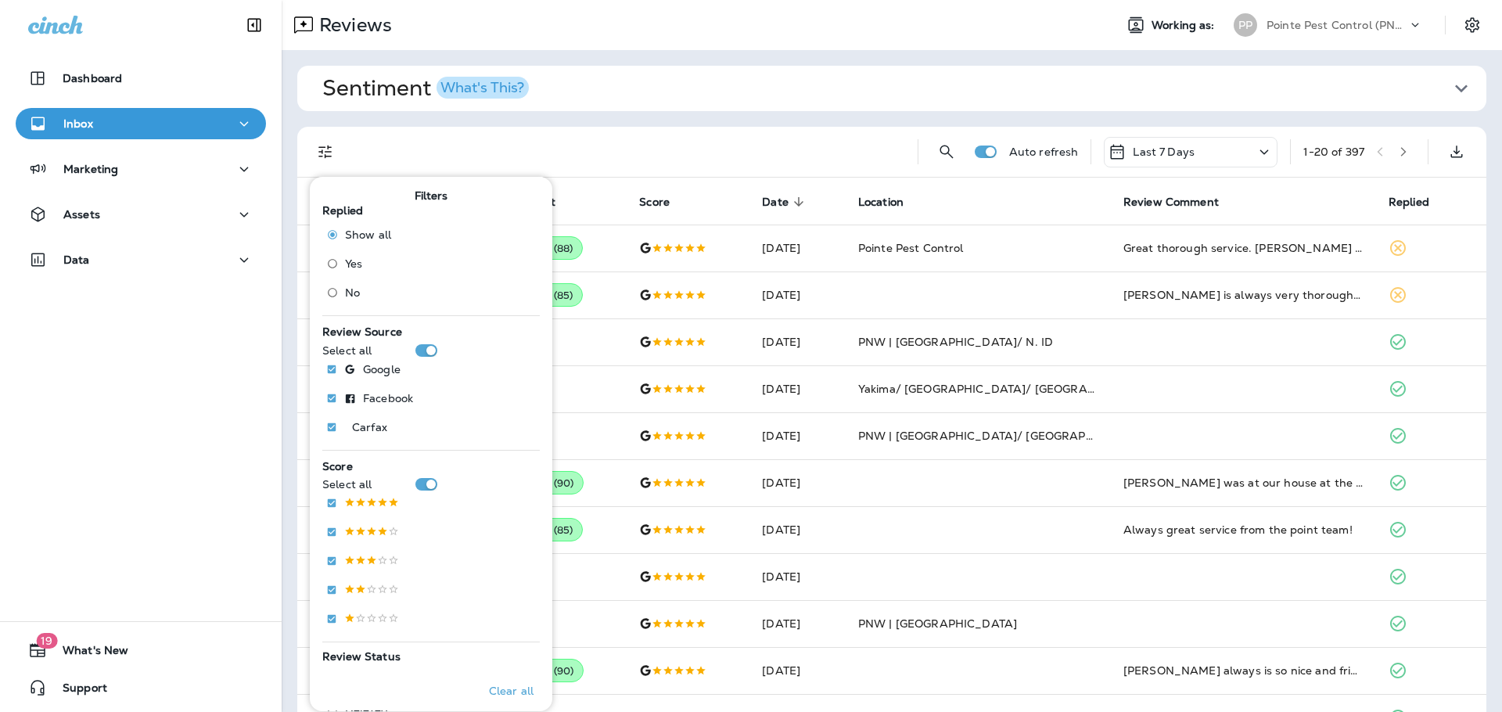
click at [351, 293] on span "No" at bounding box center [352, 292] width 15 height 13
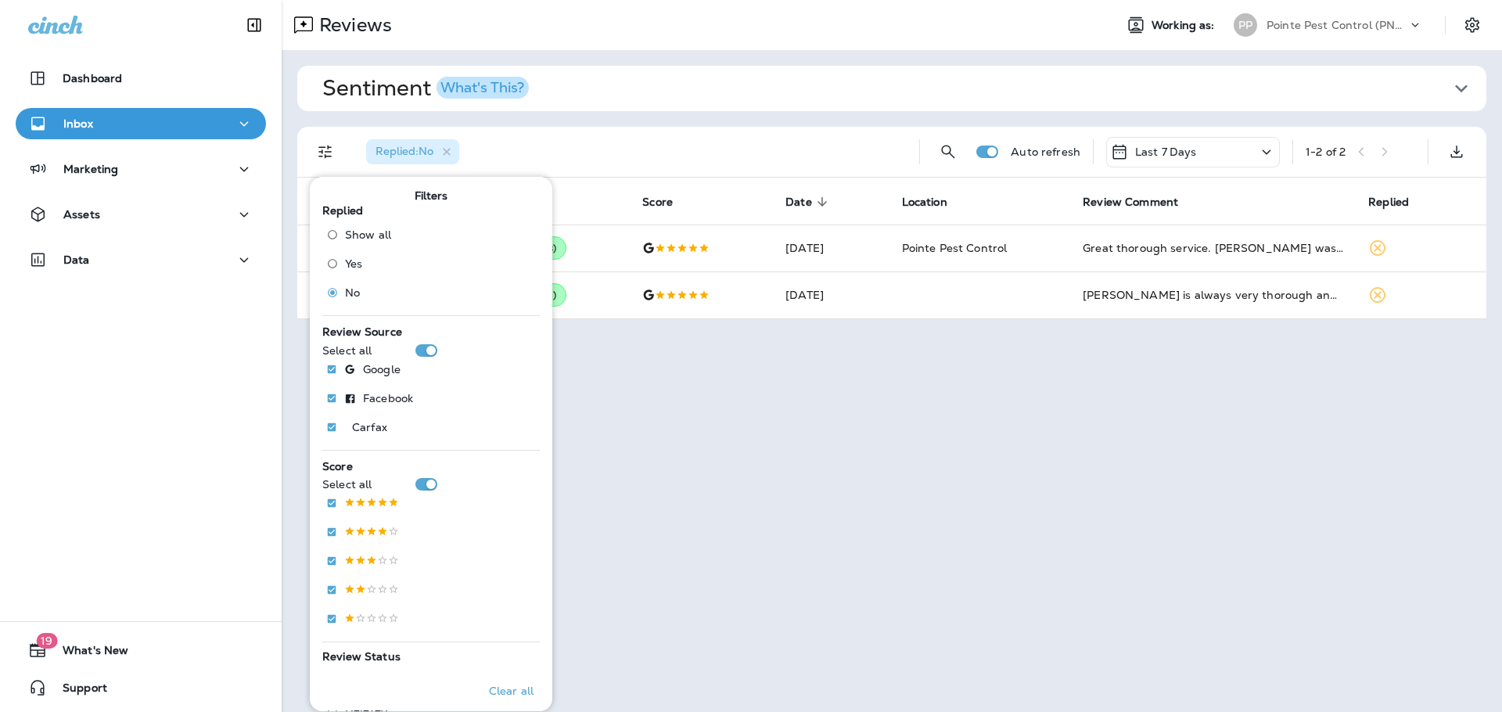
click at [789, 147] on div "Replied : No" at bounding box center [630, 152] width 553 height 50
